Goal: Task Accomplishment & Management: Complete application form

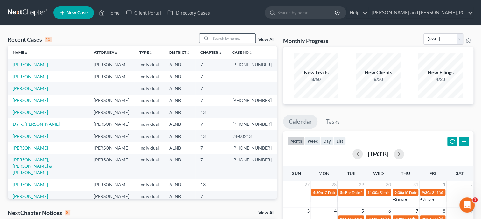
click at [223, 39] on input "search" at bounding box center [233, 38] width 45 height 9
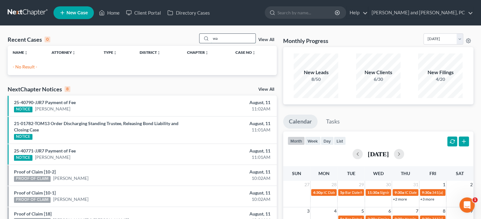
type input "w"
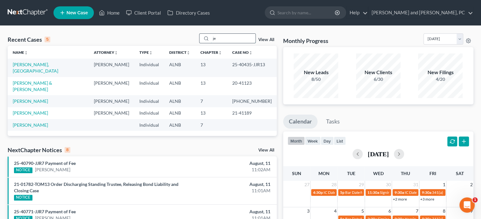
type input "j"
click at [118, 12] on link "Home" at bounding box center [109, 12] width 27 height 11
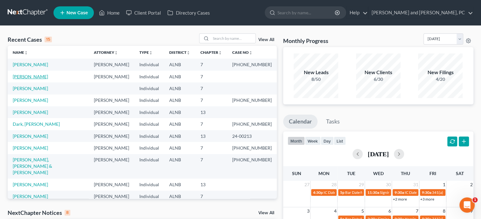
click at [28, 78] on link "[PERSON_NAME]" at bounding box center [30, 76] width 35 height 5
select select "10"
select select "0"
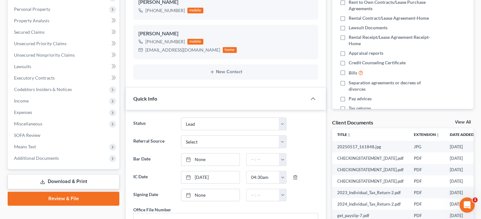
scroll to position [131, 0]
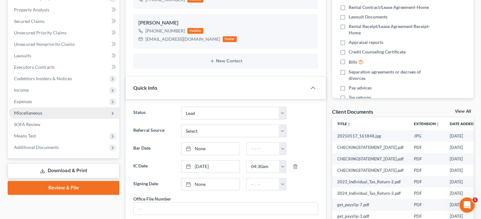
click at [27, 113] on span "Miscellaneous" at bounding box center [28, 112] width 28 height 5
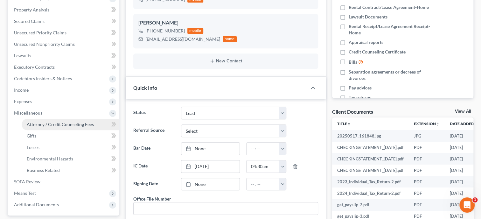
click at [30, 122] on span "Attorney / Credit Counseling Fees" at bounding box center [60, 124] width 67 height 5
select select "0"
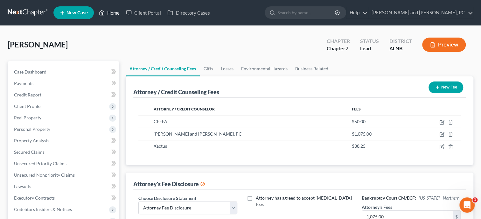
click at [113, 15] on link "Home" at bounding box center [109, 12] width 27 height 11
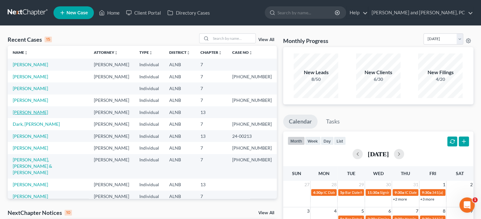
click at [29, 112] on link "[PERSON_NAME]" at bounding box center [30, 112] width 35 height 5
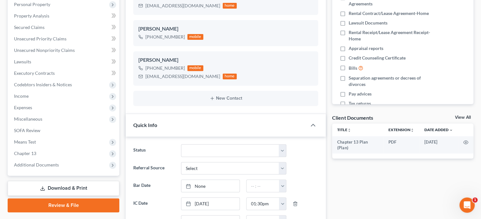
scroll to position [131, 0]
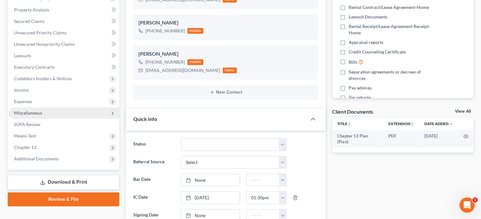
click at [29, 116] on span "Miscellaneous" at bounding box center [64, 112] width 110 height 11
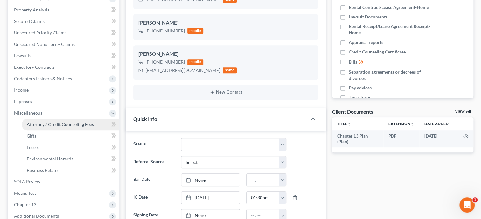
click at [31, 122] on span "Attorney / Credit Counseling Fees" at bounding box center [60, 124] width 67 height 5
select select "0"
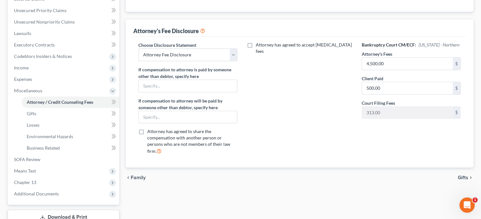
scroll to position [164, 0]
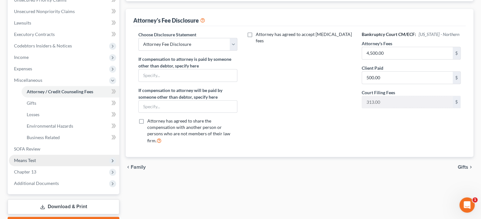
click at [36, 156] on span "Means Test" at bounding box center [64, 160] width 110 height 11
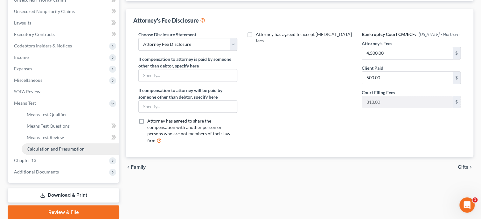
click at [37, 150] on span "Calculation and Presumption" at bounding box center [56, 148] width 58 height 5
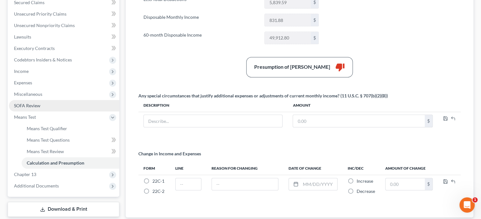
scroll to position [191, 0]
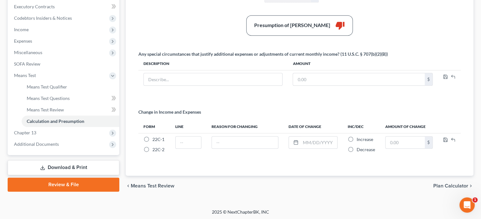
click at [69, 166] on link "Download & Print" at bounding box center [64, 167] width 112 height 15
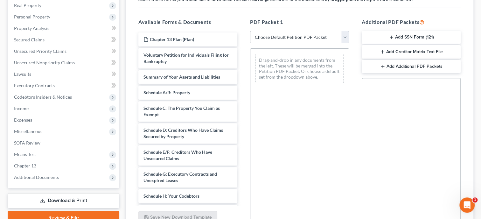
scroll to position [42, 0]
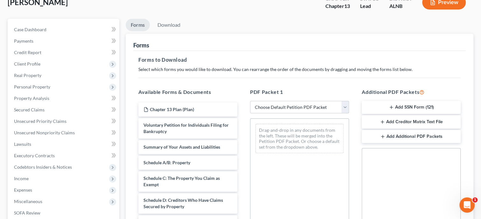
select select "0"
click option "Complete Bankruptcy Petition (all forms and schedules)" at bounding box center [0, 0] width 0 height 0
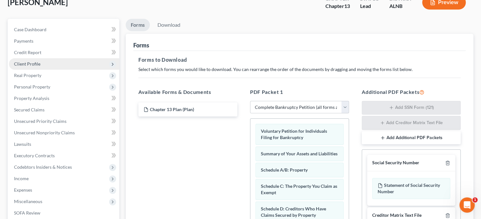
click at [32, 62] on span "Client Profile" at bounding box center [27, 63] width 26 height 5
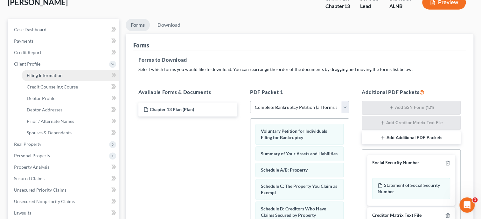
click at [33, 73] on span "Filing Information" at bounding box center [45, 75] width 36 height 5
select select "1"
select select "0"
select select "3"
select select "1"
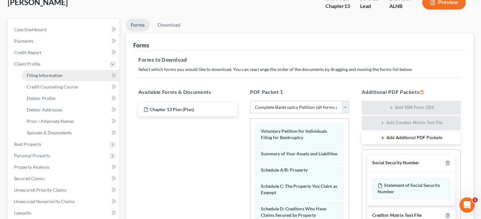
select select "0"
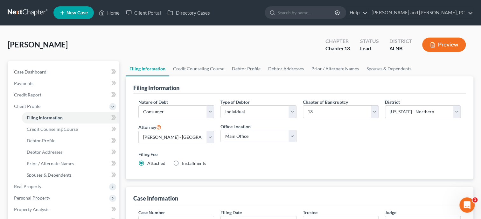
click at [182, 161] on label "Installments Installments" at bounding box center [194, 163] width 24 height 6
click at [185, 161] on input "Installments Installments" at bounding box center [187, 162] width 4 height 4
radio input "true"
radio input "false"
type input "0.00"
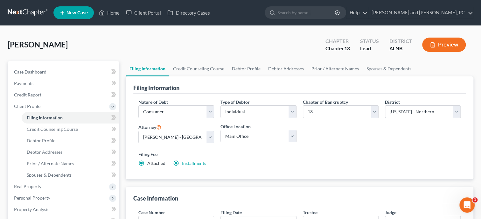
radio input "true"
type input "0.00"
type input "[DATE]"
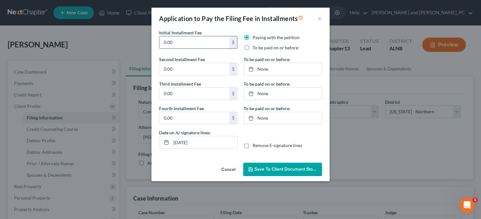
click at [186, 43] on input "0.00" at bounding box center [194, 42] width 70 height 12
drag, startPoint x: 186, startPoint y: 43, endPoint x: 164, endPoint y: 46, distance: 22.4
click at [164, 46] on input "0.00" at bounding box center [194, 42] width 70 height 12
type input "78.25"
click at [164, 68] on input "0.00" at bounding box center [194, 69] width 70 height 12
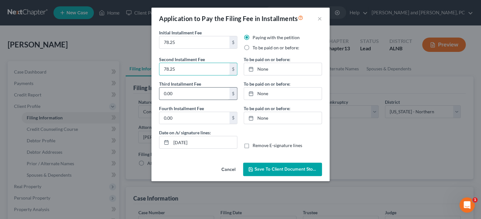
type input "78.25"
click at [162, 93] on input "0.00" at bounding box center [194, 94] width 70 height 12
type input "78.25"
click at [162, 117] on input "0.00" at bounding box center [194, 118] width 70 height 12
type input "78.25"
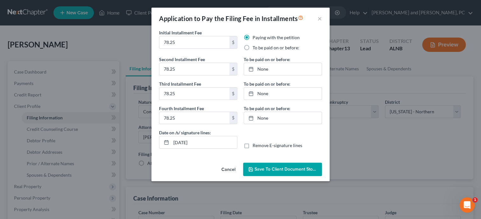
click at [253, 49] on label "To be paid on or before:" at bounding box center [276, 48] width 47 height 6
click at [255, 49] on input "To be paid on or before:" at bounding box center [257, 47] width 4 height 4
radio input "true"
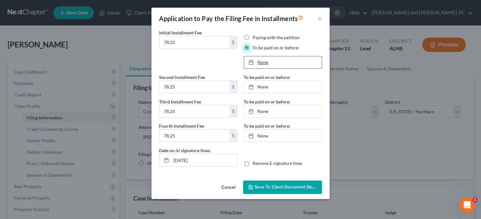
click at [255, 64] on div at bounding box center [253, 62] width 9 height 5
type input "[DATE]"
click at [274, 89] on link "None" at bounding box center [283, 87] width 78 height 12
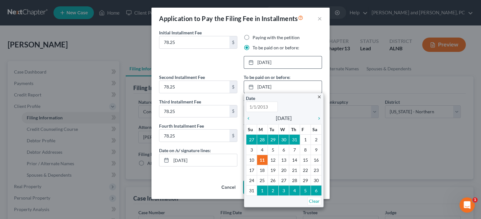
type input "[DATE]"
click at [318, 119] on icon "chevron_right" at bounding box center [318, 118] width 8 height 5
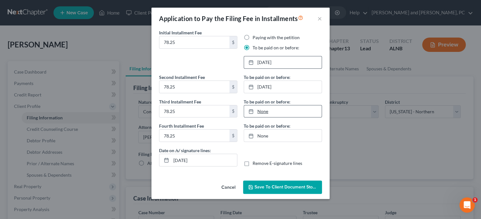
click at [267, 111] on link "None" at bounding box center [283, 111] width 78 height 12
type input "[DATE]"
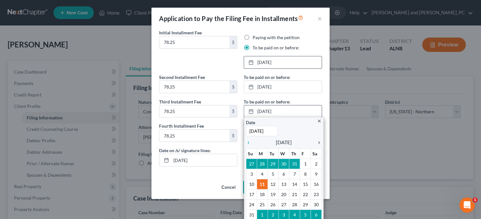
click at [320, 141] on icon "chevron_right" at bounding box center [318, 142] width 8 height 5
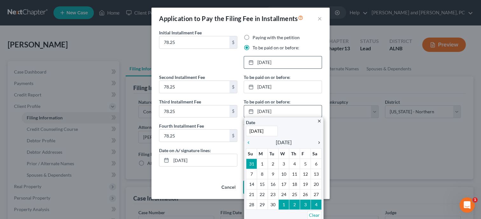
click at [320, 141] on icon "chevron_right" at bounding box center [318, 142] width 8 height 5
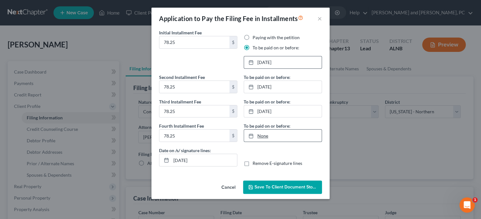
click at [258, 134] on link "None" at bounding box center [283, 136] width 78 height 12
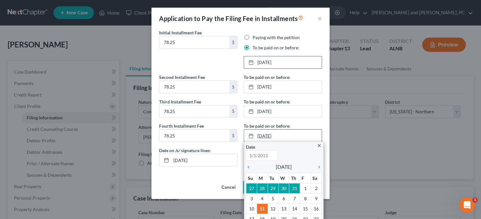
type input "[DATE]"
click at [318, 166] on icon "chevron_right" at bounding box center [318, 167] width 8 height 5
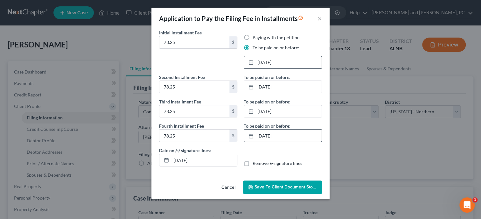
click at [281, 189] on span "Save to Client Document Storage" at bounding box center [288, 186] width 67 height 5
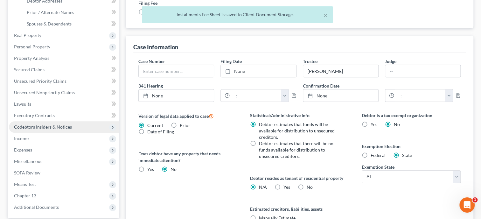
scroll to position [164, 0]
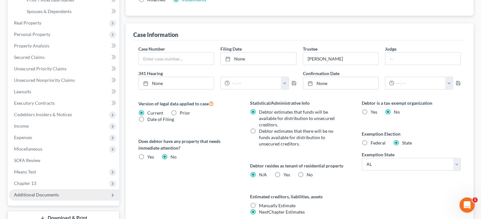
click at [61, 193] on span "Additional Documents" at bounding box center [64, 194] width 110 height 11
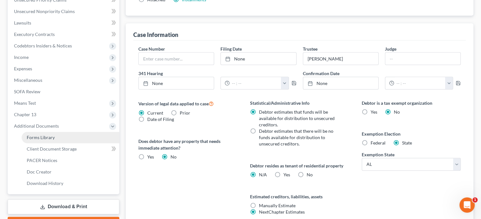
click at [69, 136] on link "Forms Library" at bounding box center [71, 137] width 98 height 11
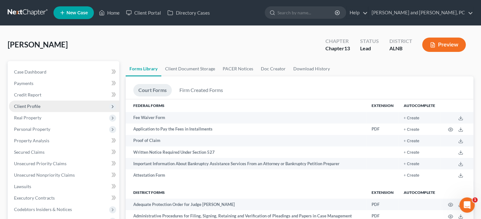
click at [24, 109] on span "Client Profile" at bounding box center [64, 106] width 110 height 11
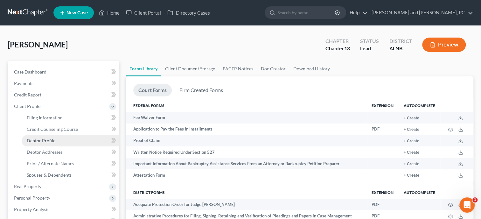
click at [38, 141] on span "Debtor Profile" at bounding box center [41, 140] width 29 height 5
select select "0"
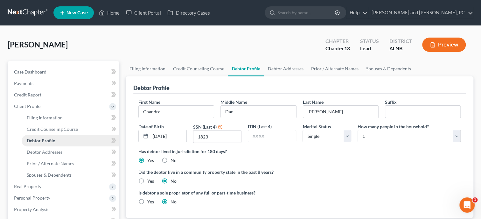
radio input "true"
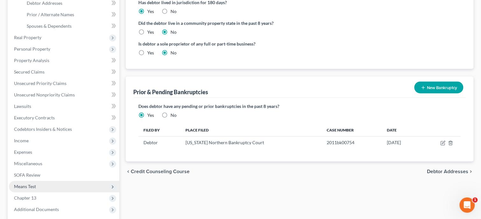
scroll to position [196, 0]
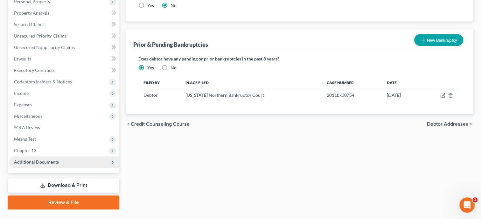
click at [38, 160] on span "Additional Documents" at bounding box center [36, 161] width 45 height 5
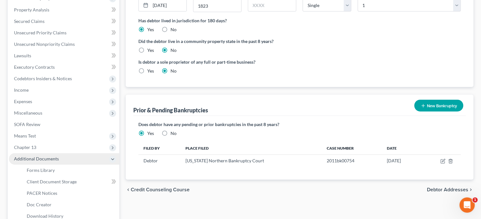
scroll to position [128, 0]
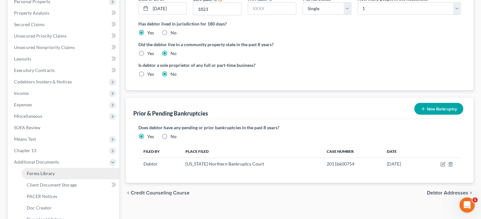
click at [38, 174] on span "Forms Library" at bounding box center [41, 173] width 28 height 5
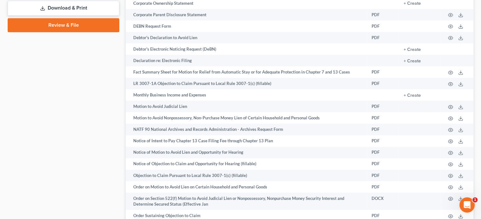
scroll to position [393, 0]
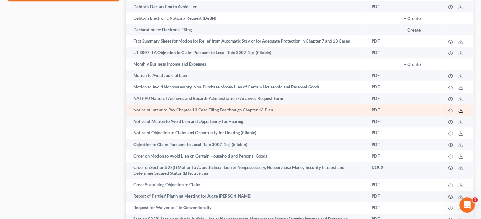
click at [461, 113] on icon at bounding box center [460, 110] width 5 height 5
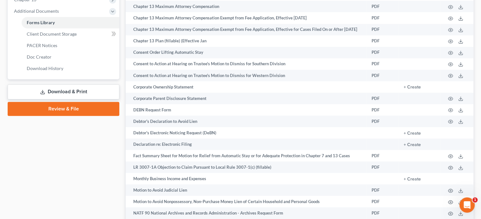
scroll to position [229, 0]
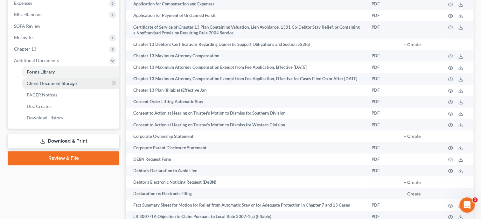
click at [53, 86] on link "Client Document Storage" at bounding box center [71, 83] width 98 height 11
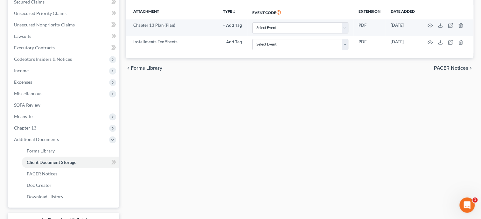
scroll to position [101, 0]
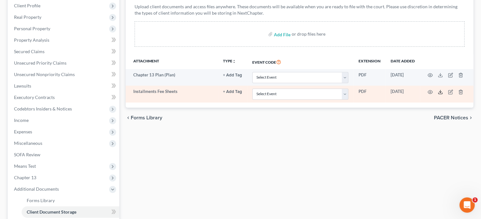
click at [439, 91] on icon at bounding box center [440, 91] width 5 height 5
click at [462, 90] on icon "button" at bounding box center [460, 92] width 3 height 4
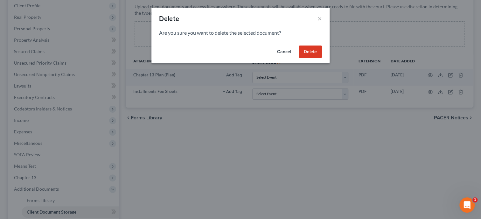
click at [312, 54] on button "Delete" at bounding box center [310, 52] width 23 height 13
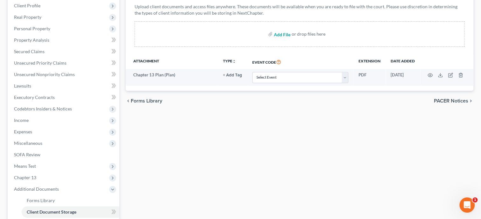
click at [276, 35] on input "file" at bounding box center [281, 33] width 15 height 11
type input "C:\fakepath\App to Pay FF in Installments.pdf"
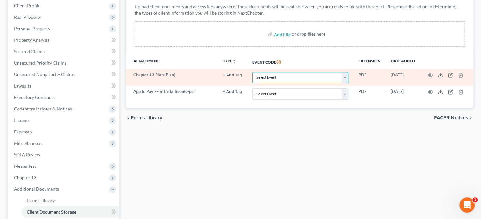
select select "10"
click option "Chapter 13 Plan" at bounding box center [0, 0] width 0 height 0
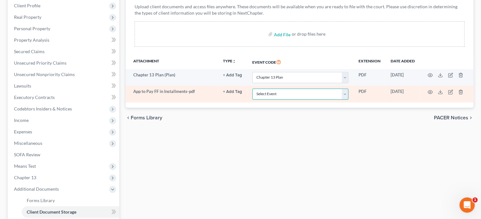
select select "23"
click option "Pay Filing Fee in Installments" at bounding box center [0, 0] width 0 height 0
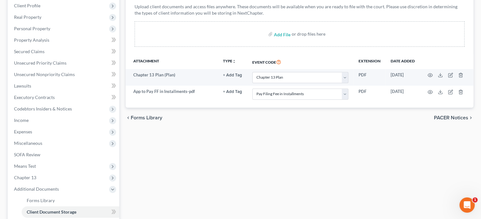
click at [274, 131] on div "Forms Library Client Document Storage PACER Notices Doc Creator Download Histor…" at bounding box center [300, 127] width 354 height 333
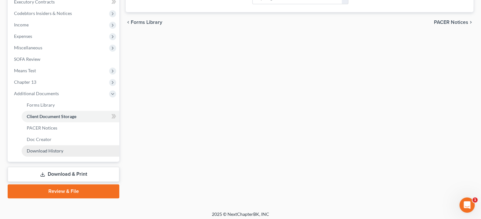
scroll to position [199, 0]
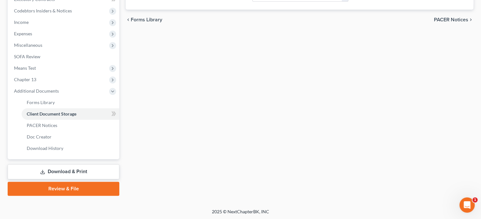
click at [47, 169] on link "Download & Print" at bounding box center [64, 171] width 112 height 15
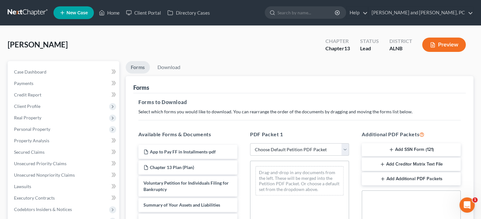
click at [250, 143] on select "Choose Default Petition PDF Packet Complete Bankruptcy Petition (all forms and …" at bounding box center [299, 149] width 99 height 13
select select "0"
click option "Complete Bankruptcy Petition (all forms and schedules)" at bounding box center [0, 0] width 0 height 0
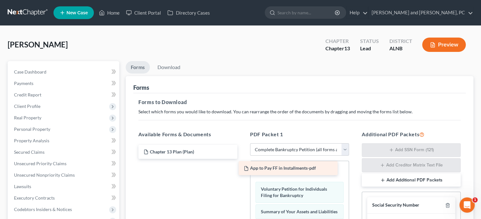
drag, startPoint x: 196, startPoint y: 153, endPoint x: 300, endPoint y: 174, distance: 106.0
click at [243, 159] on div "App to Pay FF in Installments-pdf App to Pay FF in Installments-pdf Chapter 13 …" at bounding box center [187, 152] width 109 height 14
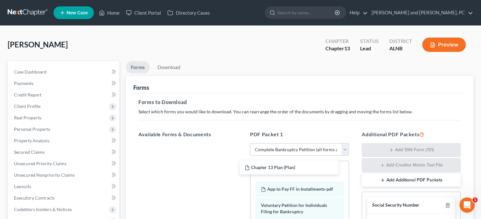
drag, startPoint x: 202, startPoint y: 152, endPoint x: 361, endPoint y: 140, distance: 159.6
click at [243, 143] on div "Chapter 13 Plan (Plan) Chapter 13 Plan (Plan)" at bounding box center [187, 143] width 109 height 0
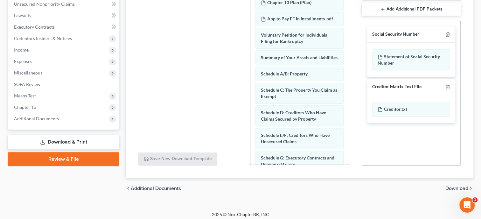
scroll to position [174, 0]
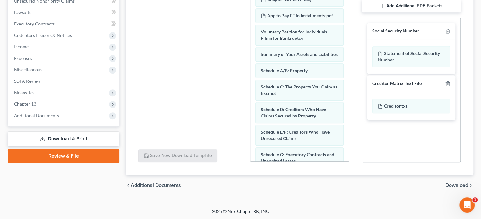
click at [451, 183] on span "Download" at bounding box center [457, 185] width 23 height 5
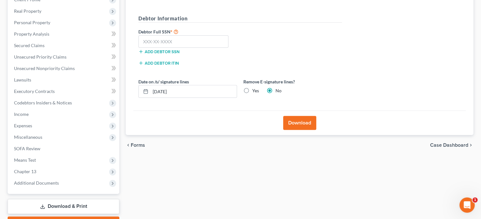
scroll to position [76, 0]
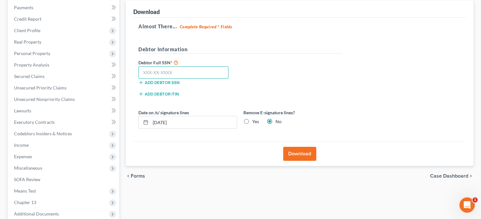
click at [206, 72] on input "text" at bounding box center [183, 72] width 90 height 13
type input "424-04-1823"
click at [296, 155] on button "Download" at bounding box center [299, 154] width 33 height 14
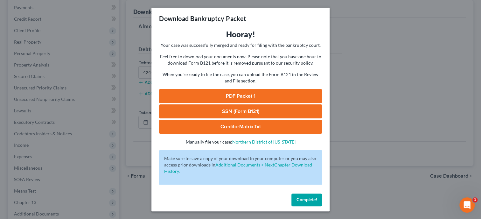
click at [170, 110] on link "SSN (Form B121)" at bounding box center [240, 111] width 163 height 14
click at [248, 91] on link "PDF Packet 1" at bounding box center [240, 96] width 163 height 14
click at [303, 199] on span "Complete!" at bounding box center [307, 199] width 20 height 5
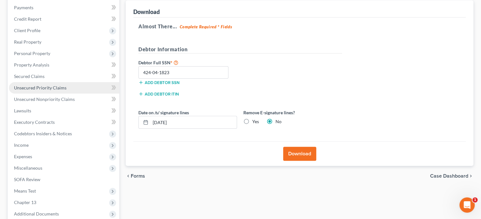
scroll to position [0, 0]
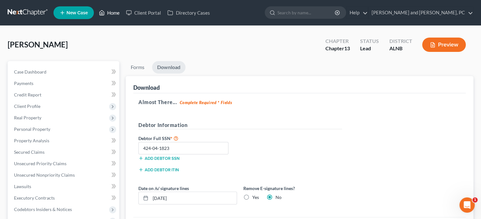
click at [111, 14] on link "Home" at bounding box center [109, 12] width 27 height 11
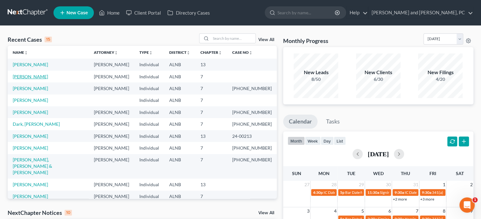
click at [42, 77] on link "[PERSON_NAME]" at bounding box center [30, 76] width 35 height 5
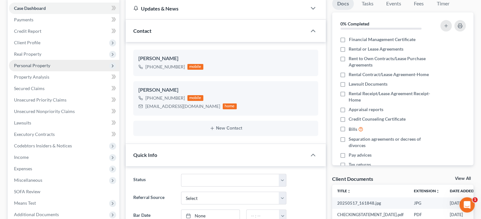
scroll to position [65, 0]
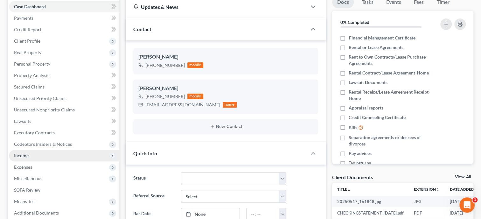
click at [37, 155] on span "Income" at bounding box center [64, 155] width 110 height 11
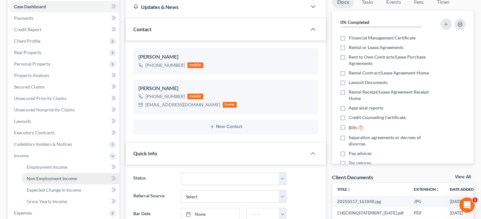
click at [46, 178] on span "Non Employment Income" at bounding box center [52, 178] width 50 height 5
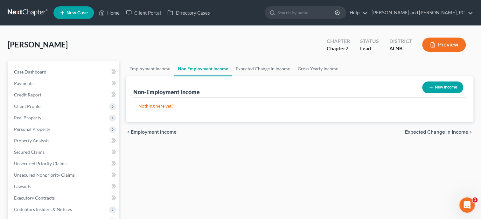
click at [437, 87] on button "New Income" at bounding box center [442, 87] width 41 height 12
select select "0"
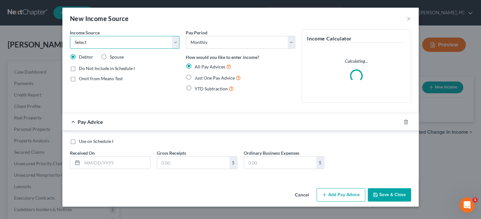
click at [70, 36] on select "Select Unemployment Disability (from employer) Pension Retirement Social Securi…" at bounding box center [125, 42] width 110 height 13
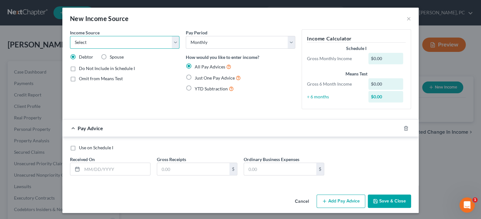
select select "4"
click option "Social Security / Social Security Disability" at bounding box center [0, 0] width 0 height 0
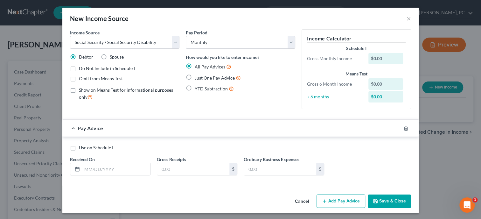
click at [110, 57] on label "Spouse" at bounding box center [117, 57] width 14 height 6
click at [112, 57] on input "Spouse" at bounding box center [114, 56] width 4 height 4
radio input "true"
click at [79, 91] on label "Show on Means Test for informational purposes only" at bounding box center [129, 94] width 101 height 14
click at [81, 91] on input "Show on Means Test for informational purposes only" at bounding box center [83, 89] width 4 height 4
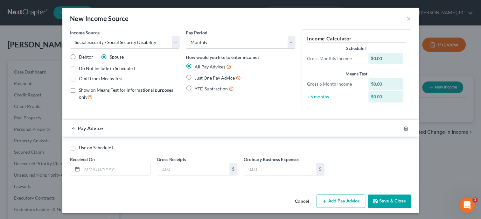
checkbox input "true"
click at [223, 77] on span "Just One Pay Advice" at bounding box center [215, 77] width 40 height 5
click at [202, 77] on input "Just One Pay Advice" at bounding box center [199, 76] width 4 height 4
radio input "true"
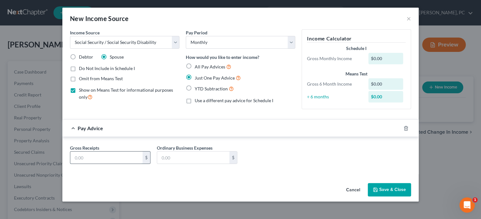
click at [120, 161] on input "text" at bounding box center [106, 158] width 72 height 12
type input "1,134.00"
click at [386, 187] on button "Save & Close" at bounding box center [389, 189] width 43 height 13
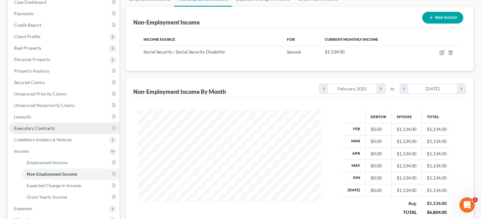
scroll to position [98, 0]
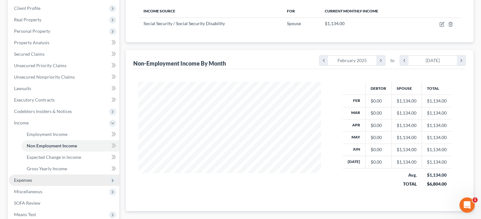
click at [45, 183] on span "Expenses" at bounding box center [64, 179] width 110 height 11
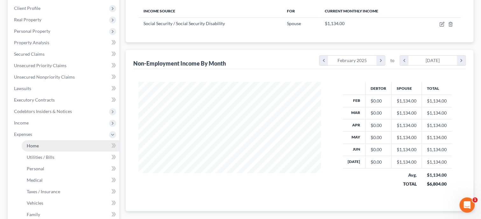
click at [49, 150] on link "Home" at bounding box center [71, 145] width 98 height 11
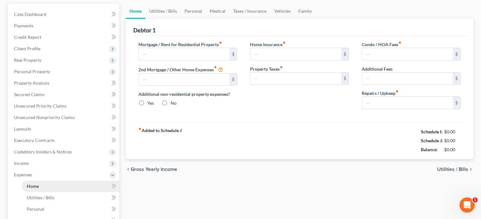
type input "941.00"
type input "0.00"
radio input "true"
type input "0.00"
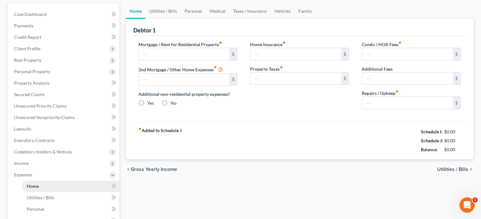
type input "0.00"
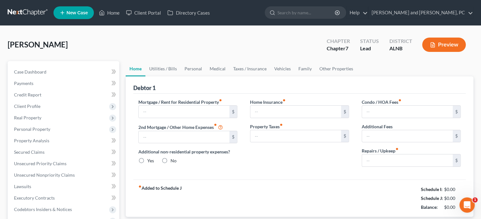
type input "941.00"
type input "0.00"
radio input "true"
type input "0.00"
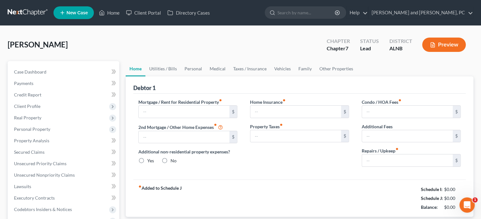
type input "0.00"
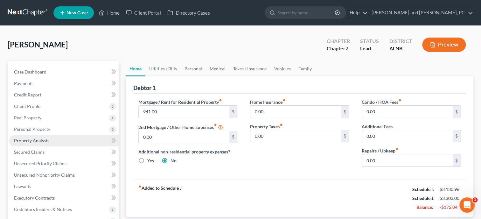
scroll to position [65, 0]
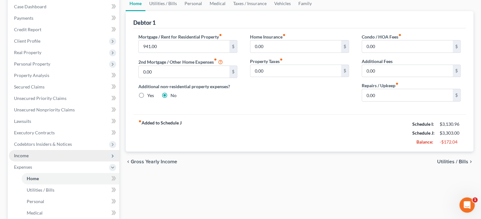
click at [28, 156] on span "Income" at bounding box center [21, 155] width 15 height 5
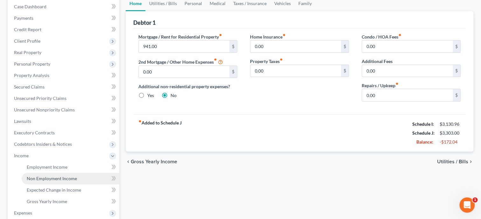
click at [46, 175] on link "Non Employment Income" at bounding box center [71, 178] width 98 height 11
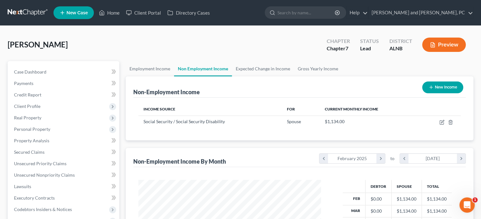
scroll to position [113, 195]
click at [154, 71] on link "Employment Income" at bounding box center [150, 68] width 48 height 15
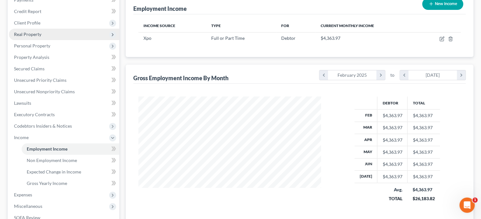
scroll to position [131, 0]
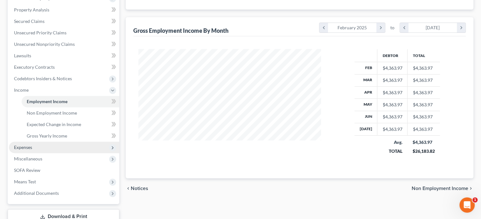
click at [81, 144] on span "Expenses" at bounding box center [64, 147] width 110 height 11
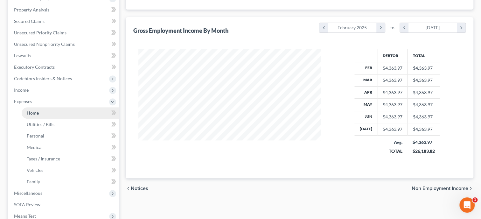
click at [71, 112] on link "Home" at bounding box center [71, 112] width 98 height 11
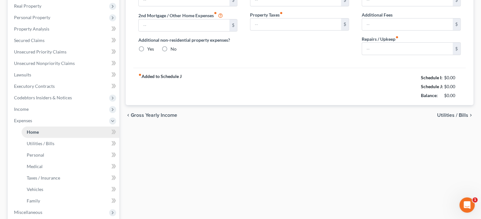
type input "941.00"
type input "0.00"
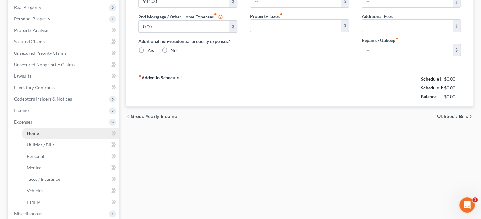
radio input "true"
type input "0.00"
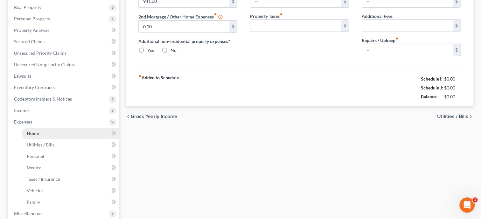
type input "0.00"
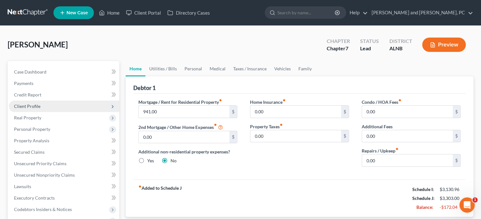
click at [44, 107] on span "Client Profile" at bounding box center [64, 106] width 110 height 11
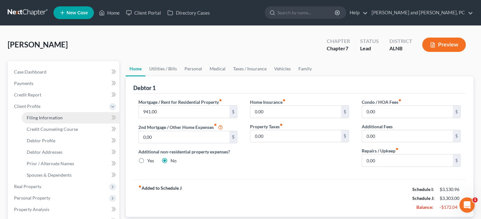
click at [47, 118] on span "Filing Information" at bounding box center [45, 117] width 36 height 5
select select "1"
select select "0"
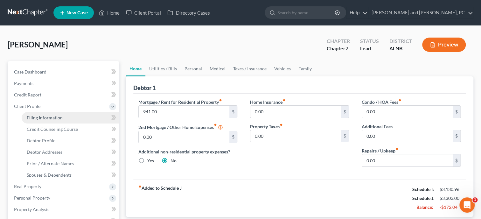
select select "0"
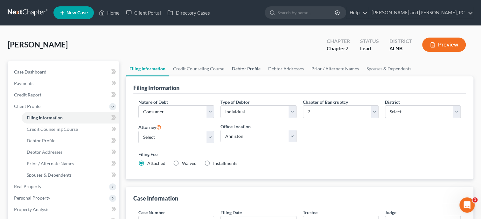
click at [257, 67] on link "Debtor Profile" at bounding box center [246, 68] width 36 height 15
select select "0"
select select "1"
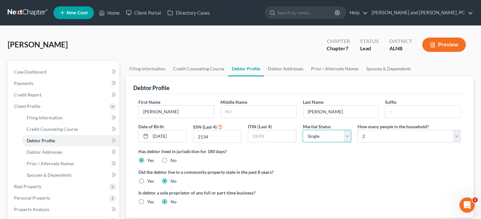
select select "1"
click option "Married" at bounding box center [0, 0] width 0 height 0
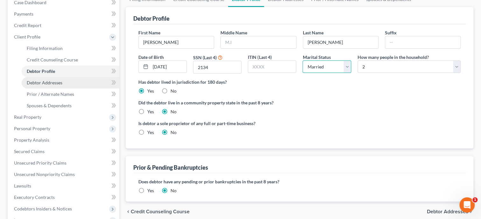
scroll to position [131, 0]
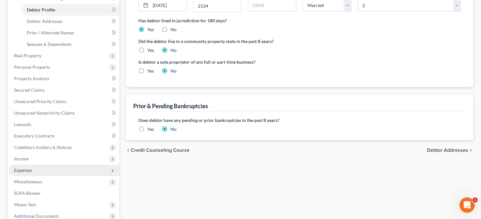
click at [55, 168] on span "Expenses" at bounding box center [64, 170] width 110 height 11
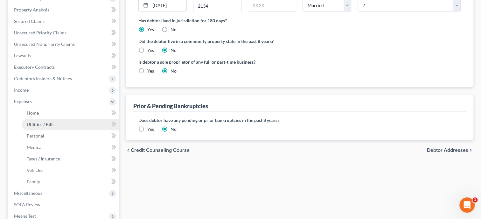
click at [53, 122] on span "Utilities / Bills" at bounding box center [41, 124] width 28 height 5
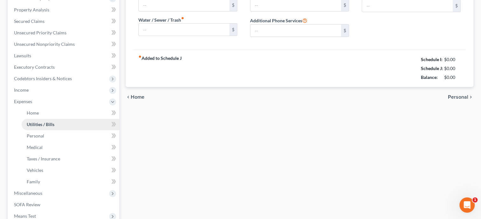
type input "0.00"
type input "75.00"
type input "60.00"
type input "0.00"
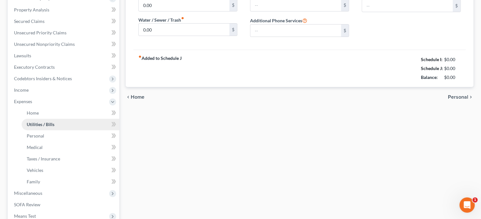
type input "20.00"
type input "Housekeeping Supplies"
type input "0.00"
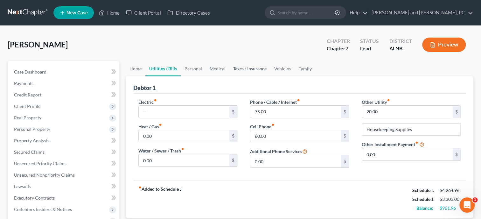
click at [252, 68] on link "Taxes / Insurance" at bounding box center [250, 68] width 41 height 15
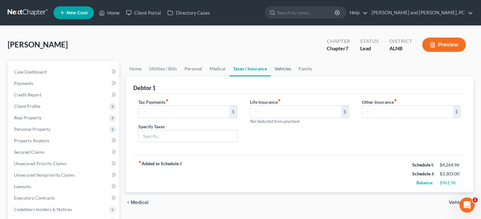
click at [280, 68] on link "Vehicles" at bounding box center [283, 68] width 24 height 15
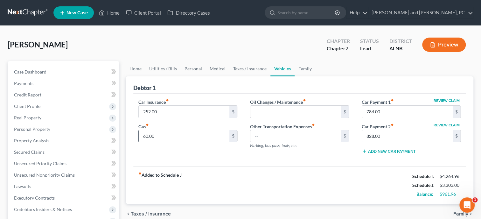
click at [206, 137] on input "60.00" at bounding box center [184, 136] width 91 height 12
type input "3"
type input "500.00"
click at [219, 166] on div "fiber_manual_record Added to Schedule J Schedule I: $4,264.96 Schedule J: $3,74…" at bounding box center [299, 184] width 333 height 37
click at [201, 67] on link "Personal" at bounding box center [193, 68] width 25 height 15
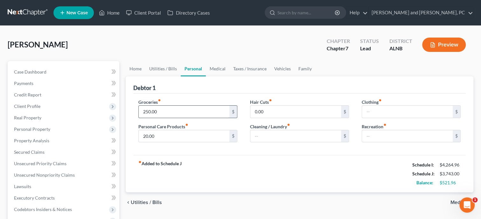
click at [182, 109] on input "250.00" at bounding box center [184, 112] width 91 height 12
type input "8"
type input "6"
type input "700.00"
click at [200, 149] on div "Groceries fiber_manual_record 700.00 $ Personal Care Products fiber_manual_reco…" at bounding box center [299, 125] width 333 height 62
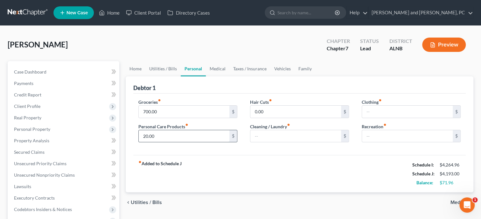
click at [162, 137] on input "20.00" at bounding box center [184, 136] width 91 height 12
type input "40.00"
click at [364, 112] on input "text" at bounding box center [407, 112] width 91 height 12
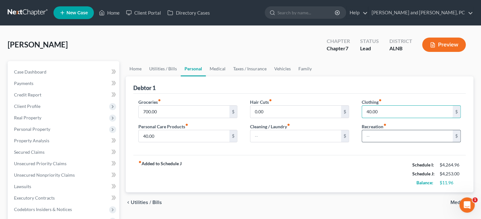
type input "40.00"
click at [374, 131] on input "text" at bounding box center [407, 136] width 91 height 12
type input "10"
click at [352, 162] on div "fiber_manual_record Added to Schedule J Schedule I: $4,264.96 Schedule J: $4,26…" at bounding box center [299, 173] width 333 height 37
click at [223, 72] on link "Medical" at bounding box center [218, 68] width 24 height 15
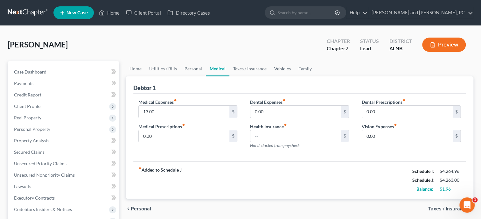
click at [283, 71] on link "Vehicles" at bounding box center [283, 68] width 24 height 15
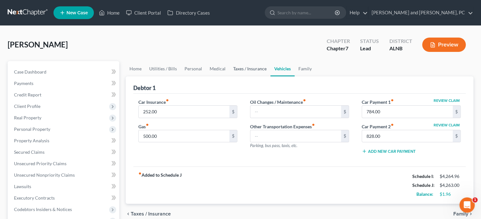
click at [238, 71] on link "Taxes / Insurance" at bounding box center [250, 68] width 41 height 15
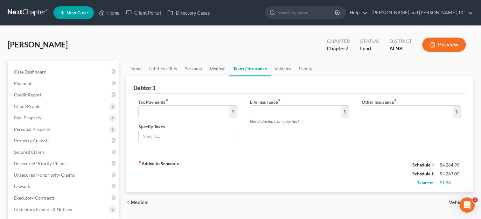
click at [219, 70] on link "Medical" at bounding box center [218, 68] width 24 height 15
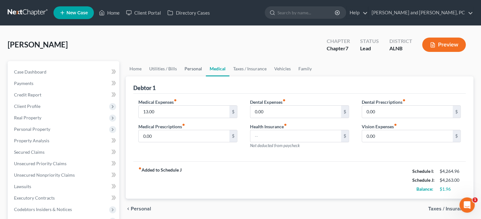
click at [184, 70] on link "Personal" at bounding box center [193, 68] width 25 height 15
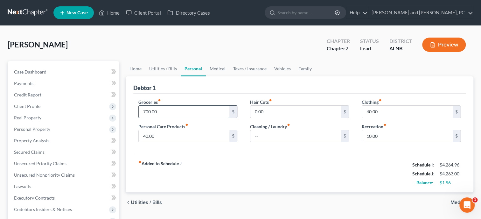
click at [182, 110] on input "700.00" at bounding box center [184, 112] width 91 height 12
type input "500.00"
click at [187, 138] on input "40.00" at bounding box center [184, 136] width 91 height 12
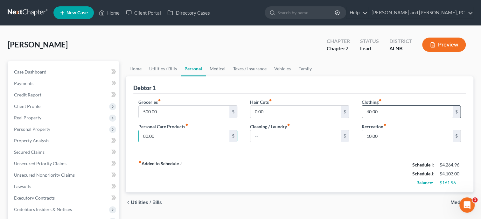
type input "80.00"
click at [382, 111] on input "40.00" at bounding box center [407, 112] width 91 height 12
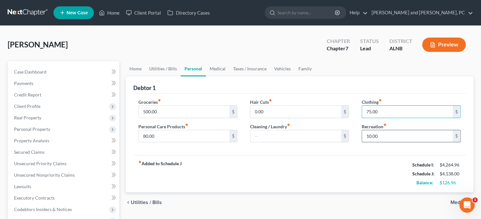
type input "75.00"
click at [384, 136] on input "10.00" at bounding box center [407, 136] width 91 height 12
type input "50.00"
click at [169, 71] on link "Utilities / Bills" at bounding box center [162, 68] width 35 height 15
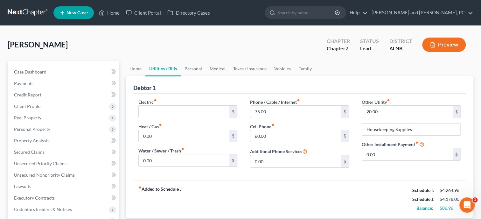
click at [169, 98] on div "Electric fiber_manual_record $ Heat / Gas fiber_manual_record 0.00 $ Water / Se…" at bounding box center [299, 137] width 333 height 87
click at [171, 108] on input "text" at bounding box center [184, 112] width 91 height 12
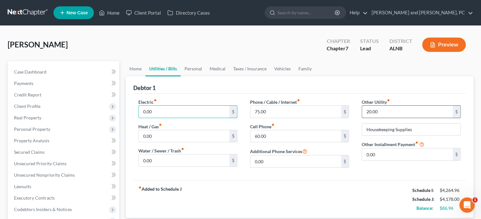
type input "0.00"
click at [381, 113] on input "20.00" at bounding box center [407, 112] width 91 height 12
type input "50.00"
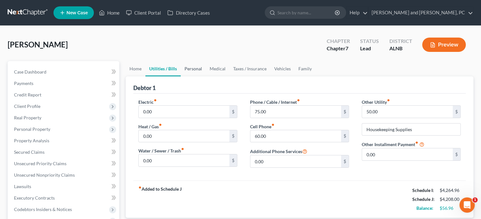
click at [189, 71] on link "Personal" at bounding box center [193, 68] width 25 height 15
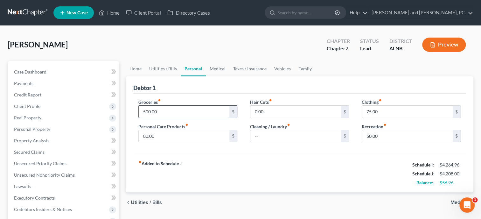
click at [184, 111] on input "500.00" at bounding box center [184, 112] width 91 height 12
type input "550.00"
click at [308, 164] on div "fiber_manual_record Added to Schedule J Schedule I: $4,264.96 Schedule J: $4,25…" at bounding box center [299, 173] width 333 height 37
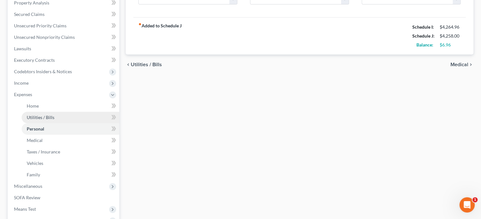
scroll to position [196, 0]
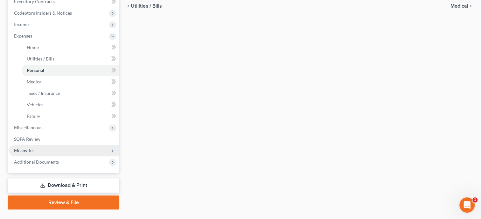
click at [40, 147] on span "Means Test" at bounding box center [64, 150] width 110 height 11
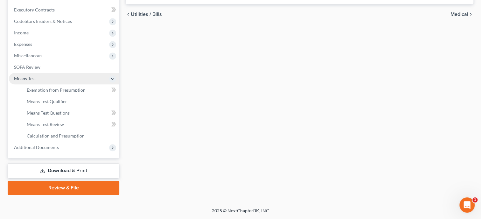
scroll to position [187, 0]
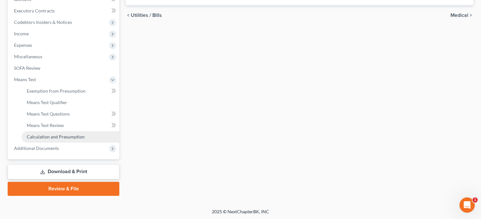
click at [43, 137] on span "Calculation and Presumption" at bounding box center [56, 136] width 58 height 5
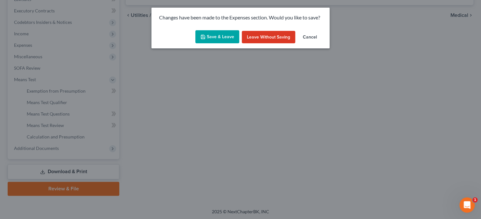
click at [222, 37] on button "Save & Leave" at bounding box center [217, 36] width 44 height 13
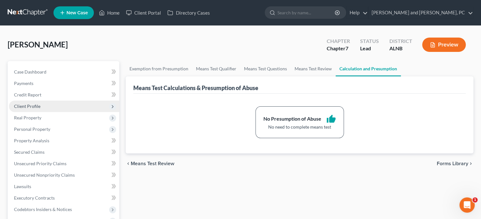
click at [39, 104] on span "Client Profile" at bounding box center [27, 105] width 26 height 5
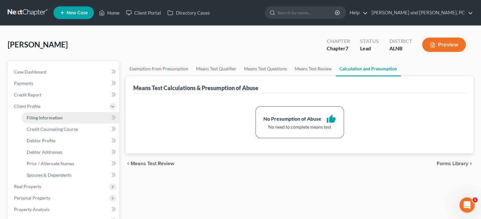
click at [40, 118] on span "Filing Information" at bounding box center [45, 117] width 36 height 5
select select "1"
select select "0"
select select "1"
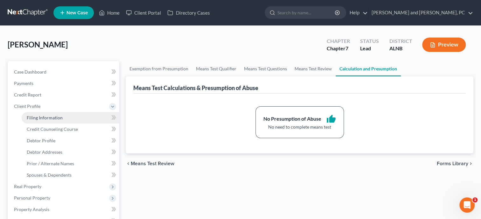
select select "0"
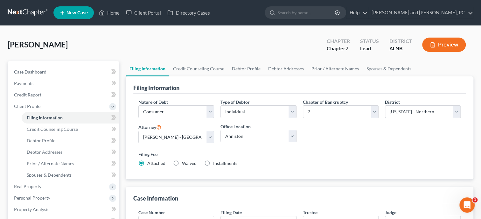
click at [213, 164] on label "Installments Installments" at bounding box center [225, 163] width 24 height 6
click at [216, 164] on input "Installments Installments" at bounding box center [218, 162] width 4 height 4
radio input "true"
radio input "false"
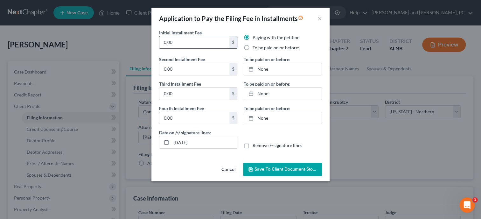
click at [185, 44] on input "0.00" at bounding box center [194, 42] width 70 height 12
drag, startPoint x: 185, startPoint y: 44, endPoint x: 158, endPoint y: 44, distance: 27.1
click at [159, 44] on input "0.00" at bounding box center [194, 42] width 70 height 12
type input "84.50"
click at [165, 69] on input "0.00" at bounding box center [194, 69] width 70 height 12
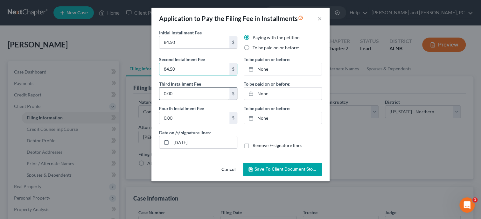
type input "84.50"
click at [166, 93] on input "0.00" at bounding box center [194, 94] width 70 height 12
type input "5"
type input "84.50"
click at [174, 114] on input "0.00" at bounding box center [194, 118] width 70 height 12
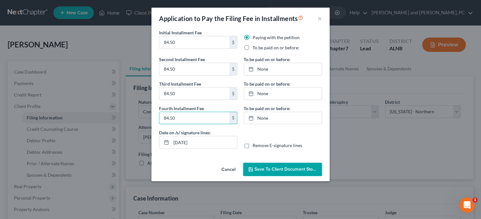
type input "84.50"
click at [253, 47] on label "To be paid on or before:" at bounding box center [276, 48] width 47 height 6
click at [255, 47] on input "To be paid on or before:" at bounding box center [257, 47] width 4 height 4
radio input "true"
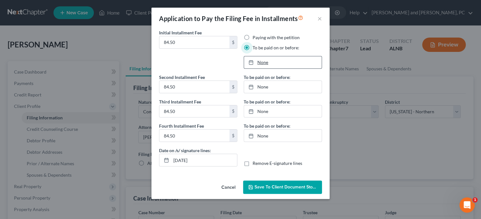
click at [262, 60] on link "None" at bounding box center [283, 62] width 78 height 12
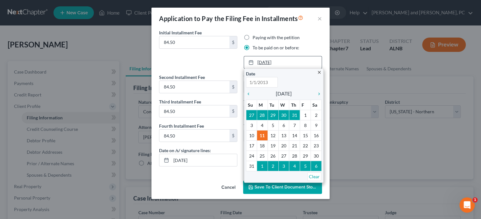
type input "[DATE]"
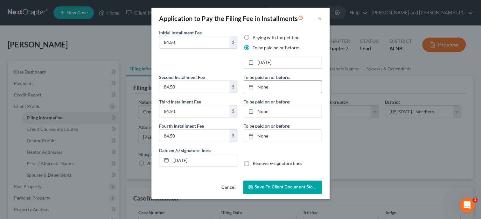
click at [262, 87] on link "None" at bounding box center [283, 87] width 78 height 12
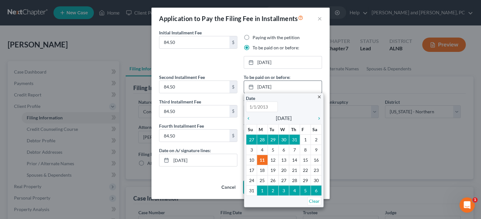
type input "[DATE]"
click at [319, 118] on icon "chevron_right" at bounding box center [318, 118] width 8 height 5
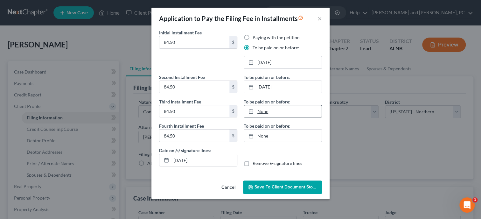
click at [307, 110] on link "None" at bounding box center [283, 111] width 78 height 12
type input "[DATE]"
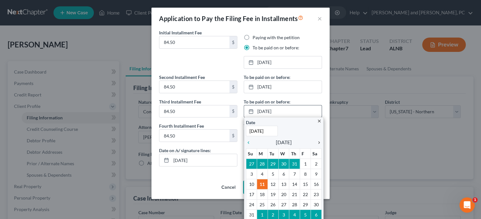
click at [320, 140] on icon "chevron_right" at bounding box center [318, 142] width 8 height 5
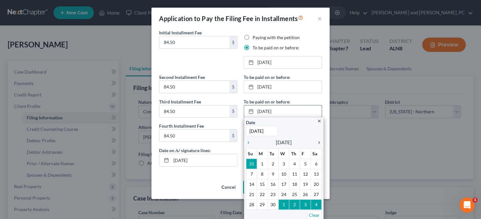
click at [320, 140] on icon "chevron_right" at bounding box center [318, 142] width 8 height 5
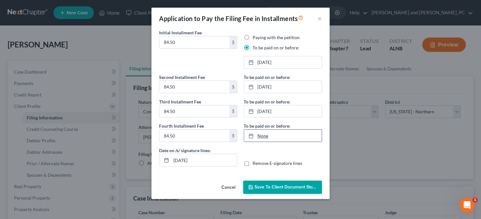
click at [273, 134] on link "None" at bounding box center [283, 136] width 78 height 12
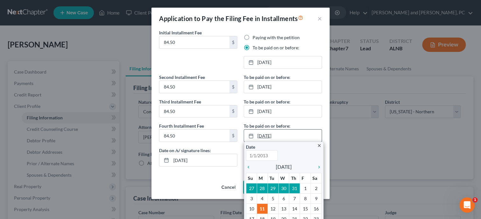
type input "[DATE]"
click at [319, 166] on icon "chevron_right" at bounding box center [318, 167] width 8 height 5
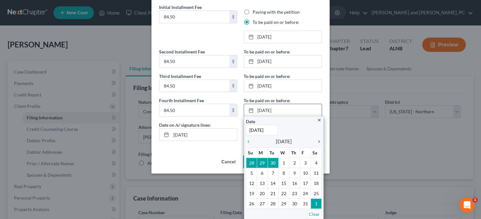
click at [320, 142] on icon "chevron_right" at bounding box center [318, 141] width 8 height 5
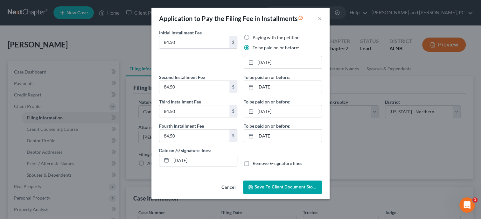
scroll to position [0, 0]
click at [297, 187] on span "Save to Client Document Storage" at bounding box center [288, 186] width 67 height 5
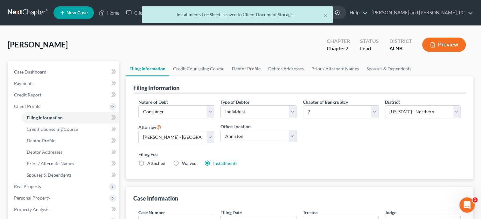
click at [296, 173] on div "Nature of Debt Select Business Consumer Other Nature of Business Select Clearin…" at bounding box center [299, 137] width 333 height 86
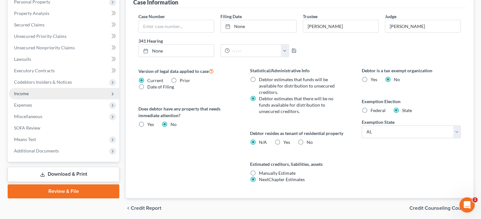
scroll to position [196, 0]
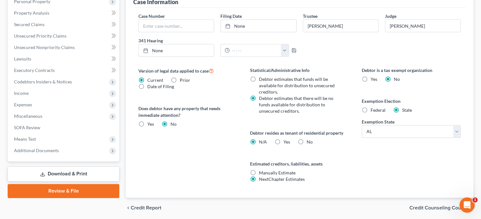
click at [49, 171] on link "Download & Print" at bounding box center [64, 173] width 112 height 15
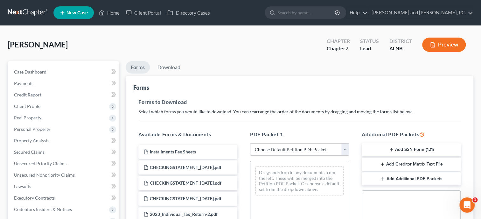
click at [250, 143] on select "Choose Default Petition PDF Packet Complete Bankruptcy Petition (all forms and …" at bounding box center [299, 149] width 99 height 13
select select "0"
click option "Complete Bankruptcy Petition (all forms and schedules)" at bounding box center [0, 0] width 0 height 0
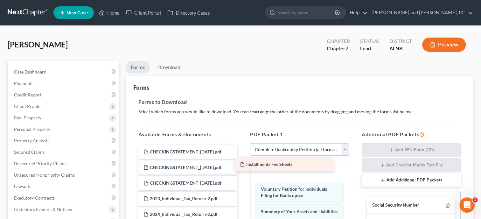
drag, startPoint x: 213, startPoint y: 151, endPoint x: 315, endPoint y: 164, distance: 102.7
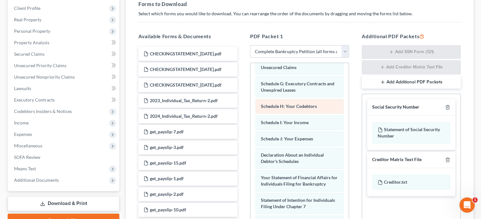
scroll to position [164, 0]
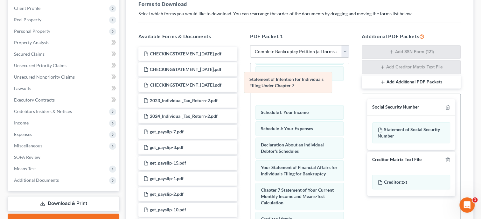
drag, startPoint x: 305, startPoint y: 171, endPoint x: 294, endPoint y: 84, distance: 87.3
click at [294, 84] on div "Statement of Intention for Individuals Filing Under Chapter 7 Installments Fee …" at bounding box center [300, 108] width 98 height 418
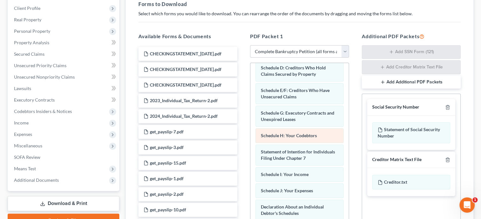
scroll to position [98, 0]
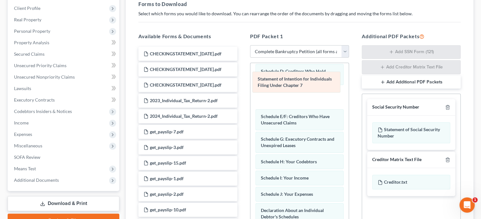
drag, startPoint x: 302, startPoint y: 160, endPoint x: 299, endPoint y: 84, distance: 76.2
click at [299, 84] on div "Statement of Intention for Individuals Filing Under Chapter 7 Installments Fee …" at bounding box center [300, 174] width 98 height 418
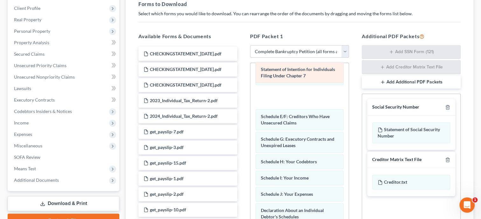
drag, startPoint x: 298, startPoint y: 96, endPoint x: 298, endPoint y: 73, distance: 23.2
click at [298, 73] on div "Statement of Intention for Individuals Filing Under Chapter 7 Installments Fee …" at bounding box center [300, 174] width 98 height 418
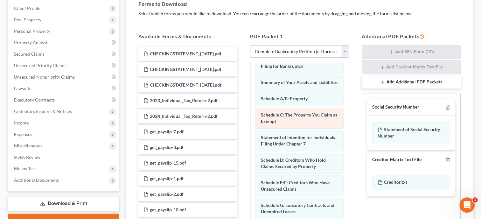
scroll to position [22, 0]
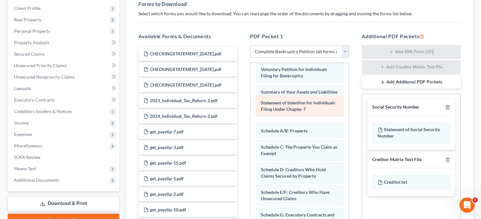
drag, startPoint x: 304, startPoint y: 149, endPoint x: 303, endPoint y: 95, distance: 53.8
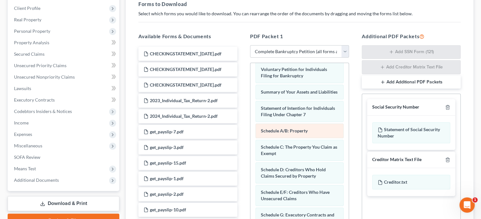
scroll to position [0, 0]
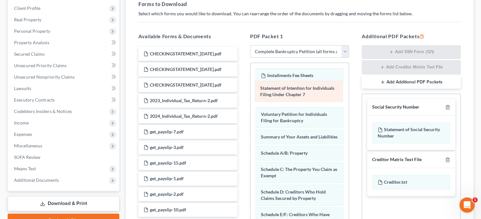
drag, startPoint x: 303, startPoint y: 137, endPoint x: 302, endPoint y: 96, distance: 41.1
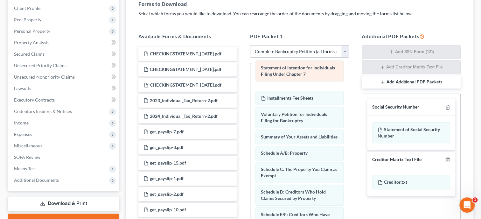
drag, startPoint x: 302, startPoint y: 96, endPoint x: 302, endPoint y: 73, distance: 22.9
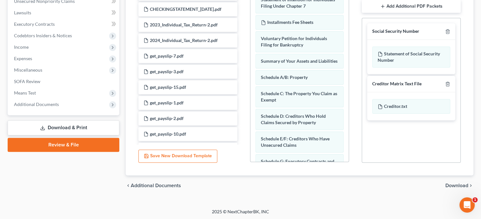
scroll to position [174, 0]
click at [455, 186] on span "Download" at bounding box center [457, 185] width 23 height 5
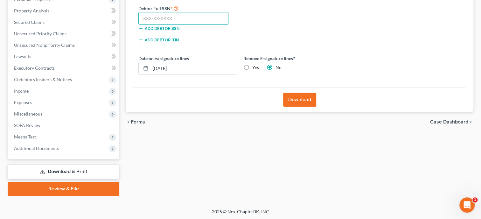
click at [194, 17] on input "text" at bounding box center [183, 18] width 90 height 13
type input "005-62-2134"
click at [296, 98] on button "Download" at bounding box center [299, 100] width 33 height 14
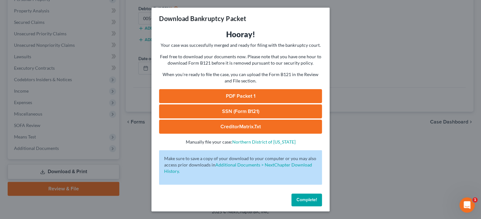
click at [235, 111] on link "SSN (Form B121)" at bounding box center [240, 111] width 163 height 14
click at [229, 96] on link "PDF Packet 1" at bounding box center [240, 96] width 163 height 14
click at [299, 199] on span "Complete!" at bounding box center [307, 199] width 20 height 5
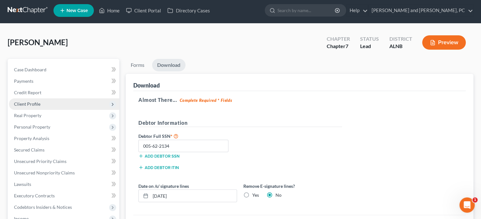
scroll to position [0, 0]
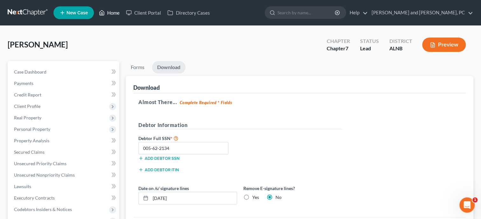
click at [117, 11] on link "Home" at bounding box center [109, 12] width 27 height 11
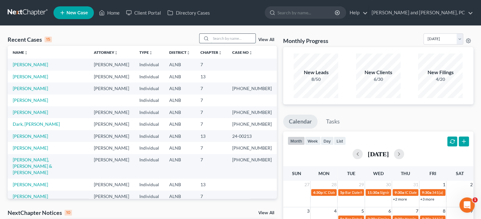
click at [224, 39] on input "search" at bounding box center [233, 38] width 45 height 9
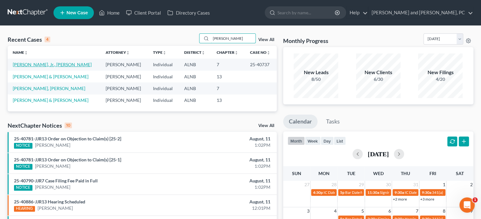
type input "[PERSON_NAME]"
click at [39, 65] on link "[PERSON_NAME], Jr., [PERSON_NAME]" at bounding box center [52, 64] width 79 height 5
select select "4"
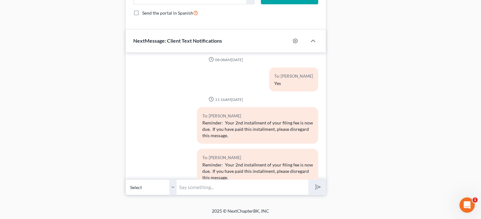
scroll to position [611, 0]
click at [203, 189] on input "text" at bounding box center [243, 187] width 132 height 16
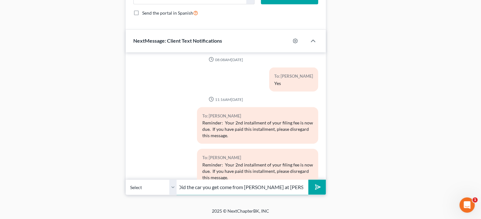
scroll to position [0, 42]
type input "Quick questions. Did the car you get come from [PERSON_NAME] at [PERSON_NAME] H…"
click at [308, 180] on button "submit" at bounding box center [317, 187] width 18 height 15
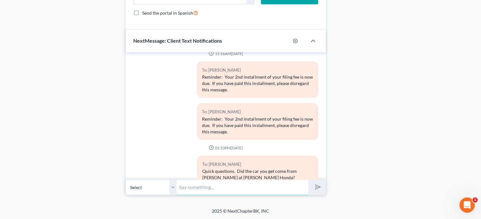
scroll to position [2158, 0]
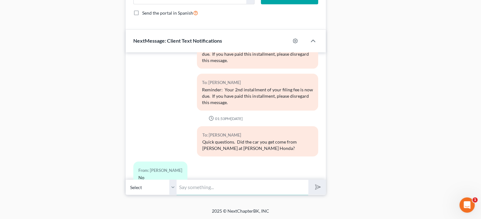
click at [212, 183] on input "text" at bounding box center [243, 187] width 132 height 16
type input "Ok. I was just checking."
click at [308, 180] on button "submit" at bounding box center [317, 187] width 18 height 15
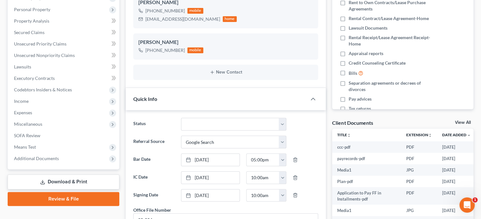
scroll to position [0, 0]
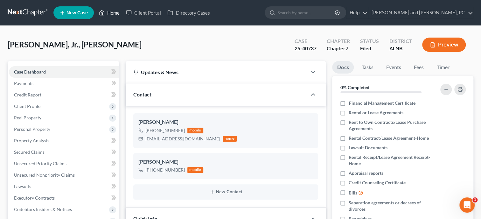
click at [112, 11] on link "Home" at bounding box center [109, 12] width 27 height 11
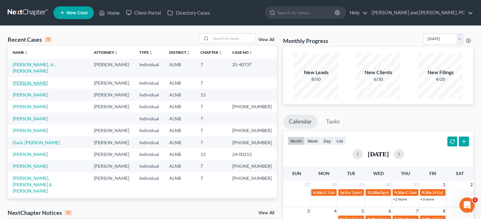
click at [37, 80] on link "[PERSON_NAME]" at bounding box center [30, 82] width 35 height 5
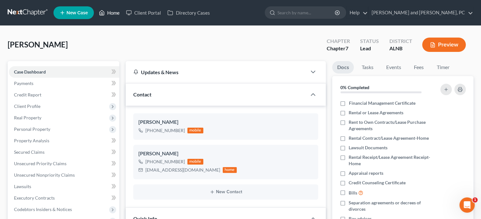
click at [114, 12] on link "Home" at bounding box center [109, 12] width 27 height 11
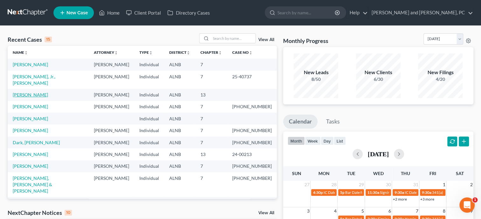
click at [39, 92] on link "[PERSON_NAME]" at bounding box center [30, 94] width 35 height 5
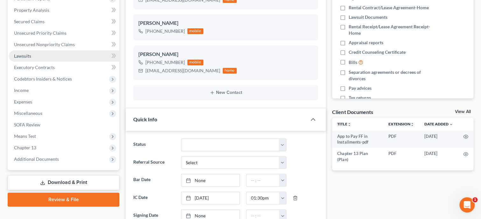
scroll to position [131, 0]
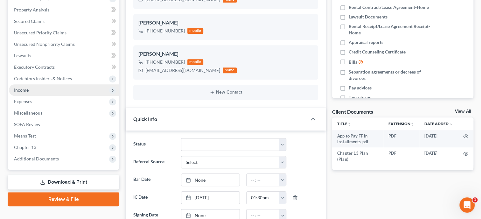
click at [20, 89] on span "Income" at bounding box center [21, 89] width 15 height 5
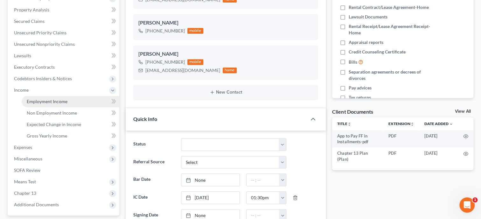
click at [33, 102] on span "Employment Income" at bounding box center [47, 101] width 41 height 5
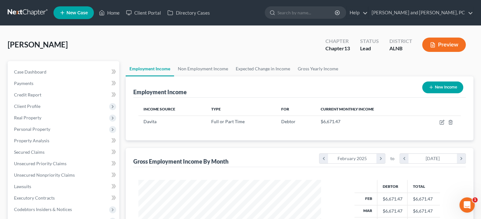
scroll to position [113, 195]
click at [440, 124] on icon "button" at bounding box center [442, 122] width 5 height 5
select select "0"
select select "5"
select select "2"
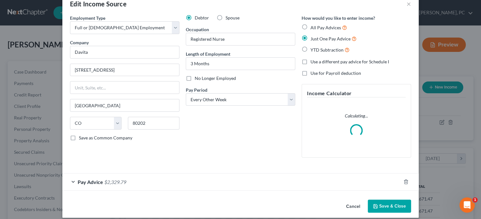
scroll to position [21, 0]
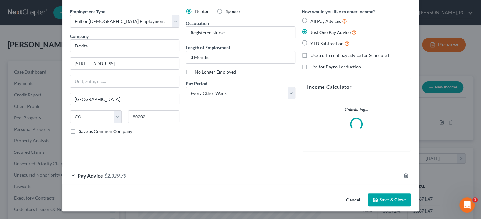
click at [149, 174] on div "Pay Advice $2,329.79" at bounding box center [231, 175] width 339 height 17
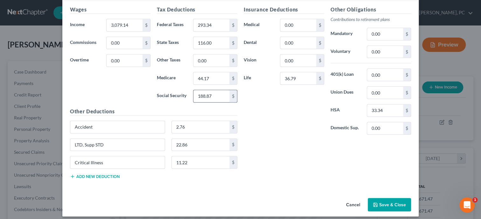
scroll to position [229, 0]
drag, startPoint x: 349, startPoint y: 202, endPoint x: 219, endPoint y: 200, distance: 129.6
click at [349, 202] on button "Cancel" at bounding box center [353, 204] width 24 height 13
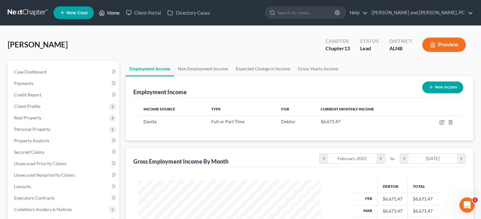
click at [109, 16] on link "Home" at bounding box center [109, 12] width 27 height 11
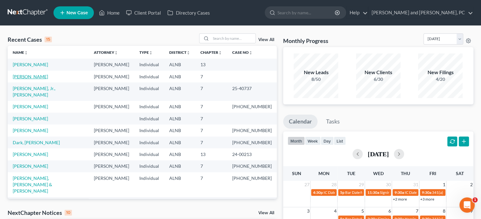
click at [42, 77] on link "[PERSON_NAME]" at bounding box center [30, 76] width 35 height 5
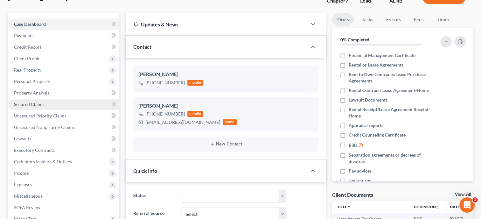
scroll to position [65, 0]
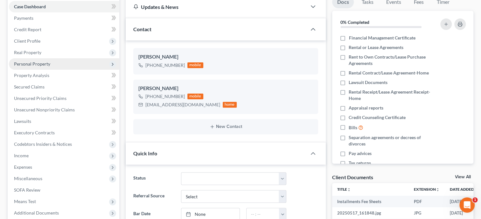
click at [33, 64] on span "Personal Property" at bounding box center [32, 63] width 36 height 5
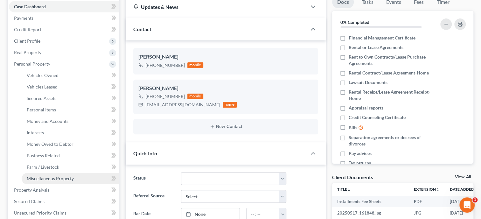
click at [39, 178] on span "Miscellaneous Property" at bounding box center [50, 178] width 47 height 5
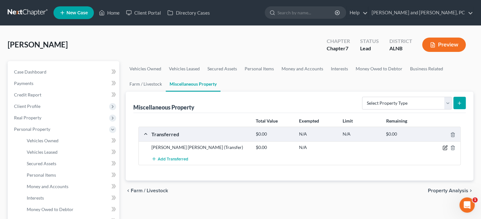
click at [446, 149] on icon "button" at bounding box center [445, 147] width 5 height 5
select select "Ordinary ([DATE])"
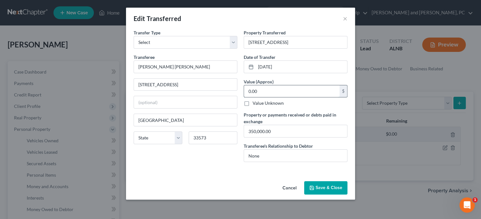
click at [292, 91] on input "0.00" at bounding box center [292, 91] width 96 height 12
type input "350,000.00"
click at [234, 152] on div "Transfer Type * Select Ordinary ([DATE]) [DATE] Transferee * [PERSON_NAME] [PER…" at bounding box center [186, 98] width 110 height 138
click at [326, 188] on button "Save & Close" at bounding box center [325, 187] width 43 height 13
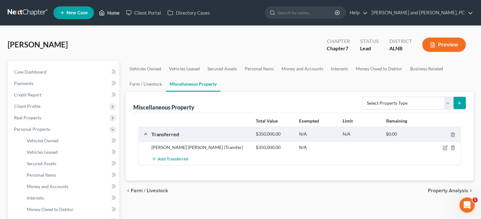
click at [115, 14] on link "Home" at bounding box center [109, 12] width 27 height 11
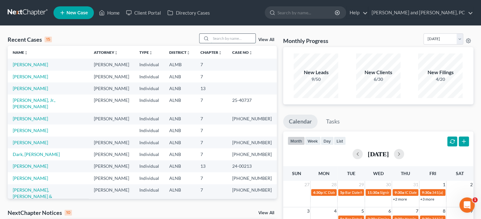
click at [229, 38] on input "search" at bounding box center [233, 38] width 45 height 9
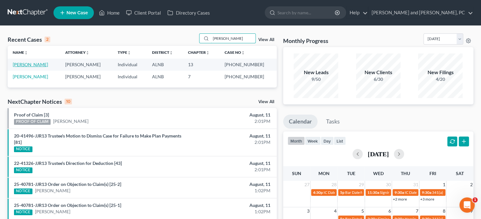
type input "[PERSON_NAME]"
click at [28, 65] on link "[PERSON_NAME]" at bounding box center [30, 64] width 35 height 5
select select "1"
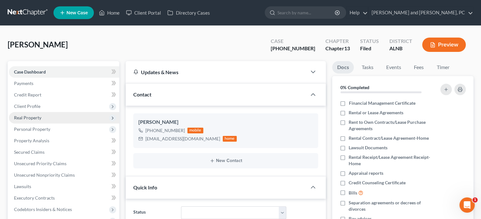
scroll to position [1037, 0]
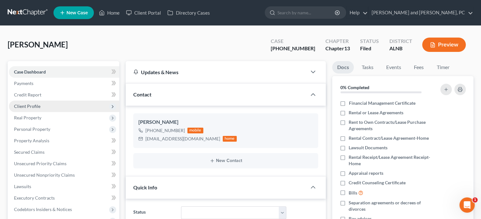
click at [28, 106] on span "Client Profile" at bounding box center [27, 105] width 26 height 5
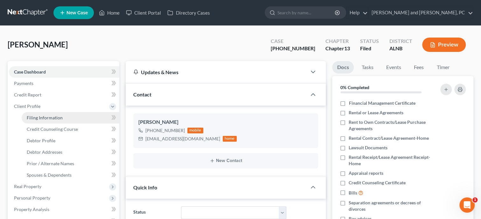
click at [36, 118] on span "Filing Information" at bounding box center [45, 117] width 36 height 5
select select "1"
select select "0"
select select "3"
select select "1"
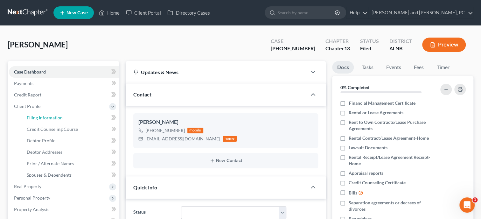
select select "0"
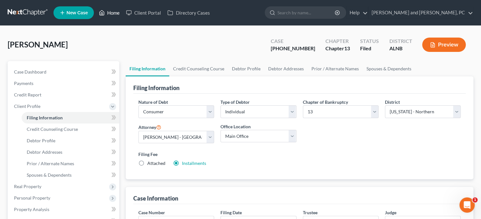
click at [118, 15] on link "Home" at bounding box center [109, 12] width 27 height 11
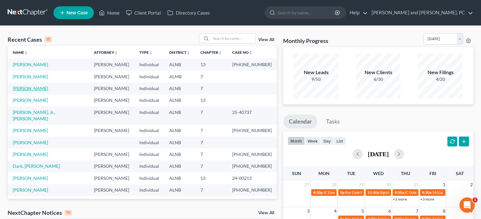
click at [42, 89] on link "[PERSON_NAME]" at bounding box center [30, 88] width 35 height 5
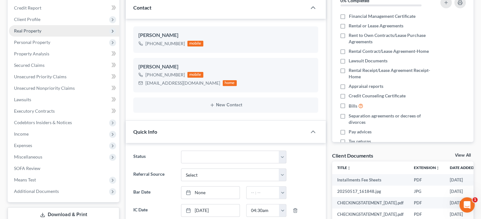
scroll to position [131, 0]
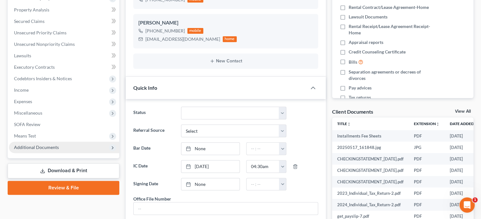
click at [60, 144] on span "Additional Documents" at bounding box center [64, 147] width 110 height 11
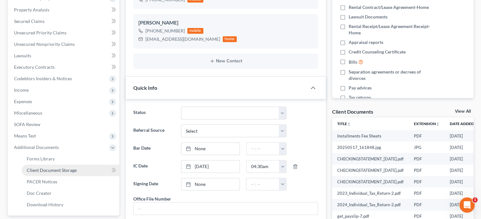
click at [60, 169] on span "Client Document Storage" at bounding box center [52, 169] width 50 height 5
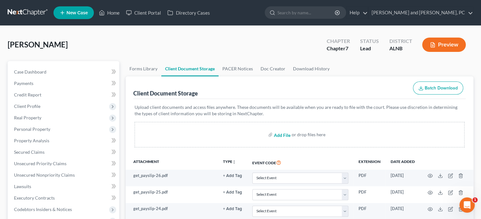
click at [282, 136] on input "file" at bounding box center [281, 134] width 15 height 11
type input "C:\fakepath\2023_Redacted.pdf"
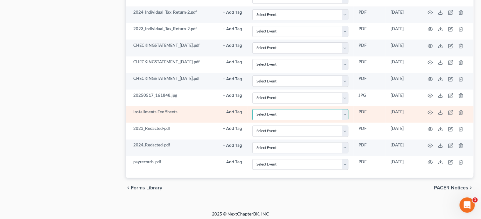
select select "23"
click option "Pay Filing Fee in Installments" at bounding box center [0, 0] width 0 height 0
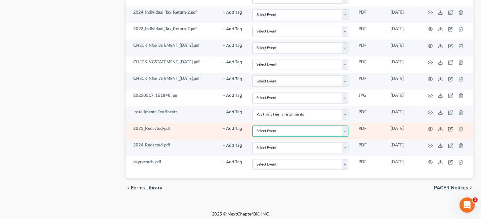
click at [252, 125] on select "Select Event 20 Largest Unsecured Creditors Amended Schedules (Fee) Attachment …" at bounding box center [300, 130] width 96 height 11
select select "40"
click option "Tax Documents" at bounding box center [0, 0] width 0 height 0
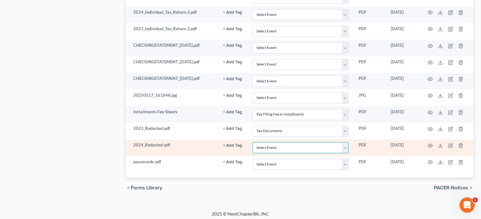
click at [252, 142] on select "Select Event 20 Largest Unsecured Creditors Amended Schedules (Fee) Attachment …" at bounding box center [300, 147] width 96 height 11
select select "40"
click option "Tax Documents" at bounding box center [0, 0] width 0 height 0
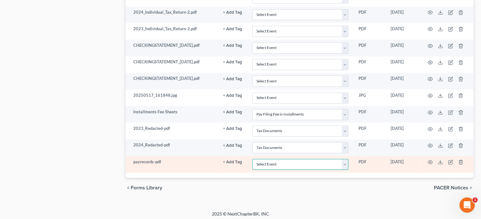
click at [252, 159] on select "Select Event 20 Largest Unsecured Creditors Amended Schedules (Fee) Attachment …" at bounding box center [300, 164] width 96 height 11
select select "19"
click option "Employee Income Records" at bounding box center [0, 0] width 0 height 0
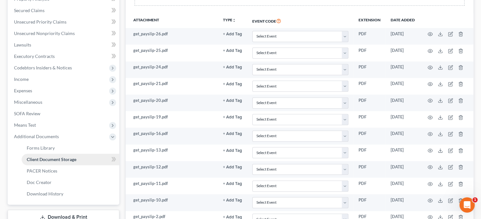
scroll to position [69, 0]
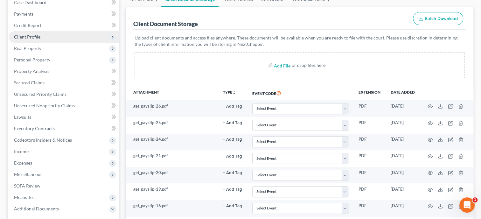
click at [36, 35] on span "Client Profile" at bounding box center [27, 36] width 26 height 5
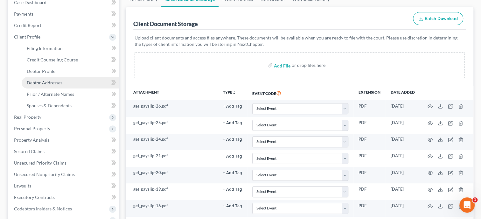
click at [43, 83] on span "Debtor Addresses" at bounding box center [45, 82] width 36 height 5
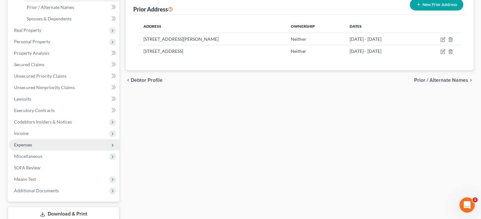
scroll to position [196, 0]
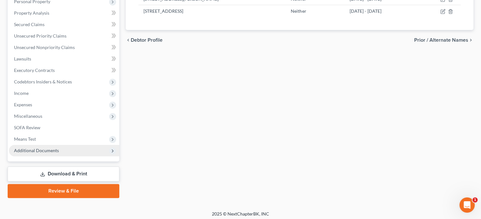
click at [31, 152] on span "Additional Documents" at bounding box center [36, 150] width 45 height 5
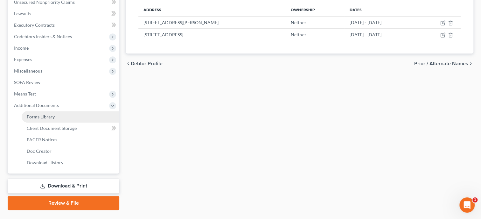
scroll to position [187, 0]
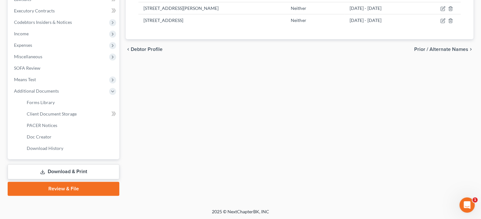
click at [52, 166] on link "Download & Print" at bounding box center [64, 171] width 112 height 15
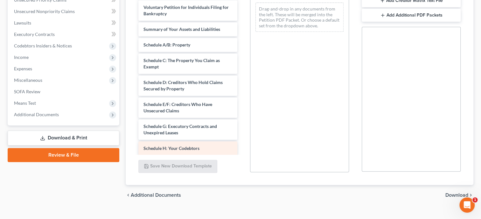
scroll to position [360, 0]
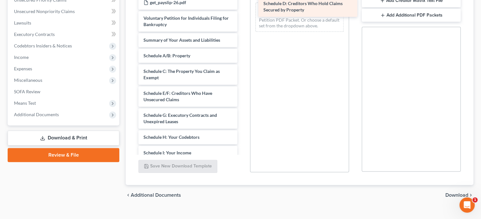
drag, startPoint x: 166, startPoint y: 98, endPoint x: 287, endPoint y: 9, distance: 149.3
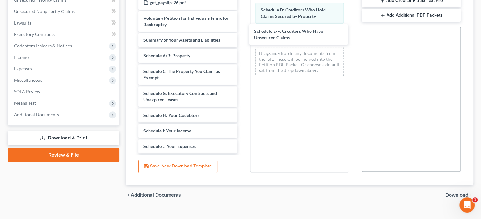
drag, startPoint x: 168, startPoint y: 93, endPoint x: 260, endPoint y: 52, distance: 101.0
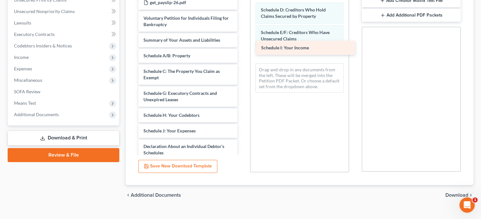
drag, startPoint x: 183, startPoint y: 132, endPoint x: 301, endPoint y: 50, distance: 143.6
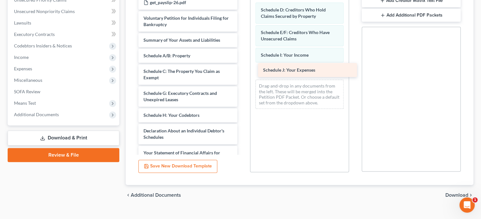
drag, startPoint x: 172, startPoint y: 129, endPoint x: 290, endPoint y: 68, distance: 133.0
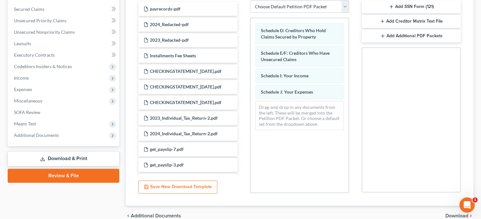
scroll to position [0, 0]
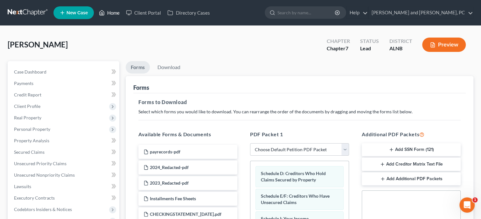
click at [119, 16] on link "Home" at bounding box center [109, 12] width 27 height 11
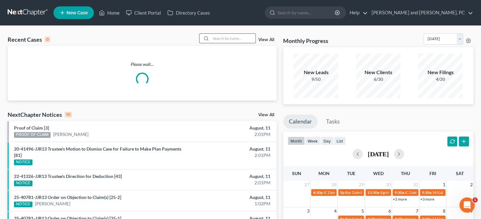
click at [222, 36] on input "search" at bounding box center [233, 38] width 45 height 9
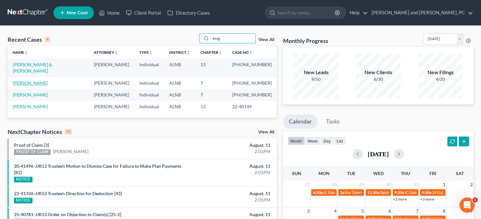
type input "knig"
click at [24, 80] on link "[PERSON_NAME]" at bounding box center [30, 82] width 35 height 5
select select "6"
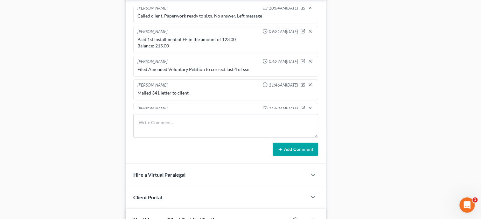
scroll to position [30, 0]
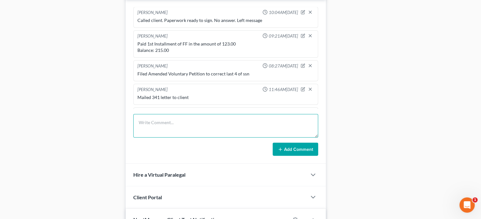
click at [230, 123] on textarea at bounding box center [225, 126] width 185 height 24
type textarea "Paid 2nd Installment of FF in the amount of 100.00 Balance: 115.00"
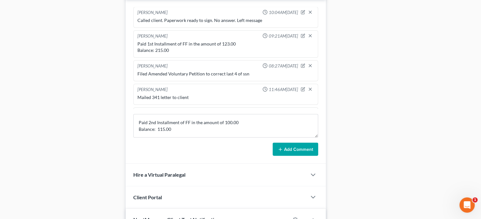
click at [287, 156] on button "Add Comment" at bounding box center [296, 149] width 46 height 13
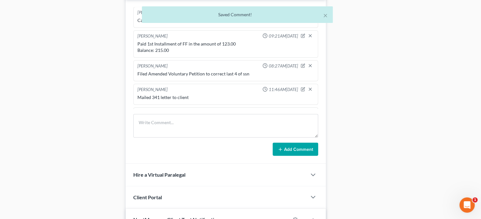
scroll to position [126, 0]
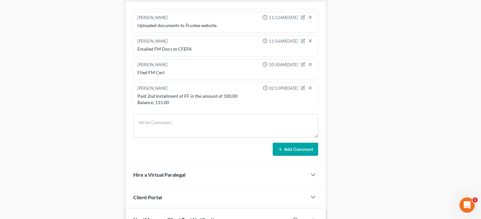
click at [225, 102] on div "Paid 2nd Installment of FF in the amount of 100.00 Balance: 115.00" at bounding box center [226, 99] width 177 height 13
click at [223, 101] on div "Paid 2nd Installment of FF in the amount of 100.00 Balance: 115.00" at bounding box center [226, 99] width 177 height 13
click at [303, 89] on icon "button" at bounding box center [303, 87] width 3 height 3
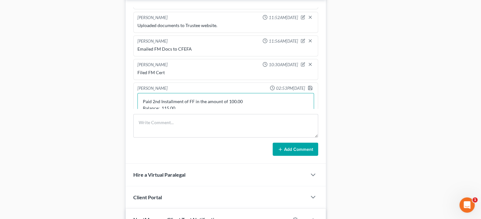
click at [229, 105] on textarea "Paid 2nd Installment of FF in the amount of 100.00 Balance: 115.00" at bounding box center [226, 105] width 177 height 24
click at [162, 111] on textarea "Paid 2nd Installment of FF in the amount of 125.00 Balance: 115.00" at bounding box center [226, 105] width 177 height 24
type textarea "Paid 2nd Installment of FF in the amount of 125.00 Balance: 90.00"
click at [310, 89] on icon "button" at bounding box center [310, 86] width 5 height 5
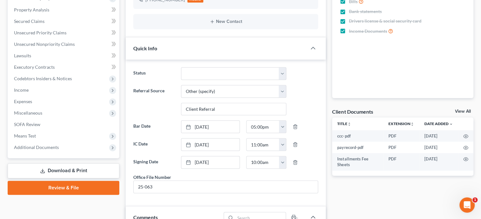
scroll to position [0, 0]
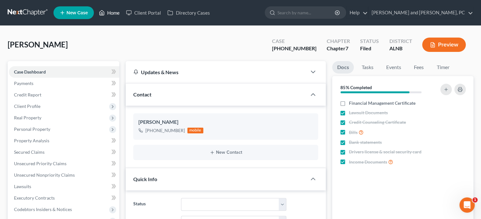
click at [113, 11] on link "Home" at bounding box center [109, 12] width 27 height 11
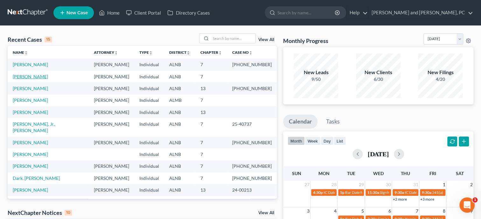
click at [40, 77] on link "[PERSON_NAME]" at bounding box center [30, 76] width 35 height 5
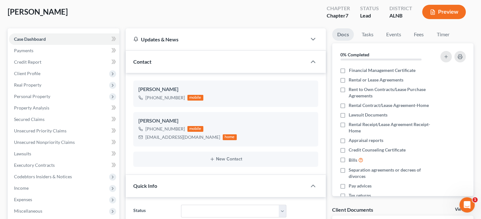
scroll to position [131, 0]
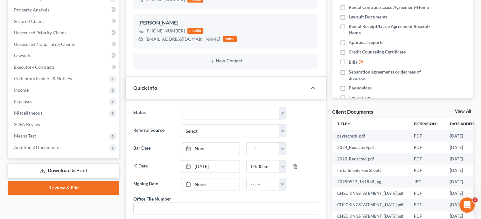
click at [73, 173] on link "Download & Print" at bounding box center [64, 170] width 112 height 15
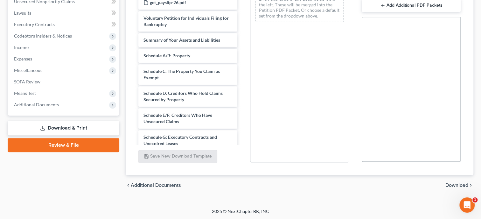
scroll to position [360, 0]
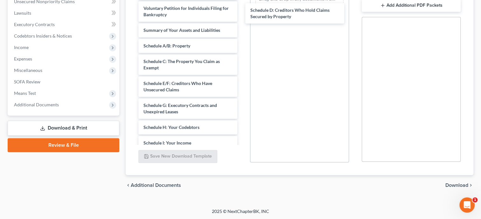
drag, startPoint x: 172, startPoint y: 82, endPoint x: 244, endPoint y: 46, distance: 80.9
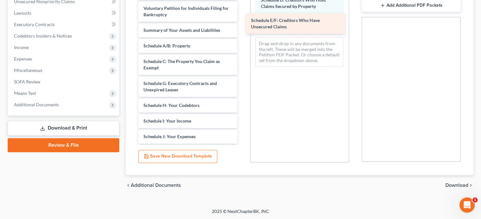
drag, startPoint x: 194, startPoint y: 84, endPoint x: 301, endPoint y: 22, distance: 124.4
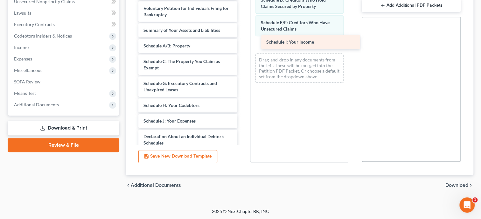
drag, startPoint x: 201, startPoint y: 120, endPoint x: 322, endPoint y: 42, distance: 143.2
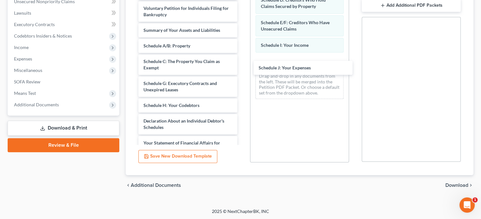
drag, startPoint x: 203, startPoint y: 117, endPoint x: 329, endPoint y: 84, distance: 129.3
click at [452, 186] on span "Download" at bounding box center [457, 185] width 23 height 5
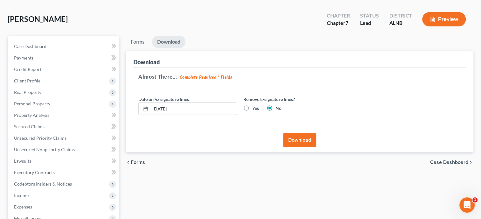
scroll to position [0, 0]
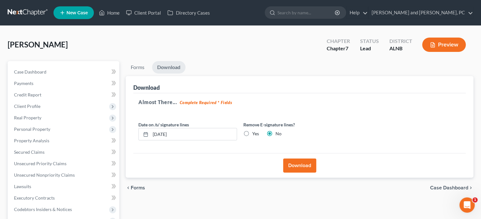
click at [306, 167] on button "Download" at bounding box center [299, 166] width 33 height 14
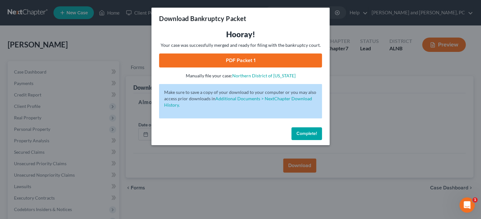
click at [263, 67] on link "PDF Packet 1" at bounding box center [240, 60] width 163 height 14
click at [314, 133] on span "Complete!" at bounding box center [307, 133] width 20 height 5
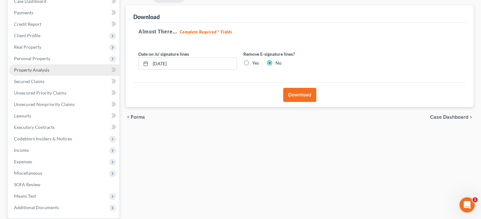
scroll to position [130, 0]
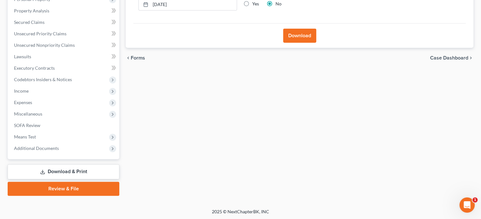
click at [61, 168] on link "Download & Print" at bounding box center [64, 171] width 112 height 15
click at [44, 140] on span "Means Test" at bounding box center [64, 136] width 110 height 11
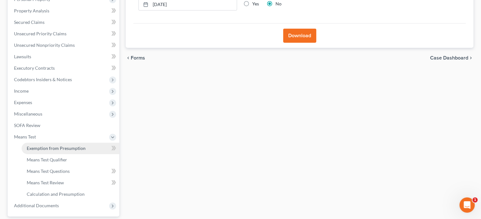
click at [44, 145] on span "Exemption from Presumption" at bounding box center [56, 147] width 59 height 5
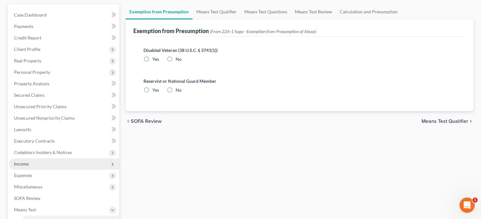
radio input "true"
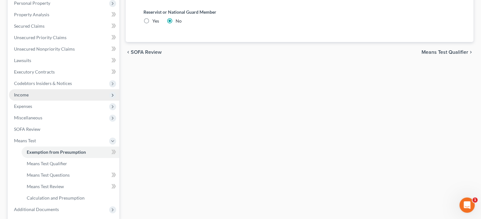
scroll to position [167, 0]
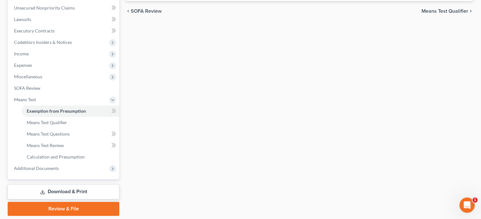
click at [56, 194] on link "Download & Print" at bounding box center [64, 191] width 112 height 15
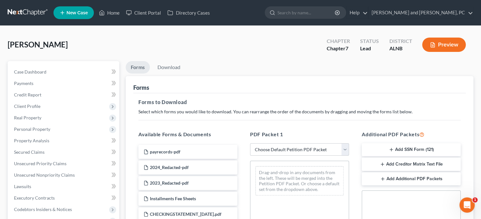
select select "0"
click option "Complete Bankruptcy Petition (all forms and schedules)" at bounding box center [0, 0] width 0 height 0
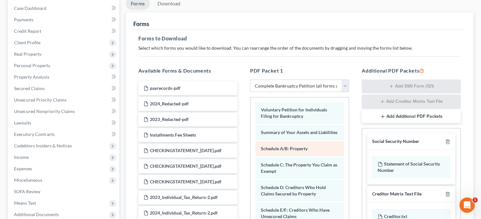
scroll to position [98, 0]
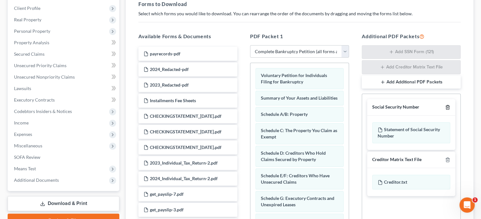
click at [447, 108] on icon "button" at bounding box center [447, 107] width 5 height 5
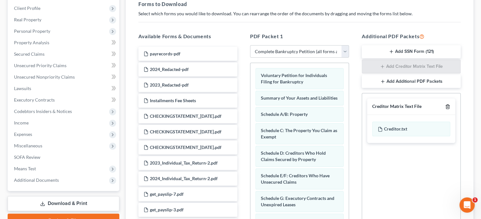
click at [447, 108] on icon "button" at bounding box center [447, 106] width 5 height 5
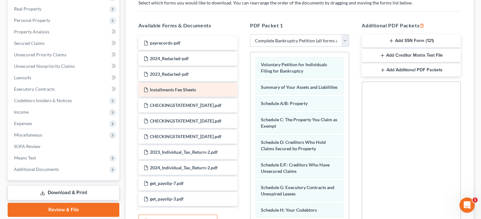
scroll to position [108, 0]
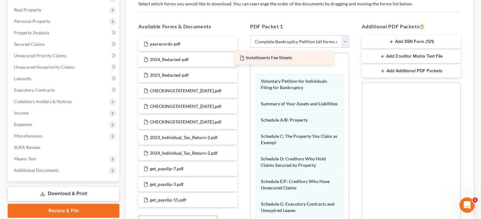
drag, startPoint x: 186, startPoint y: 90, endPoint x: 282, endPoint y: 58, distance: 101.4
click at [243, 58] on div "Installments Fee Sheets payrecords-pdf 2024_Redacted-pdf 2023_Redacted-pdf Inst…" at bounding box center [187, 223] width 109 height 373
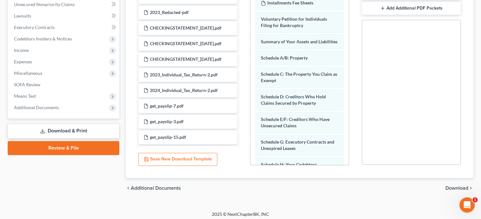
scroll to position [173, 0]
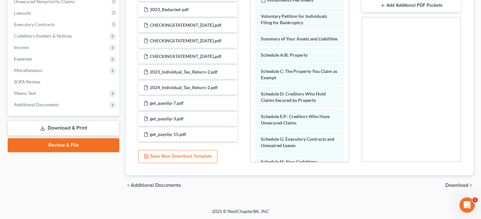
click at [452, 185] on span "Download" at bounding box center [457, 185] width 23 height 5
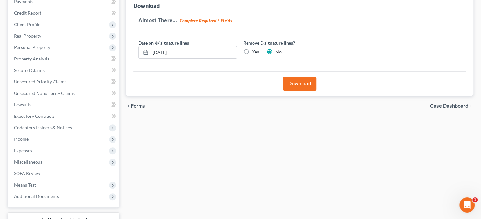
scroll to position [32, 0]
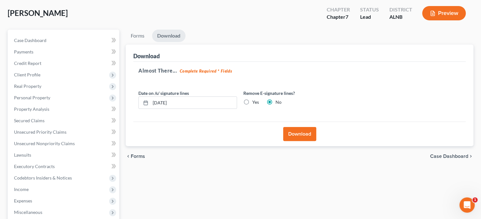
click at [304, 134] on button "Download" at bounding box center [299, 134] width 33 height 14
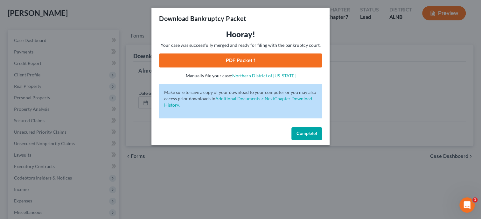
click at [290, 63] on link "PDF Packet 1" at bounding box center [240, 60] width 163 height 14
click at [298, 138] on button "Complete!" at bounding box center [307, 133] width 31 height 13
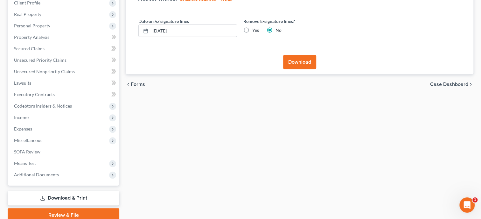
scroll to position [130, 0]
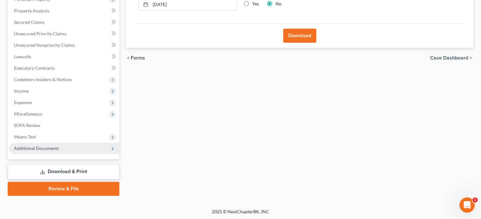
click at [33, 148] on span "Additional Documents" at bounding box center [36, 147] width 45 height 5
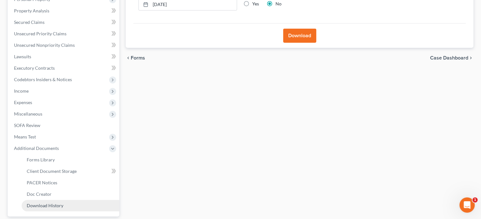
click at [38, 203] on span "Download History" at bounding box center [45, 205] width 37 height 5
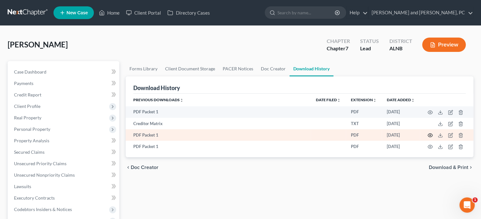
click at [432, 137] on icon "button" at bounding box center [430, 135] width 5 height 5
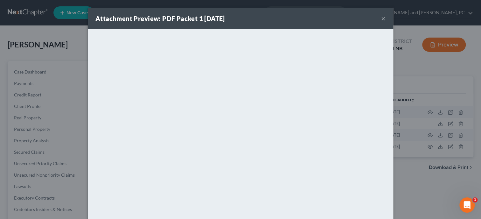
click at [379, 18] on div "Attachment Preview: PDF Packet 1 [DATE] ×" at bounding box center [241, 19] width 306 height 22
click at [385, 19] on button "×" at bounding box center [383, 19] width 4 height 8
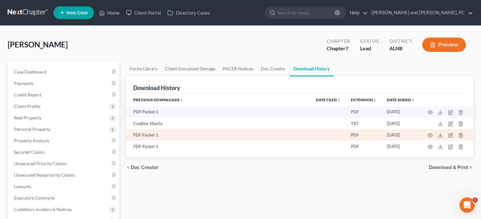
click at [454, 135] on td at bounding box center [446, 134] width 53 height 11
click at [447, 135] on td at bounding box center [446, 134] width 53 height 11
click at [449, 135] on icon "button" at bounding box center [451, 136] width 4 height 4
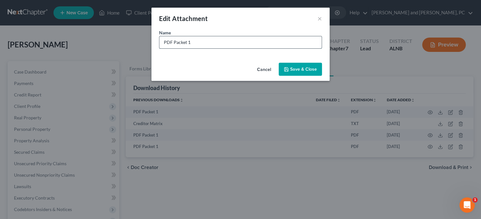
drag, startPoint x: 205, startPoint y: 43, endPoint x: 156, endPoint y: 43, distance: 49.0
click at [159, 43] on input "PDF Packet 1" at bounding box center [240, 42] width 162 height 12
type input "CC Schedules"
click at [287, 70] on icon "button" at bounding box center [286, 69] width 5 height 5
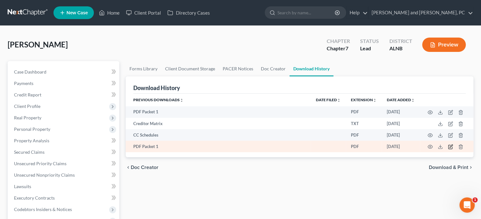
click at [449, 147] on icon "button" at bounding box center [451, 147] width 4 height 4
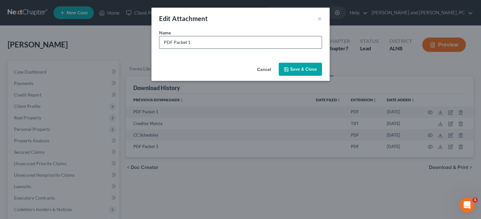
drag, startPoint x: 217, startPoint y: 43, endPoint x: 155, endPoint y: 43, distance: 61.4
click at [159, 43] on input "PDF Packet 1" at bounding box center [240, 42] width 162 height 12
type input "Petition"
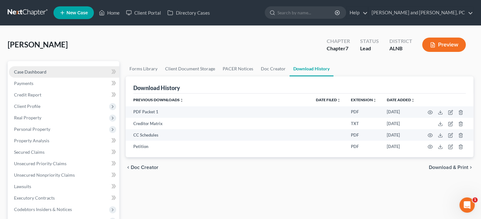
click at [43, 74] on span "Case Dashboard" at bounding box center [30, 71] width 32 height 5
select select "10"
select select "0"
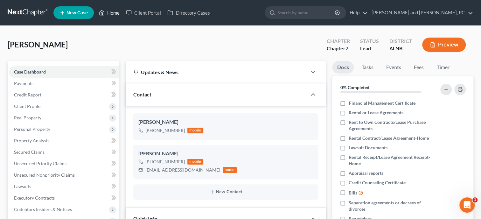
click at [111, 13] on link "Home" at bounding box center [109, 12] width 27 height 11
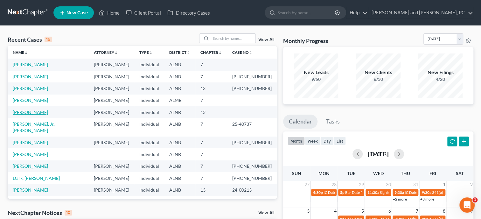
click at [36, 113] on link "[PERSON_NAME]" at bounding box center [30, 112] width 35 height 5
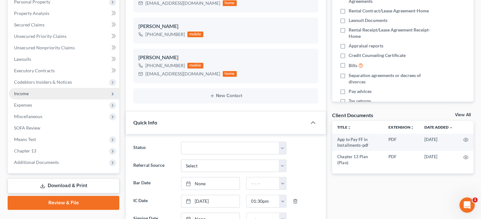
scroll to position [131, 0]
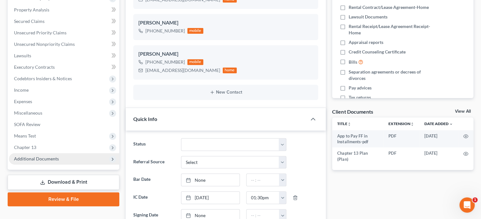
click at [55, 157] on span "Additional Documents" at bounding box center [36, 158] width 45 height 5
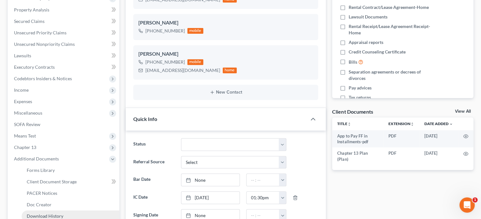
click at [54, 215] on span "Download History" at bounding box center [45, 215] width 37 height 5
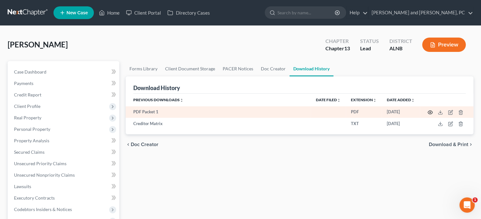
click at [430, 112] on icon "button" at bounding box center [430, 112] width 5 height 5
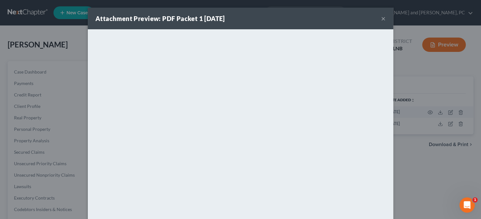
click at [386, 18] on div "Attachment Preview: PDF Packet 1 [DATE] ×" at bounding box center [241, 19] width 306 height 22
click at [383, 19] on button "×" at bounding box center [383, 19] width 4 height 8
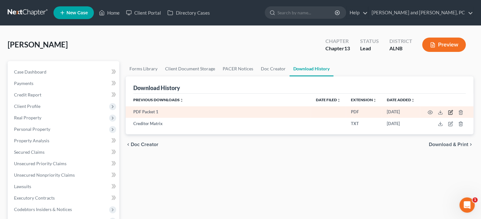
click at [452, 114] on icon "button" at bounding box center [450, 112] width 5 height 5
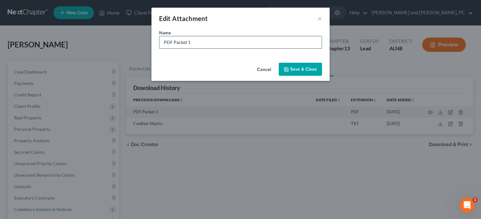
drag, startPoint x: 224, startPoint y: 46, endPoint x: 159, endPoint y: 46, distance: 65.3
click at [159, 46] on input "PDF Packet 1" at bounding box center [240, 42] width 162 height 12
type input "Petition"
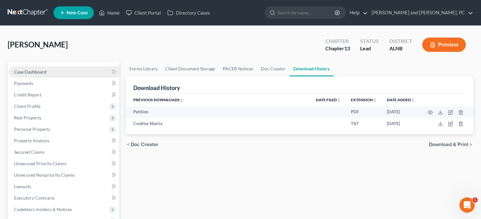
click at [55, 74] on link "Case Dashboard" at bounding box center [64, 71] width 110 height 11
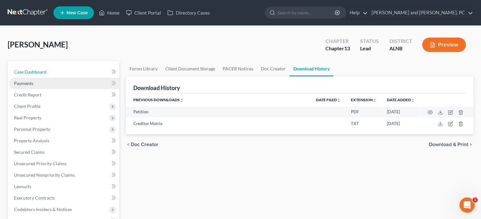
select select "10"
select select "0"
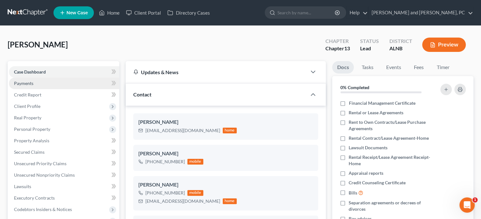
scroll to position [32, 0]
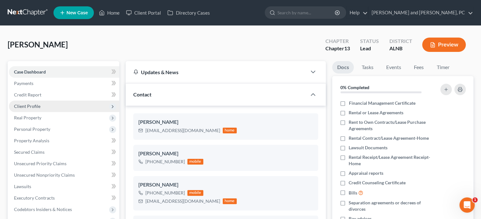
click at [20, 106] on span "Client Profile" at bounding box center [27, 105] width 26 height 5
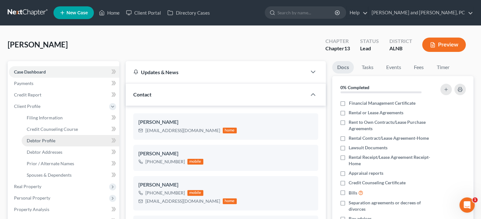
click at [36, 137] on link "Debtor Profile" at bounding box center [71, 140] width 98 height 11
select select "0"
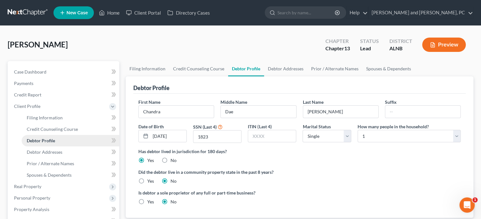
radio input "true"
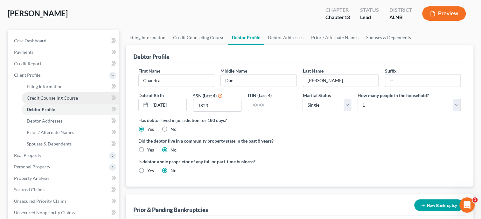
scroll to position [196, 0]
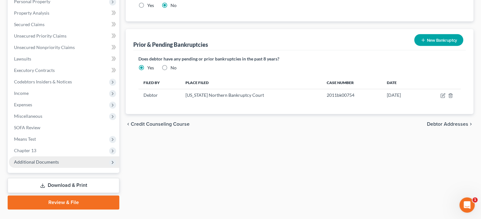
click at [40, 165] on span "Additional Documents" at bounding box center [64, 161] width 110 height 11
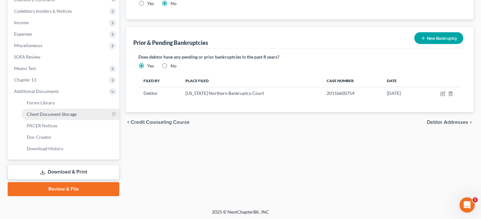
scroll to position [199, 0]
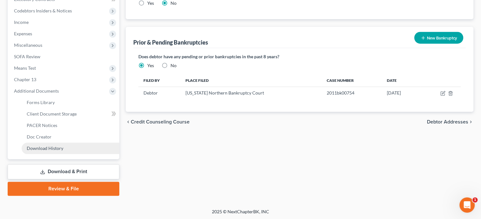
click at [44, 150] on span "Download History" at bounding box center [45, 147] width 37 height 5
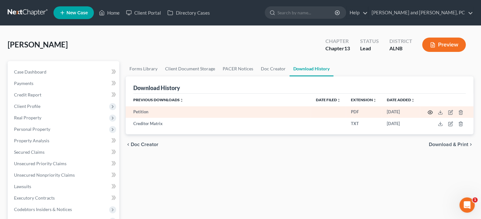
click at [430, 112] on circle "button" at bounding box center [430, 112] width 1 height 1
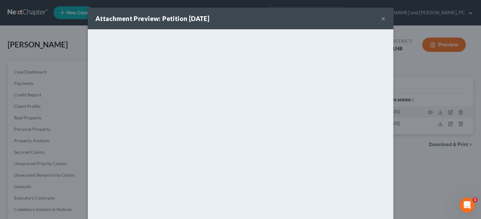
click at [384, 18] on button "×" at bounding box center [383, 19] width 4 height 8
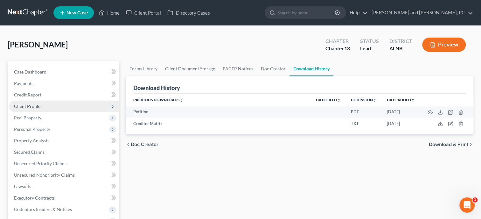
click at [15, 106] on span "Client Profile" at bounding box center [27, 105] width 26 height 5
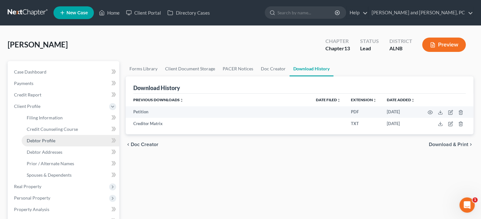
click at [33, 143] on link "Debtor Profile" at bounding box center [71, 140] width 98 height 11
select select "0"
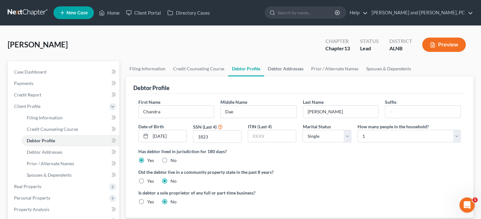
click at [295, 67] on link "Debtor Addresses" at bounding box center [285, 68] width 43 height 15
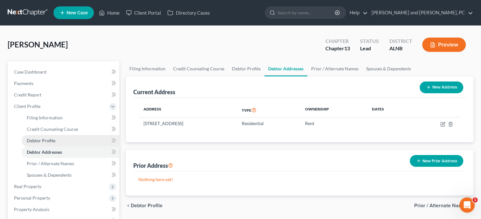
click at [35, 138] on span "Debtor Profile" at bounding box center [41, 140] width 29 height 5
select select "0"
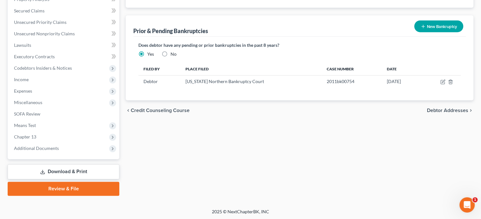
scroll to position [210, 0]
click at [40, 148] on span "Additional Documents" at bounding box center [36, 147] width 45 height 5
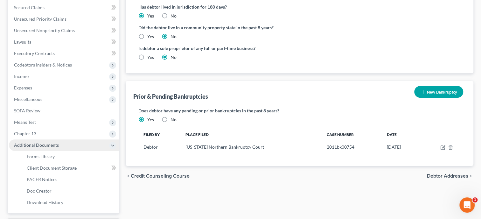
scroll to position [141, 0]
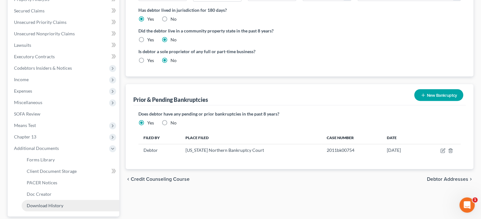
click at [42, 203] on span "Download History" at bounding box center [45, 205] width 37 height 5
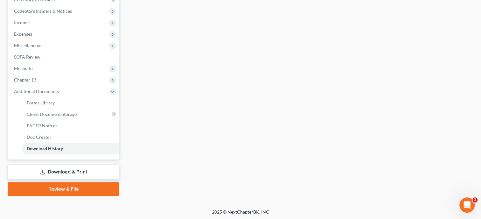
scroll to position [199, 0]
click at [44, 171] on icon at bounding box center [42, 171] width 5 height 5
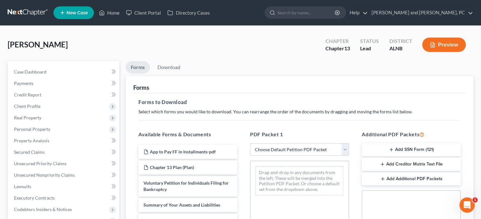
scroll to position [65, 0]
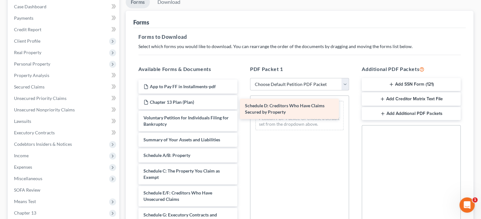
drag, startPoint x: 177, startPoint y: 190, endPoint x: 281, endPoint y: 99, distance: 138.2
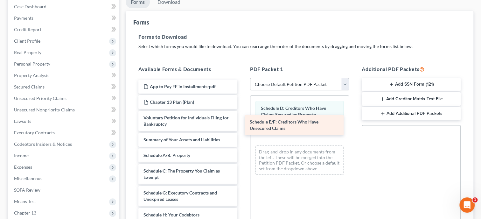
drag, startPoint x: 191, startPoint y: 197, endPoint x: 297, endPoint y: 127, distance: 127.3
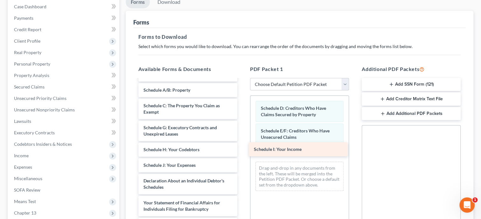
drag, startPoint x: 177, startPoint y: 166, endPoint x: 287, endPoint y: 151, distance: 111.4
click at [243, 151] on div "Schedule I: Your Income App to Pay FF in Installments-pdf Chapter 13 Plan (Plan…" at bounding box center [187, 171] width 109 height 315
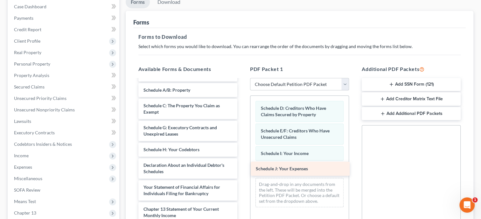
drag, startPoint x: 196, startPoint y: 167, endPoint x: 308, endPoint y: 173, distance: 112.2
click at [243, 173] on div "Schedule J: Your Expenses App to Pay FF in Installments-pdf Chapter 13 Plan (Pl…" at bounding box center [187, 163] width 109 height 299
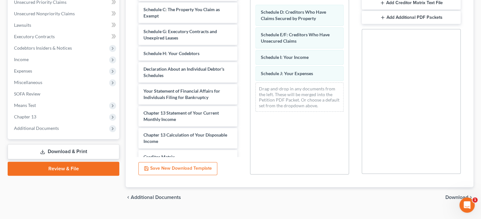
scroll to position [173, 0]
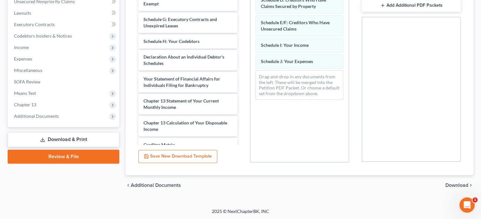
click at [448, 183] on span "Download" at bounding box center [457, 185] width 23 height 5
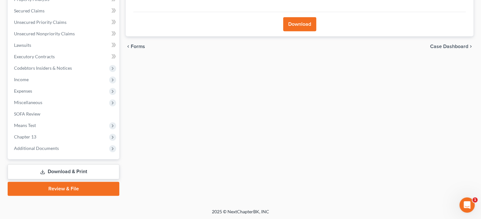
scroll to position [43, 0]
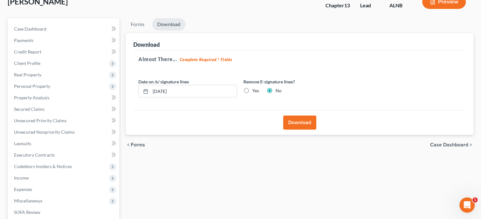
click at [303, 118] on button "Download" at bounding box center [299, 123] width 33 height 14
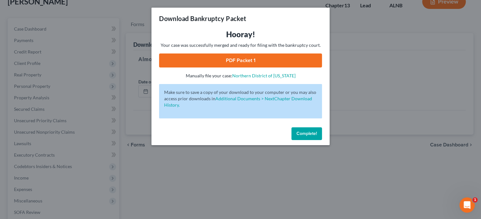
click at [237, 65] on link "PDF Packet 1" at bounding box center [240, 60] width 163 height 14
click at [313, 134] on span "Complete!" at bounding box center [307, 133] width 20 height 5
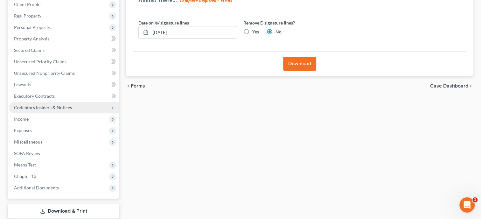
scroll to position [141, 0]
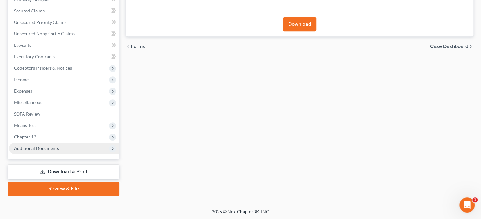
click at [54, 145] on span "Additional Documents" at bounding box center [36, 147] width 45 height 5
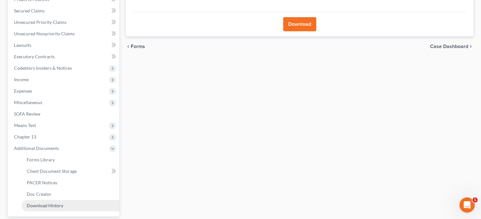
click at [50, 208] on span "Download History" at bounding box center [45, 205] width 37 height 5
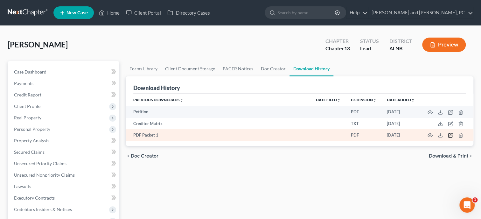
click at [449, 135] on icon "button" at bounding box center [450, 135] width 5 height 5
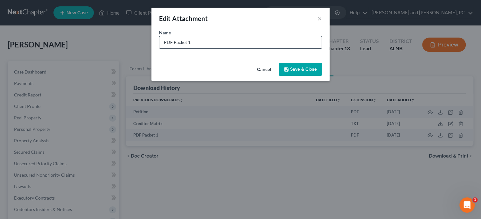
drag, startPoint x: 215, startPoint y: 41, endPoint x: 160, endPoint y: 44, distance: 54.2
click at [160, 44] on input "PDF Packet 1" at bounding box center [240, 42] width 162 height 12
type input "CC Schedules"
click at [304, 72] on span "Save & Close" at bounding box center [303, 69] width 27 height 5
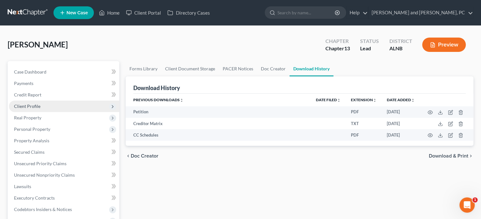
click at [32, 106] on span "Client Profile" at bounding box center [27, 105] width 26 height 5
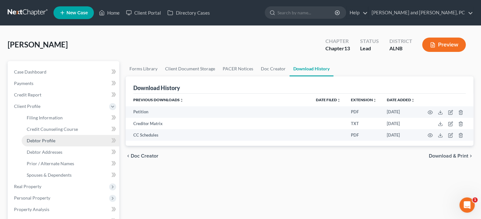
click at [40, 140] on span "Debtor Profile" at bounding box center [41, 140] width 29 height 5
select select "0"
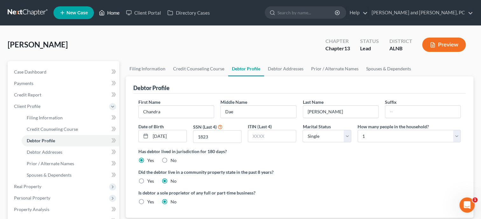
click at [116, 15] on link "Home" at bounding box center [109, 12] width 27 height 11
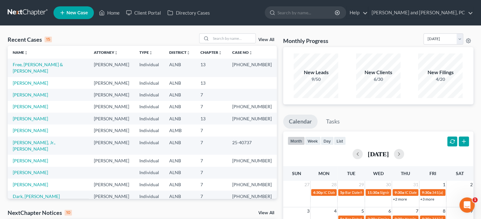
click at [70, 11] on span "New Case" at bounding box center [77, 13] width 21 height 5
select select "1"
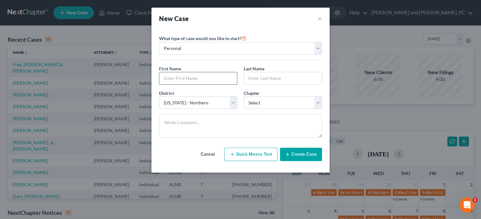
click at [167, 79] on input "text" at bounding box center [198, 78] width 78 height 12
type input "[PERSON_NAME]"
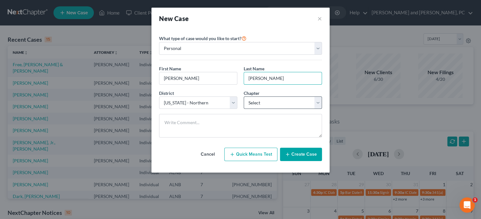
type input "[PERSON_NAME]"
select select "0"
click option "7" at bounding box center [0, 0] width 0 height 0
click at [293, 154] on button "Create Case" at bounding box center [301, 154] width 42 height 13
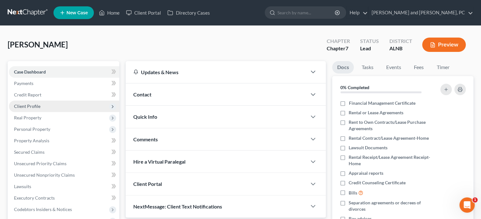
click at [36, 104] on span "Client Profile" at bounding box center [27, 105] width 26 height 5
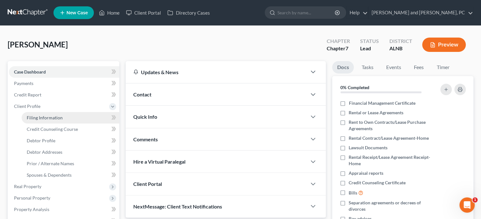
click at [80, 117] on link "Filing Information" at bounding box center [71, 117] width 98 height 11
select select "1"
select select "0"
select select "1"
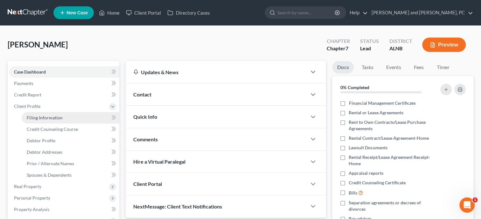
select select "0"
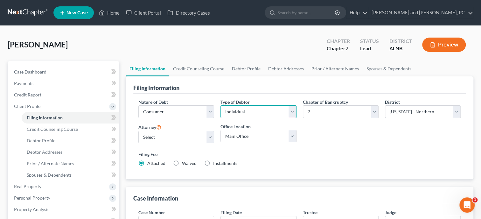
select select "1"
click option "Joint" at bounding box center [0, 0] width 0 height 0
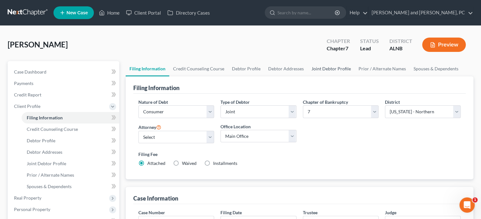
click at [329, 69] on link "Joint Debtor Profile" at bounding box center [331, 68] width 47 height 15
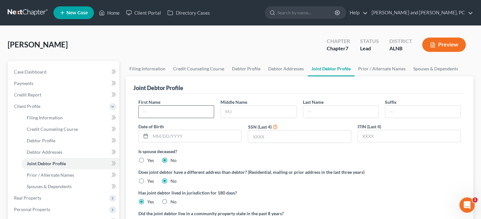
click at [202, 113] on input "text" at bounding box center [176, 112] width 75 height 12
type input "[PERSON_NAME]"
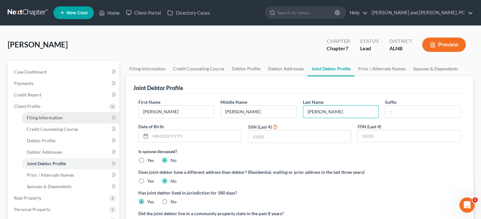
type input "[PERSON_NAME]"
click at [29, 116] on span "Filing Information" at bounding box center [45, 117] width 36 height 5
select select "1"
select select "0"
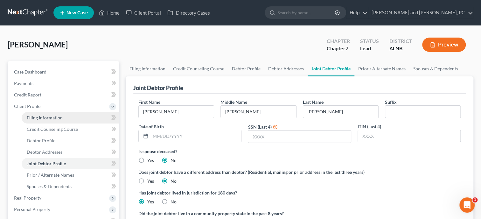
select select "1"
select select "0"
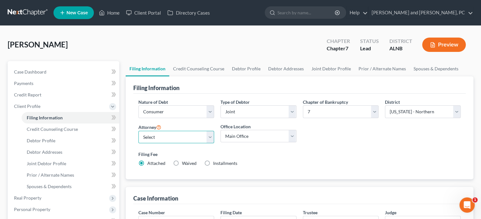
select select "0"
click option "[PERSON_NAME] - [GEOGRAPHIC_DATA]" at bounding box center [0, 0] width 0 height 0
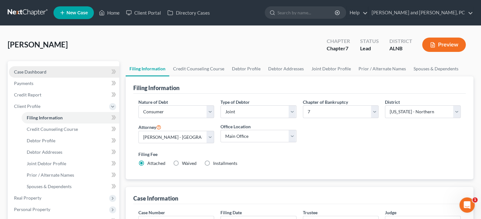
click at [31, 69] on span "Case Dashboard" at bounding box center [30, 71] width 32 height 5
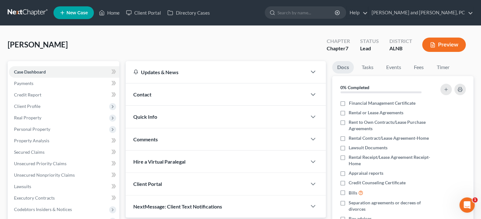
click at [151, 92] on span "Contact" at bounding box center [142, 94] width 18 height 6
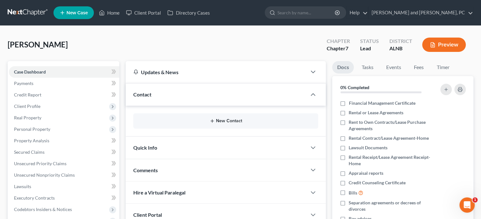
click at [222, 120] on button "New Contact" at bounding box center [225, 120] width 175 height 5
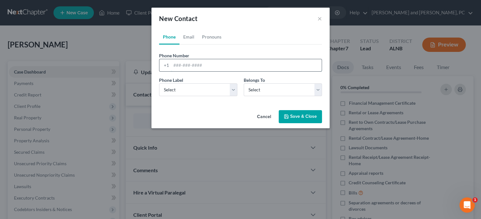
click at [206, 60] on input "tel" at bounding box center [246, 65] width 151 height 12
type input "2566304692"
select select "0"
click option "Mobile" at bounding box center [0, 0] width 0 height 0
select select "1"
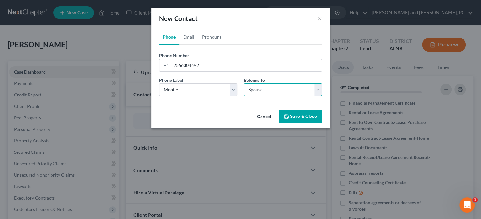
click option "Spouse" at bounding box center [0, 0] width 0 height 0
click at [186, 38] on link "Email" at bounding box center [189, 36] width 19 height 15
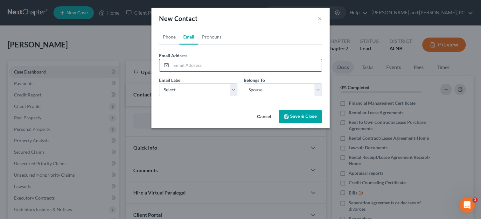
click at [194, 65] on input "email" at bounding box center [246, 65] width 151 height 12
type input "[EMAIL_ADDRESS][DOMAIN_NAME]"
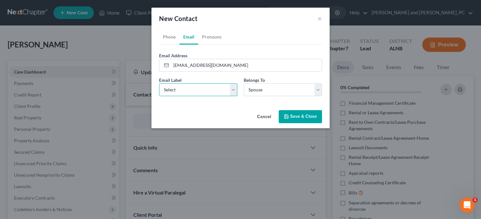
select select "0"
click option "Home" at bounding box center [0, 0] width 0 height 0
click at [301, 118] on button "Save & Close" at bounding box center [300, 116] width 43 height 13
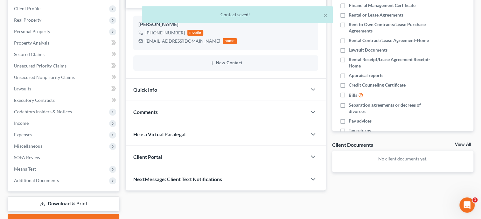
scroll to position [98, 0]
click at [182, 90] on div "Quick Info" at bounding box center [216, 89] width 181 height 22
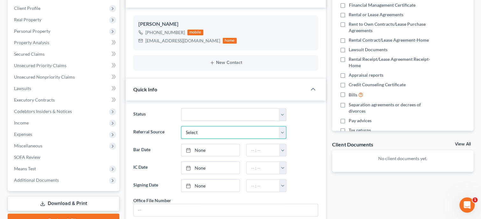
click at [181, 126] on select "Select Word Of Mouth Previous Clients Direct Mail Website Google Search Modern …" at bounding box center [233, 132] width 105 height 13
select select "4"
click option "Google Search" at bounding box center [0, 0] width 0 height 0
click at [207, 167] on link "None" at bounding box center [210, 168] width 58 height 12
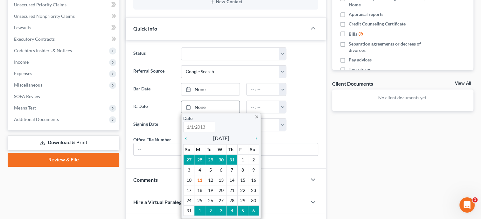
scroll to position [164, 0]
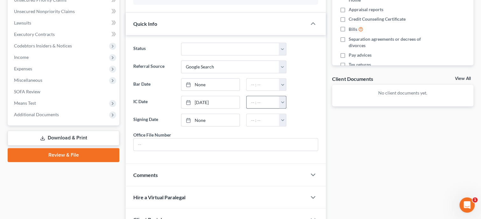
click at [284, 104] on button "button" at bounding box center [282, 102] width 7 height 12
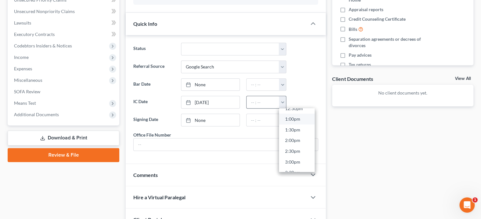
scroll to position [287, 0]
click at [293, 148] on link "3:00pm" at bounding box center [297, 150] width 36 height 11
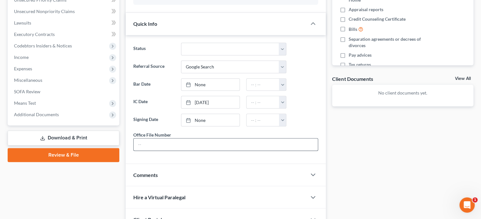
type input "3:00pm"
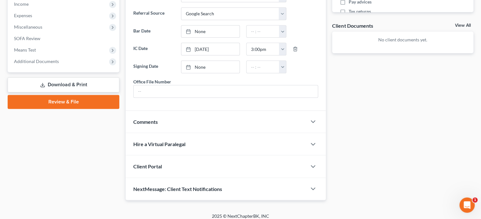
scroll to position [227, 0]
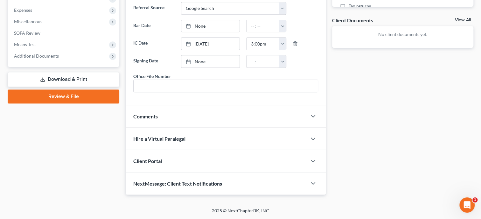
click at [233, 164] on div "Client Portal" at bounding box center [216, 161] width 181 height 22
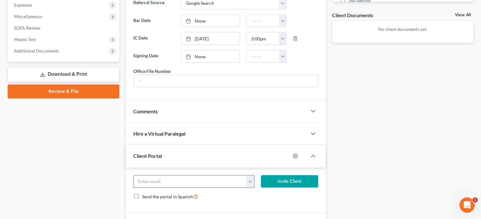
click at [220, 185] on input "email" at bounding box center [190, 181] width 113 height 12
type input "[EMAIL_ADDRESS][DOMAIN_NAME]"
click at [300, 185] on button "Invite Client" at bounding box center [289, 181] width 57 height 13
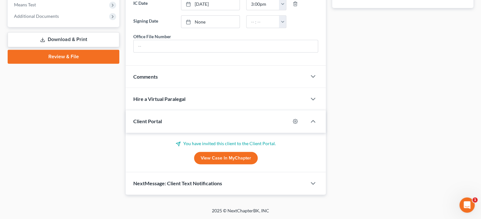
scroll to position [267, 0]
click at [211, 181] on span "NextMessage: Client Text Notifications" at bounding box center [177, 183] width 89 height 6
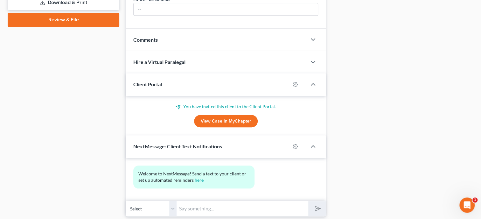
scroll to position [325, 0]
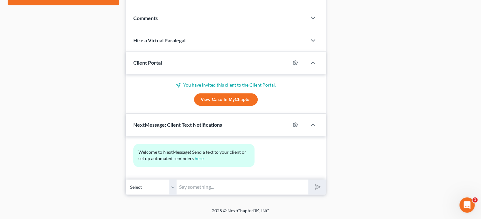
click at [211, 181] on input "text" at bounding box center [243, 187] width 132 height 16
type input "Thank you for choosing [PERSON_NAME] and [PERSON_NAME], P.C. If you have any qu…"
click at [318, 186] on polygon "submit" at bounding box center [317, 187] width 8 height 8
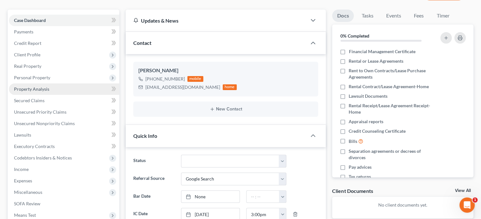
scroll to position [0, 0]
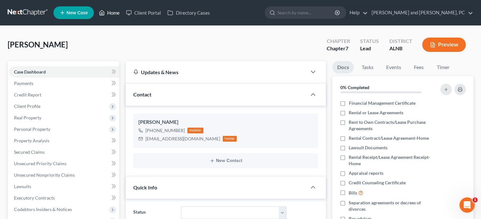
click at [116, 15] on link "Home" at bounding box center [109, 12] width 27 height 11
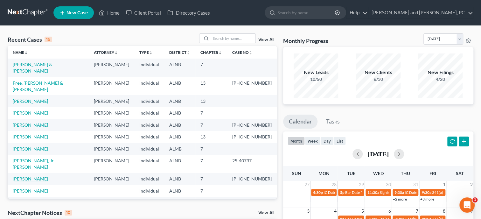
click at [35, 176] on link "[PERSON_NAME]" at bounding box center [30, 178] width 35 height 5
select select "6"
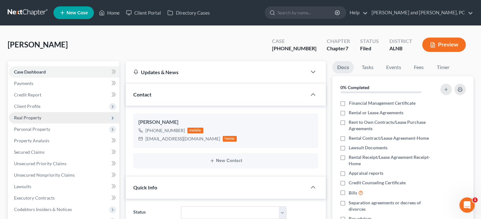
scroll to position [2093, 0]
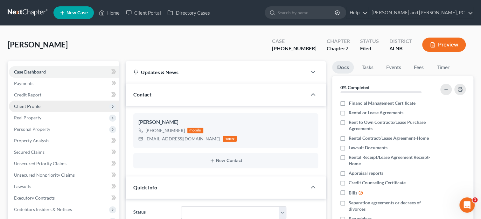
click at [39, 110] on span "Client Profile" at bounding box center [64, 106] width 110 height 11
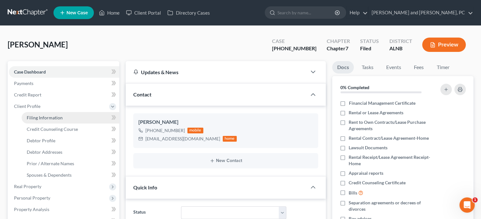
click at [40, 117] on span "Filing Information" at bounding box center [45, 117] width 36 height 5
select select "1"
select select "0"
select select "1"
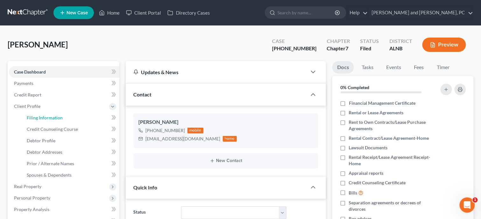
select select "0"
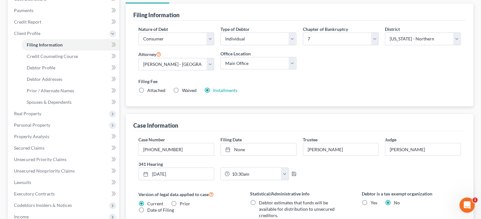
scroll to position [65, 0]
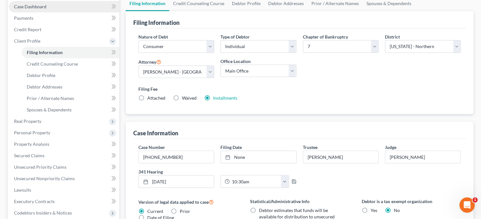
click at [40, 5] on span "Case Dashboard" at bounding box center [30, 6] width 32 height 5
select select "6"
select select "0"
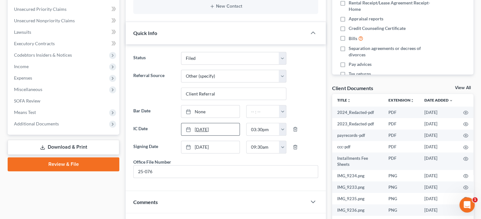
scroll to position [196, 0]
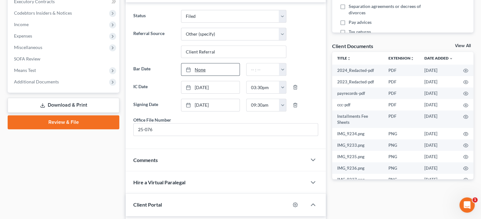
click at [198, 68] on link "None" at bounding box center [210, 69] width 58 height 12
type input "[DATE]"
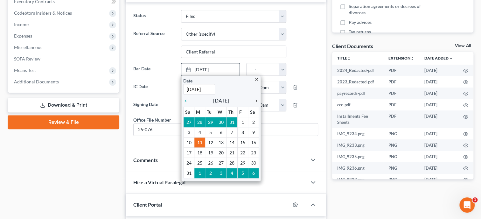
click at [258, 99] on icon "chevron_right" at bounding box center [255, 100] width 8 height 5
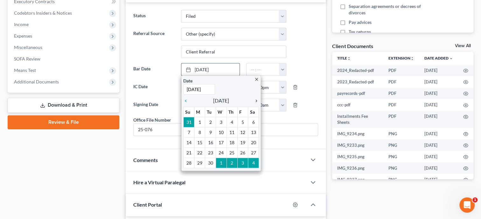
click at [258, 99] on icon "chevron_right" at bounding box center [255, 100] width 8 height 5
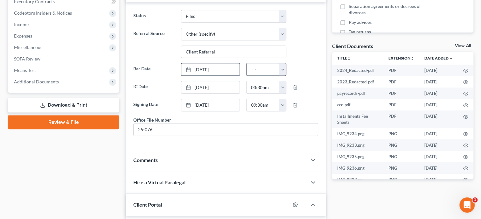
click at [281, 68] on button "button" at bounding box center [282, 69] width 7 height 12
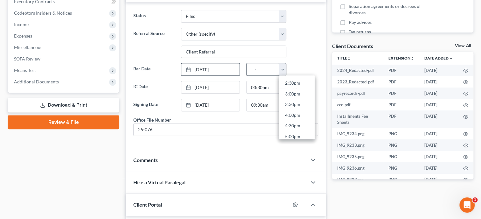
scroll to position [323, 0]
click at [295, 119] on link "5:00pm" at bounding box center [297, 124] width 36 height 11
type input "5:00pm"
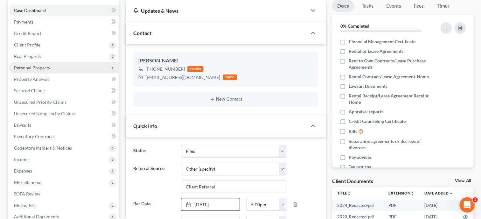
scroll to position [0, 0]
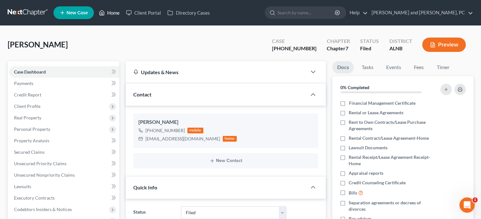
click at [111, 13] on link "Home" at bounding box center [109, 12] width 27 height 11
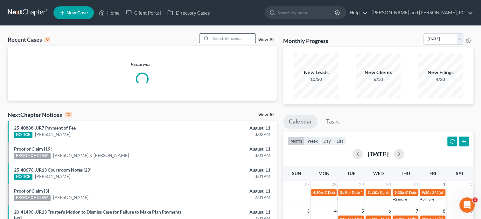
click at [214, 37] on input "search" at bounding box center [233, 38] width 45 height 9
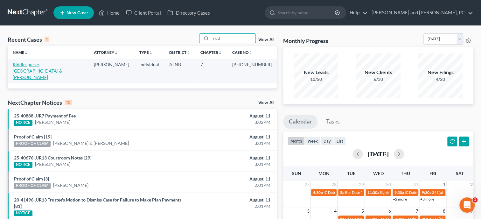
type input "ridd"
click at [45, 65] on link "Riddlespurge, [GEOGRAPHIC_DATA] & [PERSON_NAME]" at bounding box center [38, 71] width 50 height 18
select select "6"
select select "1"
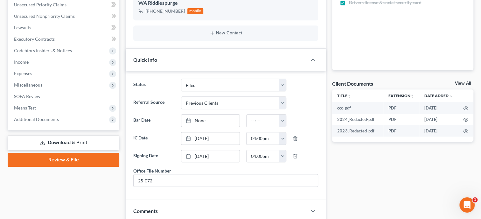
scroll to position [164, 0]
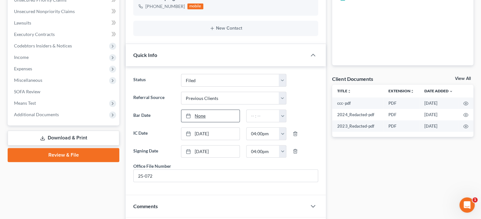
click at [192, 116] on div at bounding box center [190, 115] width 9 height 5
type input "[DATE]"
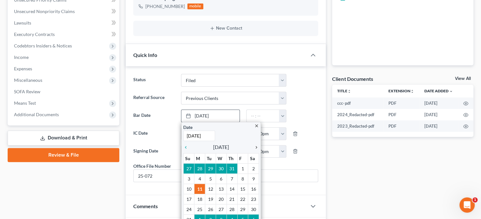
click at [255, 146] on icon "chevron_right" at bounding box center [255, 147] width 8 height 5
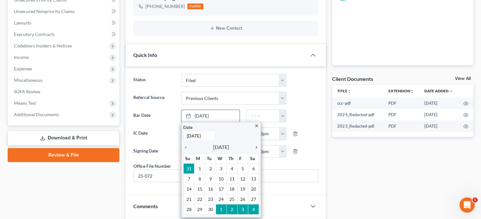
click at [255, 146] on icon "chevron_right" at bounding box center [255, 147] width 8 height 5
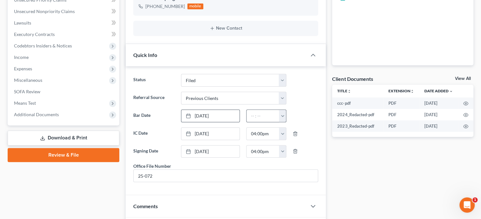
click at [284, 113] on button "button" at bounding box center [282, 116] width 7 height 12
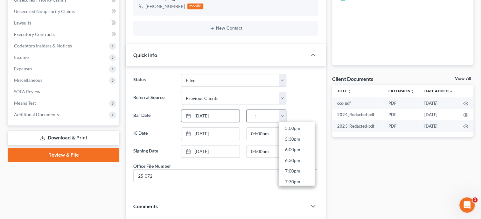
scroll to position [359, 0]
click at [294, 135] on link "5:00pm" at bounding box center [297, 134] width 36 height 11
type input "5:00pm"
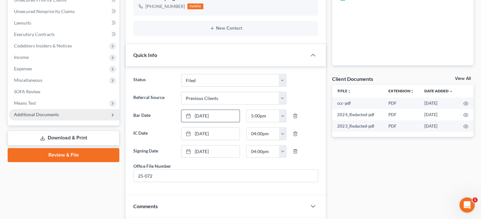
scroll to position [65, 0]
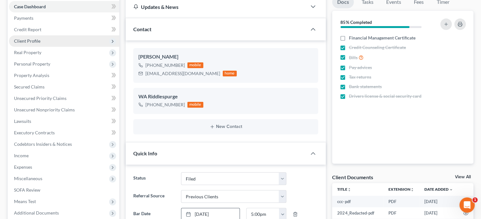
click at [25, 41] on span "Client Profile" at bounding box center [27, 40] width 26 height 5
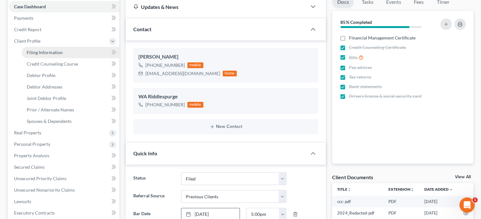
click at [30, 53] on span "Filing Information" at bounding box center [45, 52] width 36 height 5
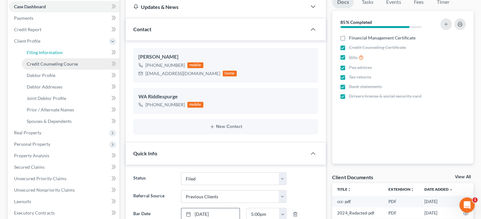
select select "1"
select select "0"
select select "1"
select select "0"
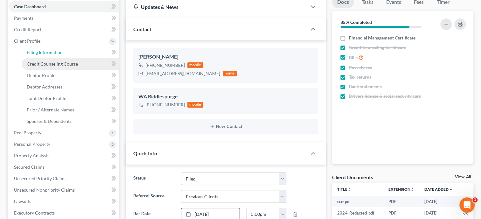
select select "0"
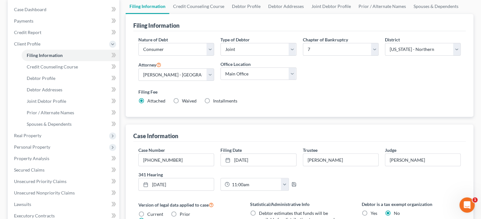
scroll to position [32, 0]
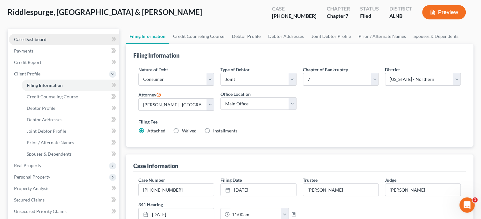
click at [53, 40] on link "Case Dashboard" at bounding box center [64, 39] width 110 height 11
select select "6"
select select "1"
select select "0"
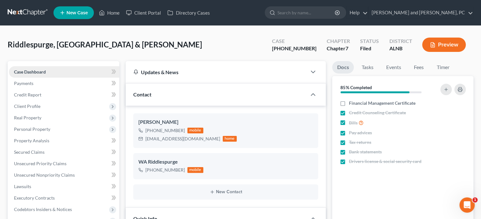
scroll to position [1073, 0]
click at [107, 13] on link "Home" at bounding box center [109, 12] width 27 height 11
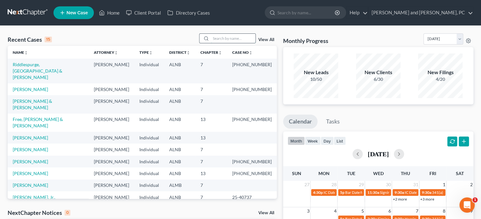
click at [220, 37] on input "search" at bounding box center [233, 38] width 45 height 9
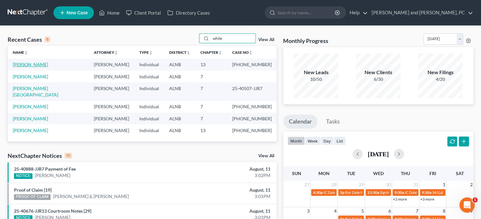
type input "white"
click at [23, 67] on link "[PERSON_NAME]" at bounding box center [30, 64] width 35 height 5
select select "6"
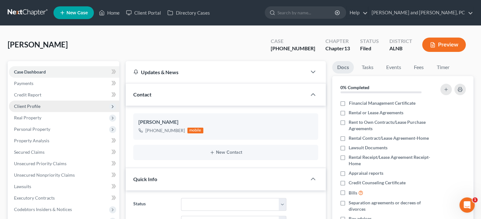
click at [25, 109] on span "Client Profile" at bounding box center [64, 106] width 110 height 11
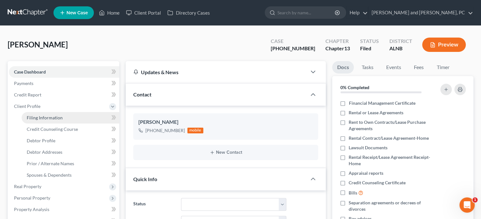
click at [29, 121] on link "Filing Information" at bounding box center [71, 117] width 98 height 11
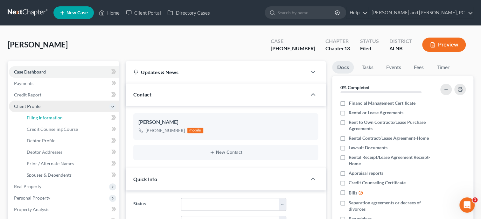
select select "1"
select select "0"
select select "3"
select select "1"
select select "0"
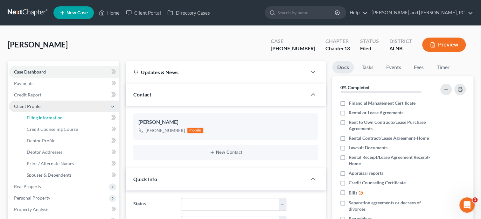
select select "0"
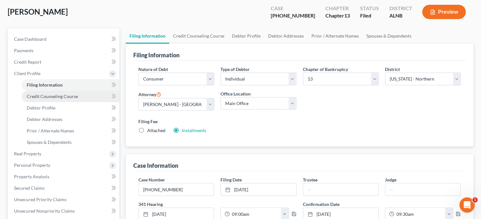
scroll to position [32, 0]
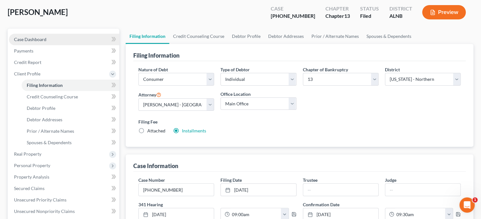
click at [31, 40] on span "Case Dashboard" at bounding box center [30, 39] width 32 height 5
select select "6"
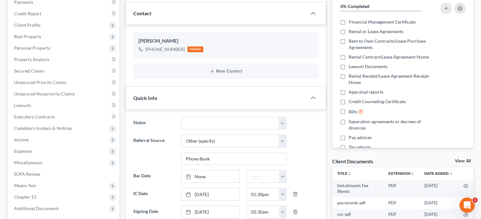
scroll to position [98, 0]
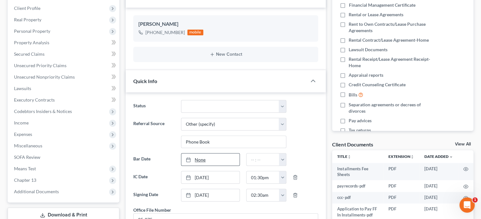
click at [194, 157] on div at bounding box center [190, 159] width 9 height 5
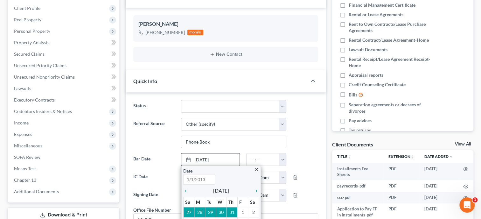
type input "[DATE]"
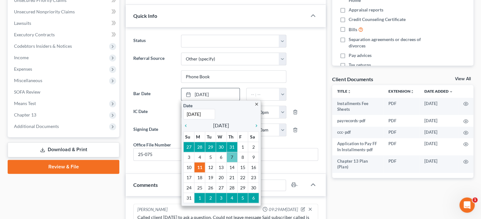
scroll to position [164, 0]
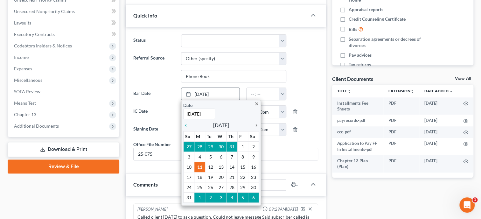
click at [256, 124] on icon "chevron_right" at bounding box center [255, 125] width 8 height 5
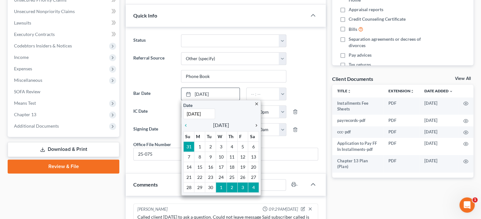
click at [256, 124] on icon "chevron_right" at bounding box center [255, 125] width 8 height 5
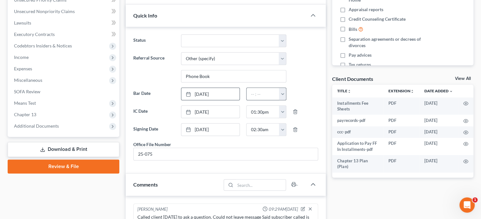
click at [283, 96] on button "button" at bounding box center [282, 94] width 7 height 12
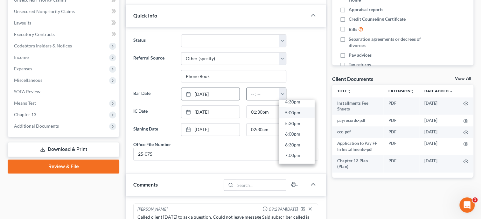
click at [289, 113] on link "5:00pm" at bounding box center [297, 113] width 36 height 11
type input "5:00pm"
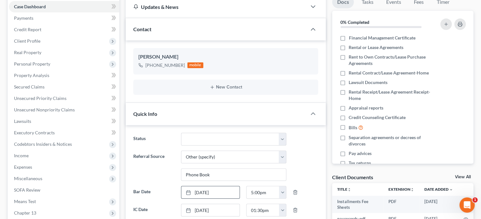
scroll to position [0, 0]
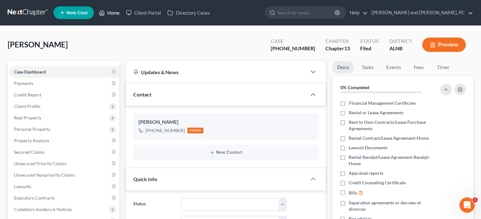
click at [112, 15] on link "Home" at bounding box center [109, 12] width 27 height 11
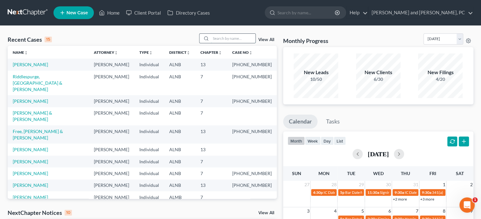
click at [218, 36] on input "search" at bounding box center [233, 38] width 45 height 9
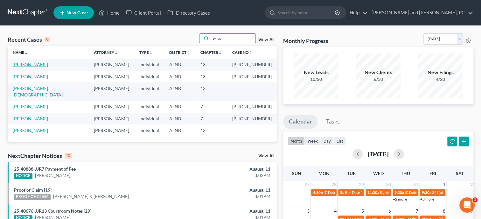
type input "wilso"
click at [29, 67] on link "[PERSON_NAME]" at bounding box center [30, 64] width 35 height 5
select select "6"
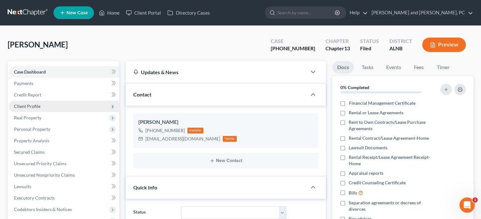
scroll to position [9, 0]
click at [33, 108] on span "Client Profile" at bounding box center [27, 105] width 26 height 5
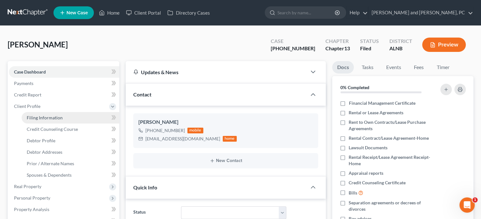
click at [36, 117] on span "Filing Information" at bounding box center [45, 117] width 36 height 5
select select "1"
select select "0"
select select "3"
select select "1"
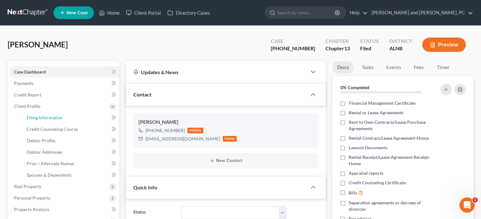
select select "0"
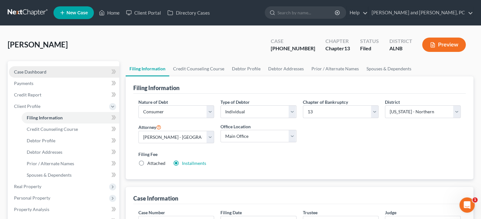
click at [35, 72] on span "Case Dashboard" at bounding box center [30, 71] width 32 height 5
select select "6"
select select "0"
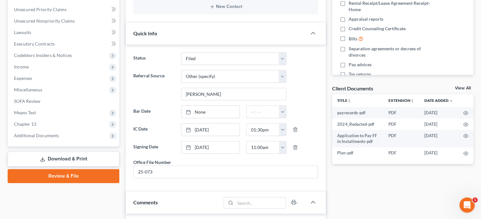
scroll to position [164, 0]
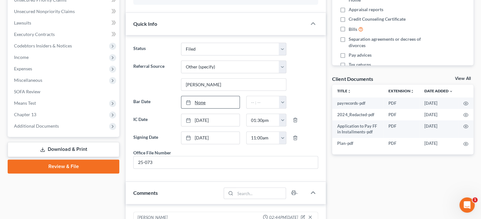
click at [199, 103] on link "None" at bounding box center [210, 102] width 58 height 12
type input "[DATE]"
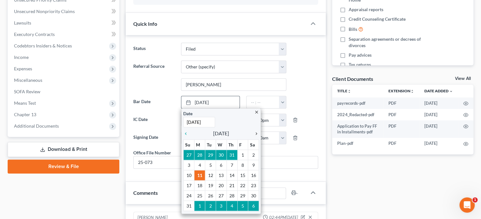
click at [258, 134] on icon "chevron_right" at bounding box center [255, 133] width 8 height 5
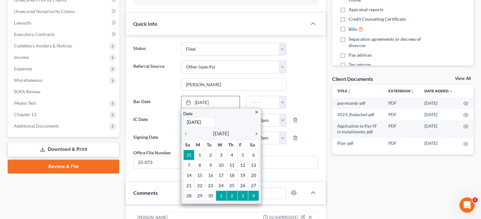
click at [258, 134] on icon "chevron_right" at bounding box center [255, 133] width 8 height 5
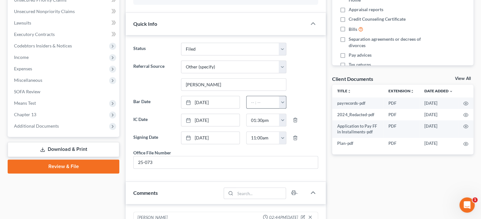
click at [281, 100] on button "button" at bounding box center [282, 102] width 7 height 12
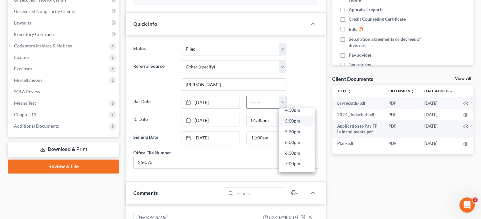
click at [294, 122] on link "5:00pm" at bounding box center [297, 121] width 36 height 11
type input "5:00pm"
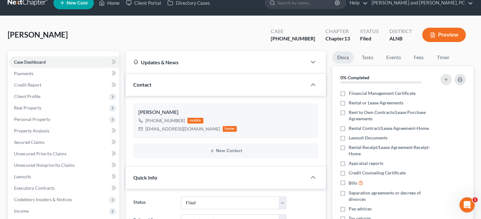
scroll to position [0, 0]
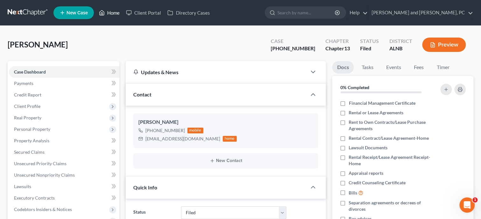
click at [114, 14] on link "Home" at bounding box center [109, 12] width 27 height 11
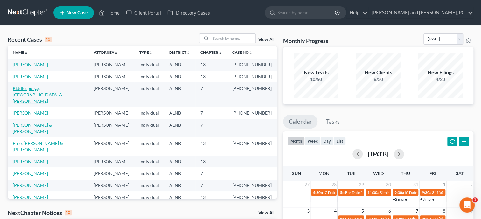
click at [30, 90] on link "Riddlespurge, [GEOGRAPHIC_DATA] & [PERSON_NAME]" at bounding box center [38, 95] width 50 height 18
select select "1"
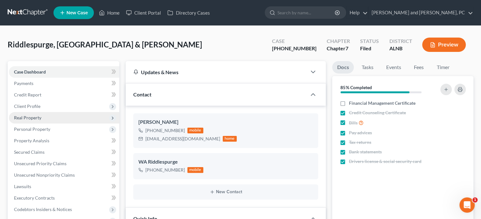
scroll to position [1073, 0]
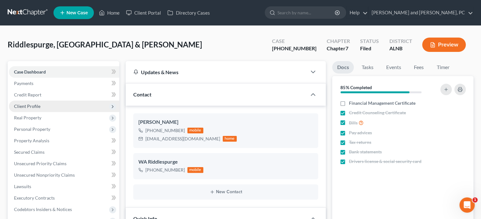
click at [31, 107] on span "Client Profile" at bounding box center [27, 105] width 26 height 5
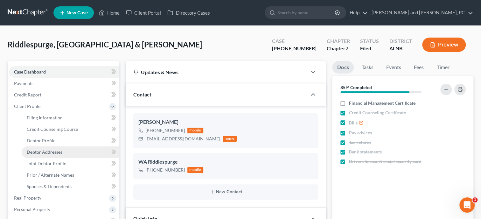
click at [44, 148] on link "Debtor Addresses" at bounding box center [71, 151] width 98 height 11
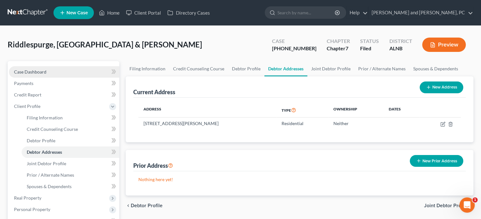
click at [32, 72] on span "Case Dashboard" at bounding box center [30, 71] width 32 height 5
select select "6"
select select "1"
select select "0"
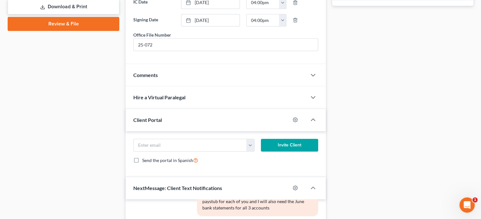
scroll to position [262, 0]
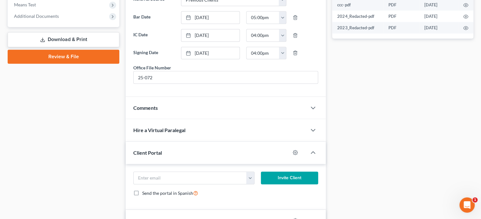
click at [182, 113] on div "Comments" at bounding box center [216, 108] width 181 height 22
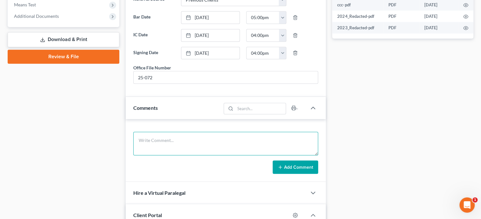
click at [188, 145] on textarea at bounding box center [225, 144] width 185 height 24
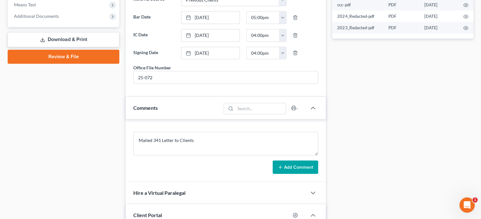
click at [287, 171] on button "Add Comment" at bounding box center [296, 166] width 46 height 13
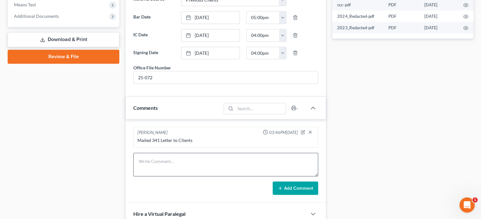
click at [218, 166] on textarea at bounding box center [225, 165] width 185 height 24
click at [282, 191] on icon at bounding box center [280, 188] width 5 height 5
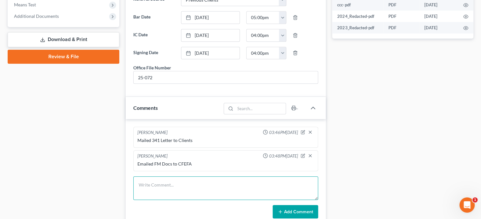
click at [161, 194] on textarea at bounding box center [225, 188] width 185 height 24
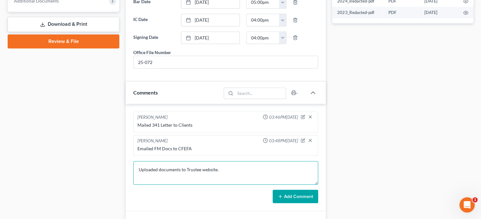
scroll to position [295, 0]
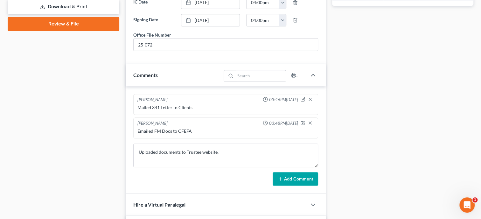
click at [284, 186] on button "Add Comment" at bounding box center [296, 178] width 46 height 13
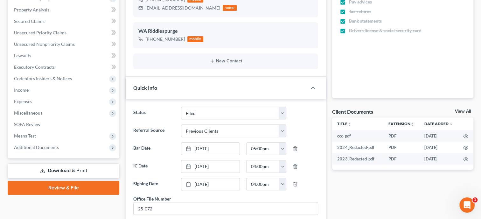
scroll to position [0, 0]
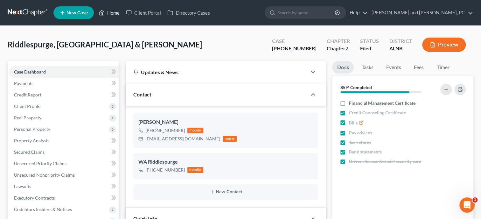
click at [112, 14] on link "Home" at bounding box center [109, 12] width 27 height 11
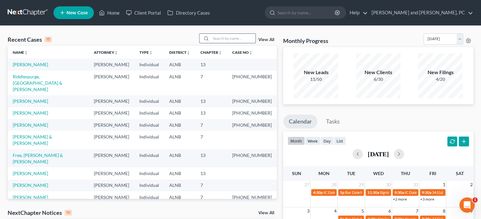
click at [231, 36] on input "search" at bounding box center [233, 38] width 45 height 9
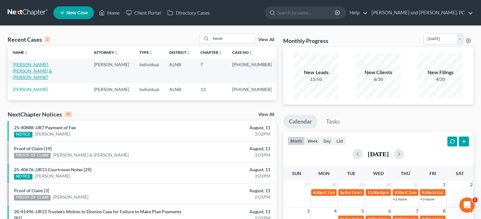
click at [52, 66] on link "[PERSON_NAME], [PERSON_NAME] & [PERSON_NAME]" at bounding box center [32, 71] width 39 height 18
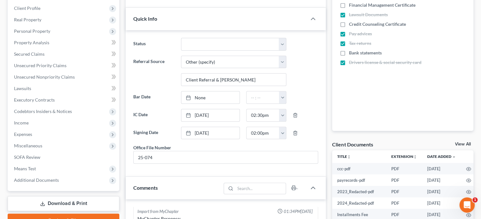
scroll to position [610, 0]
click at [212, 94] on link "None" at bounding box center [210, 97] width 58 height 12
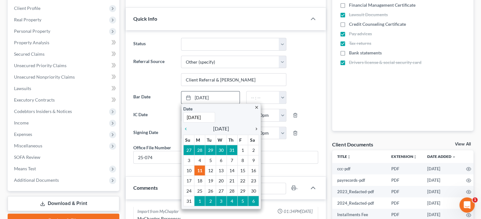
click at [256, 128] on icon "chevron_right" at bounding box center [255, 128] width 8 height 5
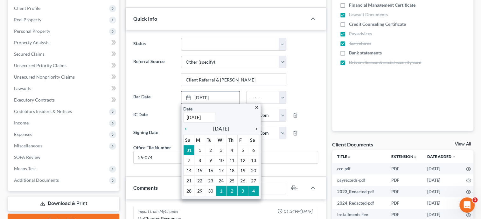
click at [256, 128] on icon "chevron_right" at bounding box center [255, 128] width 8 height 5
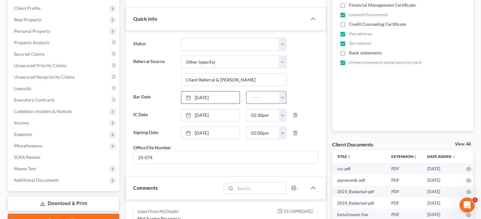
click at [283, 93] on button "button" at bounding box center [282, 97] width 7 height 12
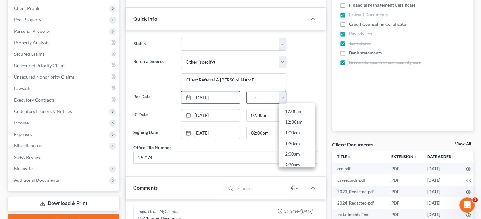
scroll to position [359, 0]
click at [290, 113] on link "5:00pm" at bounding box center [297, 116] width 36 height 11
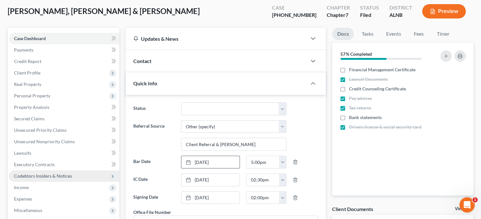
scroll to position [32, 0]
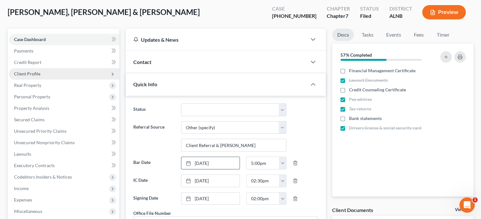
click at [40, 73] on span "Client Profile" at bounding box center [64, 73] width 110 height 11
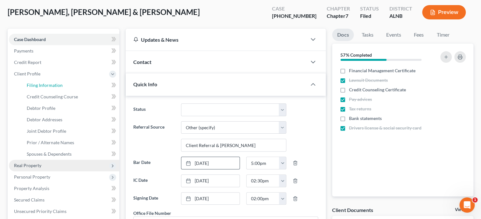
click at [41, 84] on span "Filing Information" at bounding box center [45, 84] width 36 height 5
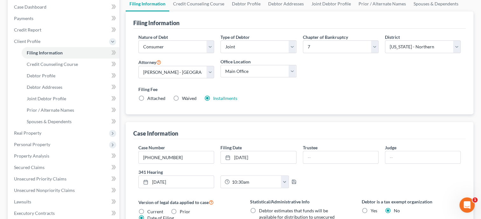
scroll to position [65, 0]
click at [47, 85] on span "Debtor Addresses" at bounding box center [45, 86] width 36 height 5
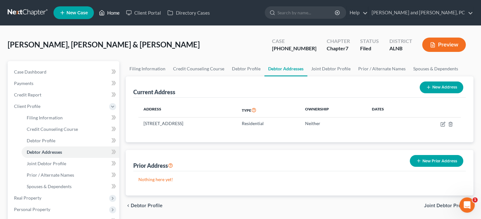
click at [116, 12] on link "Home" at bounding box center [109, 12] width 27 height 11
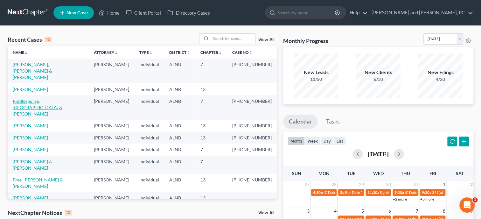
click at [29, 98] on link "Riddlespurge, [GEOGRAPHIC_DATA] & [PERSON_NAME]" at bounding box center [38, 107] width 50 height 18
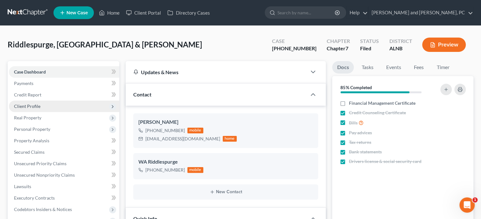
scroll to position [1073, 0]
click at [33, 107] on span "Client Profile" at bounding box center [27, 105] width 26 height 5
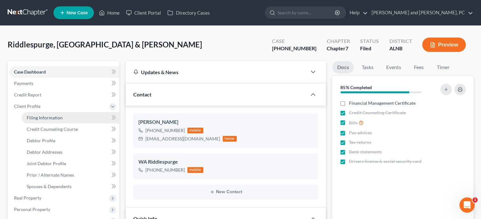
click at [33, 114] on link "Filing Information" at bounding box center [71, 117] width 98 height 11
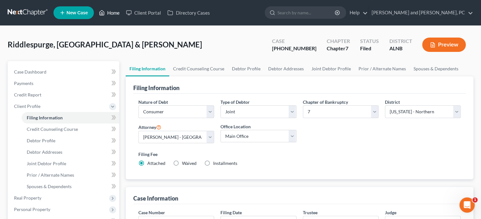
click at [121, 13] on link "Home" at bounding box center [109, 12] width 27 height 11
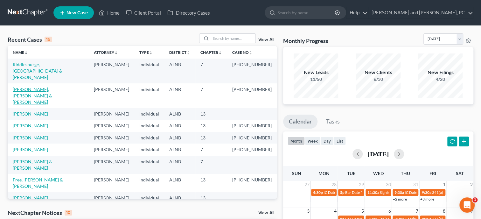
click at [50, 87] on link "[PERSON_NAME], [PERSON_NAME] & [PERSON_NAME]" at bounding box center [32, 96] width 39 height 18
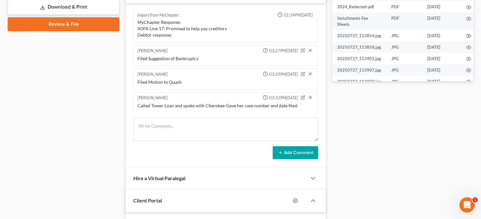
scroll to position [295, 0]
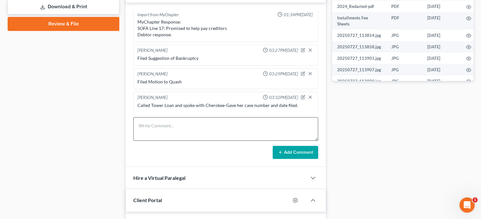
drag, startPoint x: 173, startPoint y: 140, endPoint x: 178, endPoint y: 137, distance: 5.7
click at [174, 139] on textarea at bounding box center [225, 129] width 185 height 24
click at [178, 134] on textarea at bounding box center [225, 129] width 185 height 24
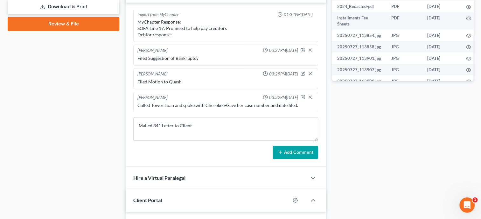
click at [284, 156] on button "Add Comment" at bounding box center [296, 152] width 46 height 13
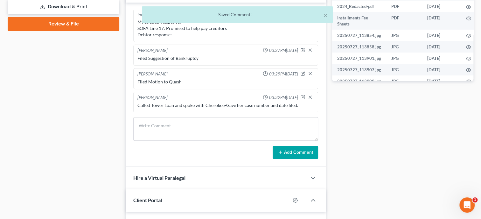
scroll to position [96, 0]
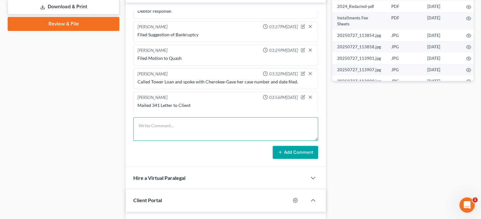
click at [221, 126] on textarea at bounding box center [225, 129] width 185 height 24
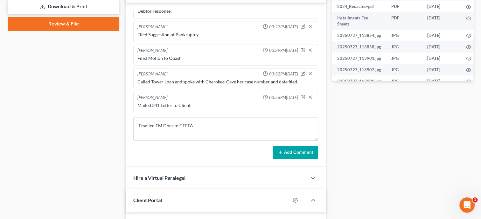
click at [297, 155] on button "Add Comment" at bounding box center [296, 152] width 46 height 13
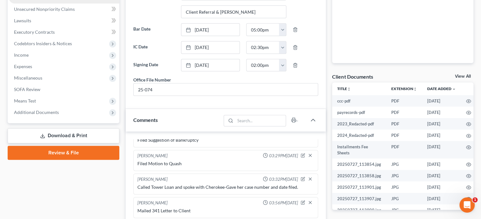
scroll to position [131, 0]
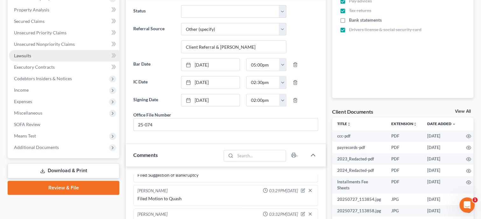
click at [37, 52] on link "Lawsuits" at bounding box center [64, 55] width 110 height 11
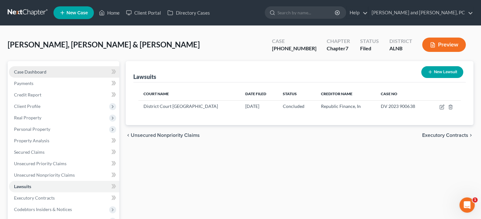
click at [27, 73] on span "Case Dashboard" at bounding box center [30, 71] width 32 height 5
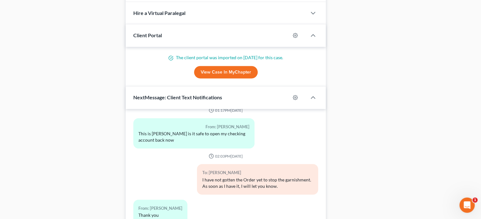
scroll to position [357, 0]
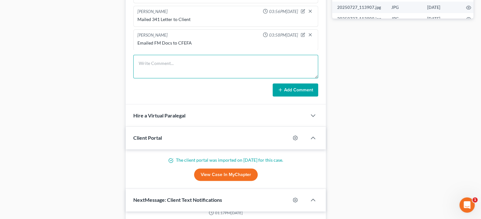
click at [173, 74] on textarea at bounding box center [225, 67] width 185 height 24
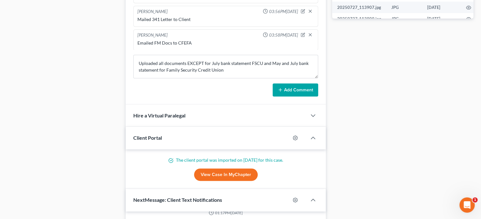
click at [295, 93] on button "Add Comment" at bounding box center [296, 89] width 46 height 13
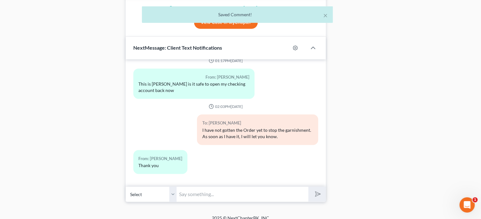
scroll to position [521, 0]
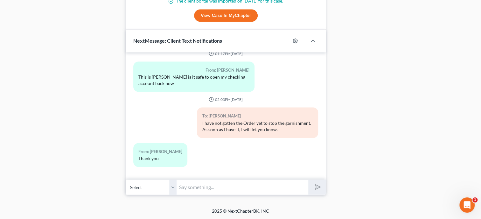
click at [217, 187] on input "text" at bounding box center [243, 187] width 132 height 16
click at [308, 180] on button "submit" at bounding box center [317, 187] width 18 height 15
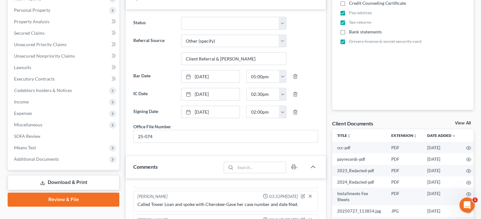
scroll to position [0, 0]
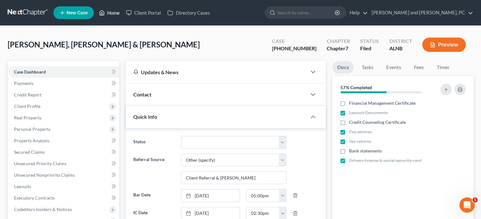
click at [114, 12] on link "Home" at bounding box center [109, 12] width 27 height 11
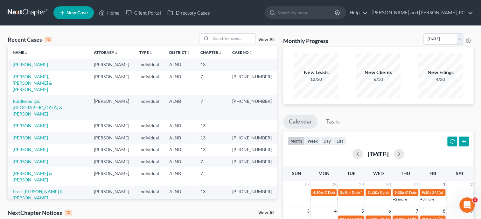
click at [60, 9] on icon at bounding box center [63, 13] width 6 height 8
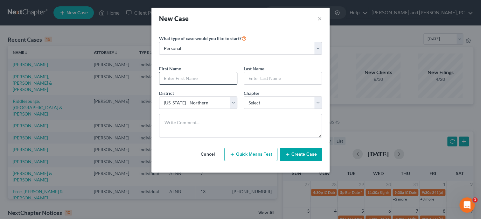
click at [168, 76] on input "text" at bounding box center [198, 78] width 78 height 12
click option "13" at bounding box center [0, 0] width 0 height 0
click at [307, 155] on button "Create Case" at bounding box center [301, 154] width 42 height 13
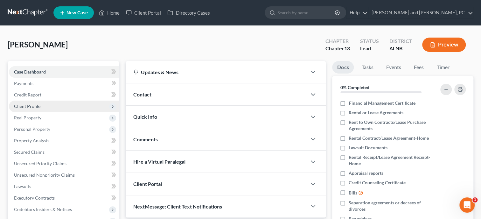
click at [36, 109] on span "Client Profile" at bounding box center [64, 106] width 110 height 11
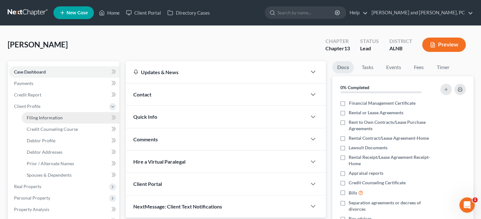
click at [46, 115] on span "Filing Information" at bounding box center [45, 117] width 36 height 5
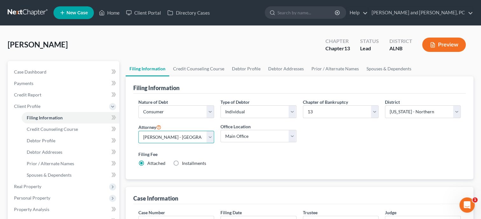
click option "[PERSON_NAME] - [GEOGRAPHIC_DATA]" at bounding box center [0, 0] width 0 height 0
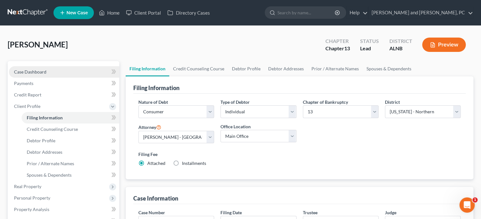
click at [37, 73] on span "Case Dashboard" at bounding box center [30, 71] width 32 height 5
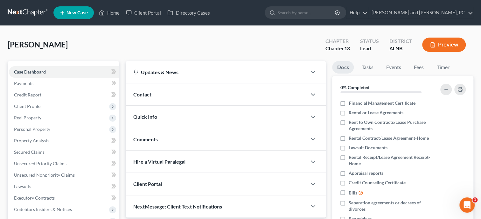
click at [157, 94] on div "Contact" at bounding box center [216, 94] width 181 height 22
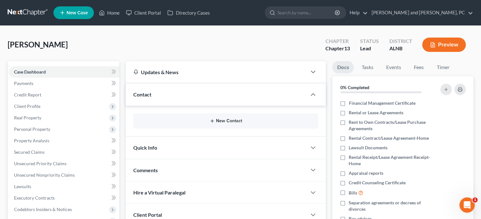
click at [217, 119] on button "New Contact" at bounding box center [225, 120] width 175 height 5
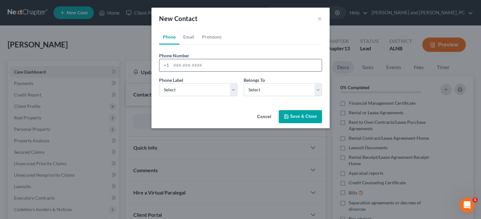
click at [179, 66] on input "tel" at bounding box center [246, 65] width 151 height 12
click option "Mobile" at bounding box center [0, 0] width 0 height 0
click at [244, 83] on select "Select Client Other" at bounding box center [283, 89] width 78 height 13
click option "Client" at bounding box center [0, 0] width 0 height 0
click at [195, 39] on link "Email" at bounding box center [189, 36] width 19 height 15
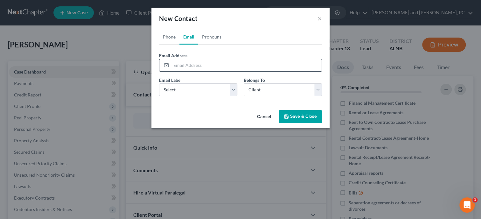
click at [198, 66] on input "email" at bounding box center [246, 65] width 151 height 12
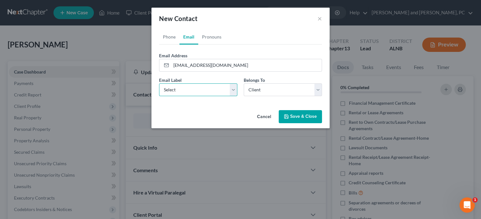
click at [159, 83] on select "Select Home Work Other" at bounding box center [198, 89] width 78 height 13
click option "Home" at bounding box center [0, 0] width 0 height 0
click at [293, 118] on button "Save & Close" at bounding box center [300, 116] width 43 height 13
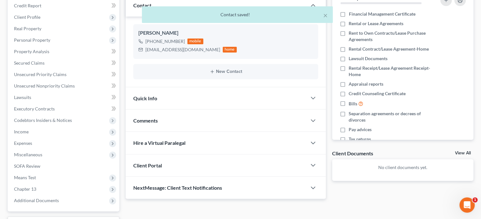
scroll to position [98, 0]
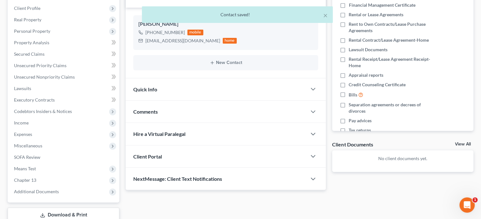
click at [214, 85] on div "Quick Info" at bounding box center [216, 89] width 181 height 22
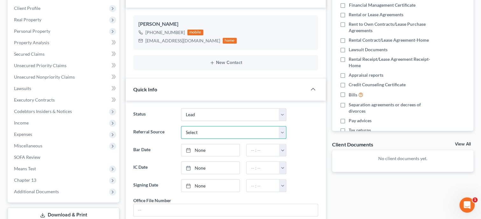
click at [181, 126] on select "Select Word Of Mouth Previous Clients Direct Mail Website Google Search Modern …" at bounding box center [233, 132] width 105 height 13
click option "Google Search" at bounding box center [0, 0] width 0 height 0
click at [206, 165] on link "None" at bounding box center [210, 168] width 58 height 12
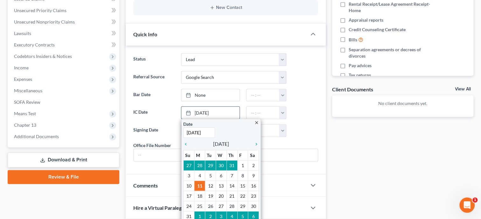
scroll to position [164, 0]
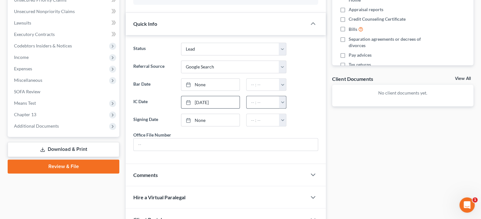
click at [281, 103] on button "button" at bounding box center [282, 102] width 7 height 12
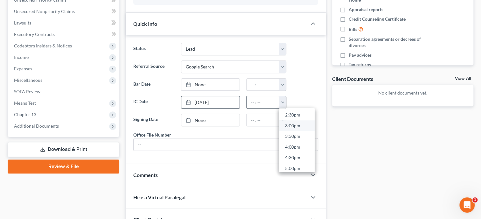
scroll to position [323, 0]
click at [290, 137] on link "4:00pm" at bounding box center [297, 135] width 36 height 11
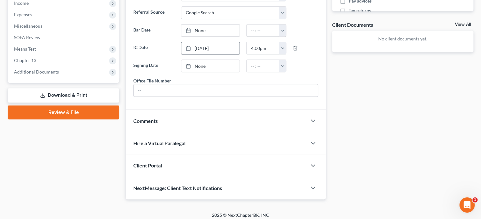
scroll to position [227, 0]
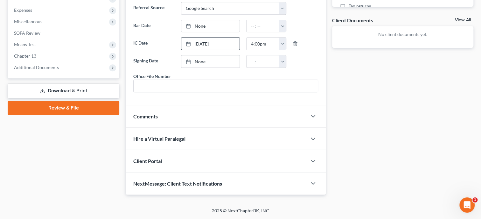
click at [222, 164] on div "Client Portal" at bounding box center [216, 161] width 181 height 22
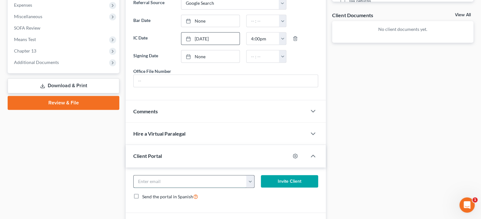
click at [203, 185] on input "email" at bounding box center [190, 181] width 113 height 12
click at [270, 188] on button "Invite Client" at bounding box center [289, 181] width 57 height 13
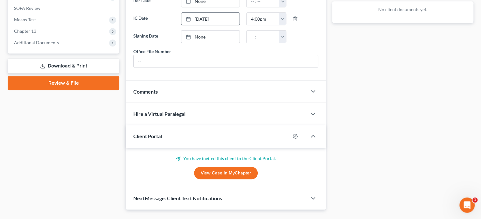
scroll to position [267, 0]
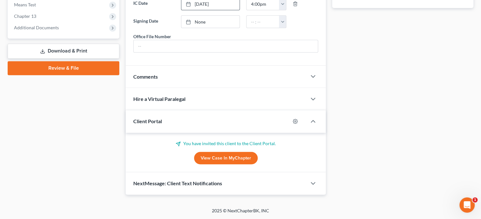
click at [220, 187] on div "NextMessage: Client Text Notifications" at bounding box center [216, 183] width 181 height 22
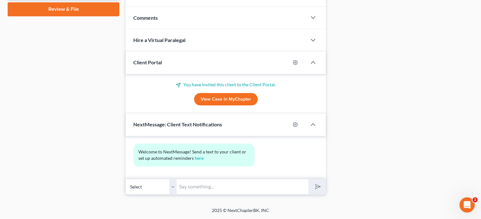
scroll to position [325, 0]
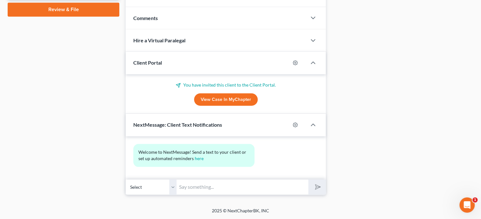
click at [220, 187] on input "text" at bounding box center [243, 187] width 132 height 16
click at [317, 188] on icon "submit" at bounding box center [316, 186] width 9 height 9
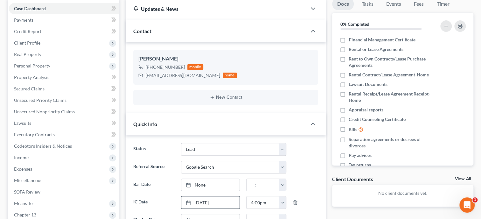
scroll to position [0, 0]
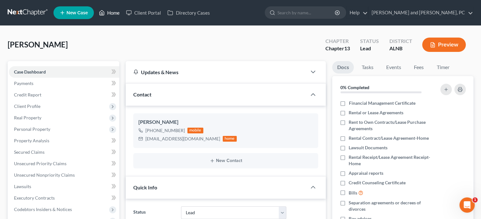
click at [113, 15] on link "Home" at bounding box center [109, 12] width 27 height 11
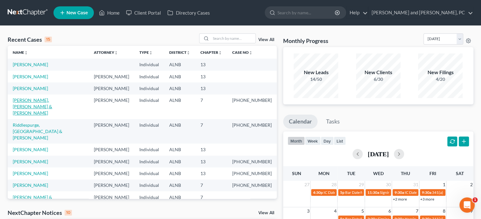
click at [44, 102] on link "[PERSON_NAME], [PERSON_NAME] & [PERSON_NAME]" at bounding box center [32, 106] width 39 height 18
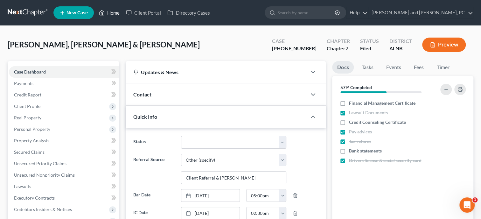
click at [110, 16] on link "Home" at bounding box center [109, 12] width 27 height 11
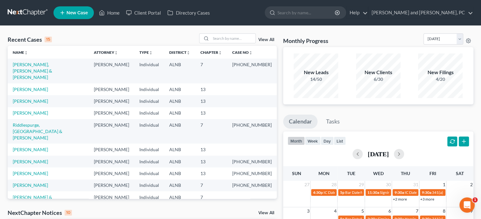
scroll to position [32, 0]
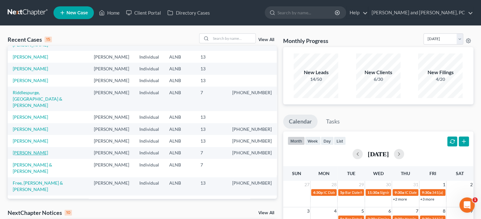
click at [40, 150] on link "[PERSON_NAME]" at bounding box center [30, 152] width 35 height 5
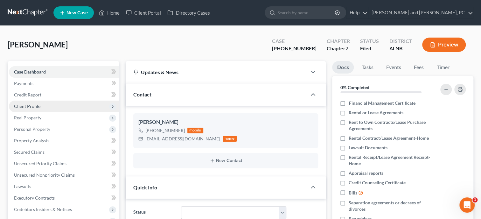
click at [26, 104] on span "Client Profile" at bounding box center [27, 105] width 26 height 5
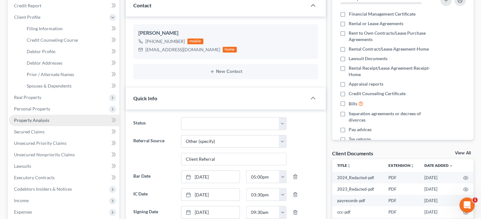
scroll to position [65, 0]
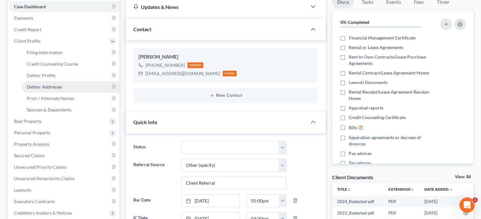
click at [53, 84] on span "Debtor Addresses" at bounding box center [45, 86] width 36 height 5
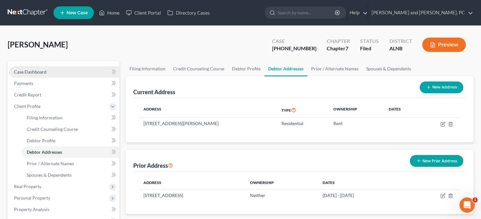
click at [49, 71] on link "Case Dashboard" at bounding box center [64, 71] width 110 height 11
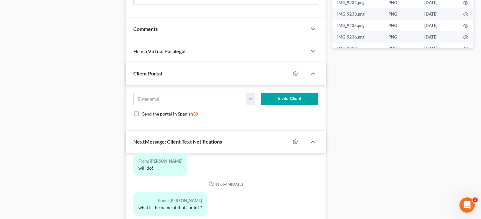
scroll to position [426, 0]
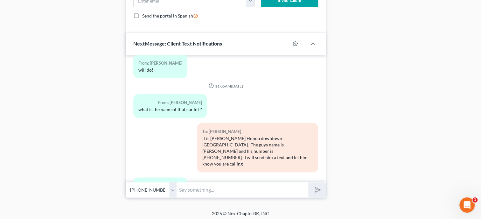
click at [191, 196] on input "text" at bounding box center [243, 190] width 132 height 16
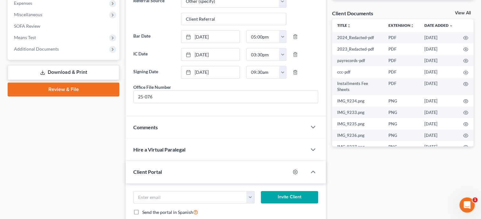
click at [152, 130] on span "Comments" at bounding box center [145, 127] width 25 height 6
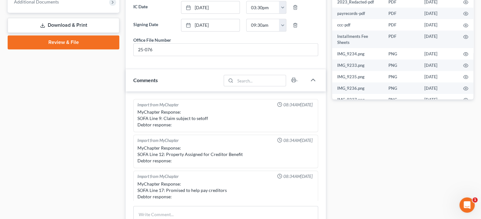
scroll to position [328, 0]
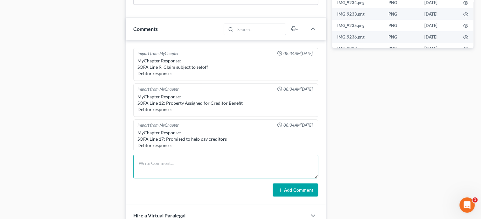
click at [165, 174] on textarea at bounding box center [225, 167] width 185 height 24
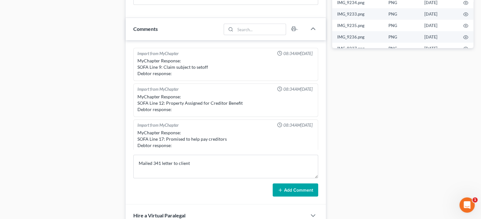
click at [287, 196] on button "Add Comment" at bounding box center [296, 189] width 46 height 13
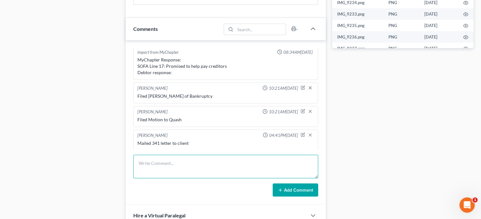
click at [195, 166] on textarea at bounding box center [225, 167] width 185 height 24
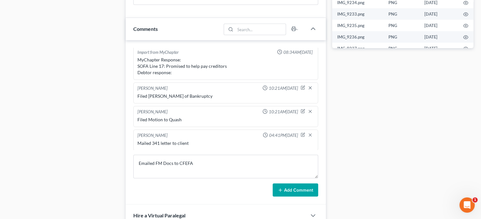
click at [300, 190] on button "Add Comment" at bounding box center [296, 189] width 46 height 13
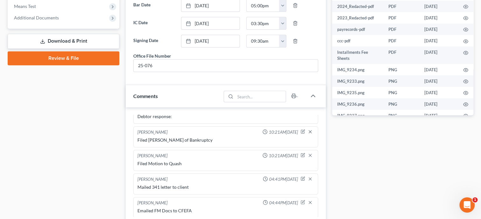
scroll to position [237, 0]
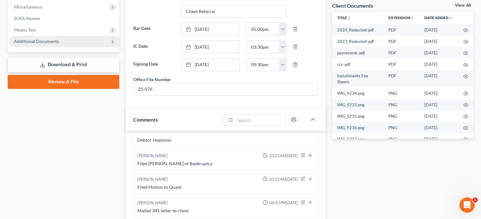
click at [53, 41] on span "Additional Documents" at bounding box center [36, 41] width 45 height 5
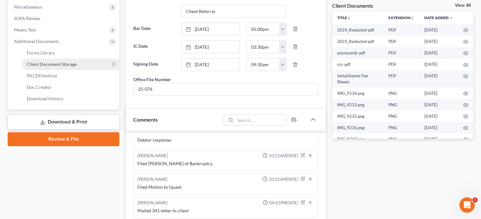
click at [61, 63] on span "Client Document Storage" at bounding box center [52, 63] width 50 height 5
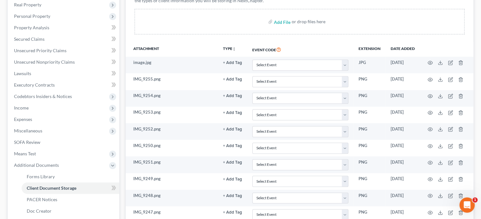
scroll to position [102, 0]
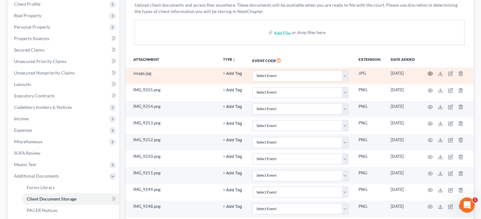
click at [430, 74] on icon "button" at bounding box center [430, 73] width 5 height 5
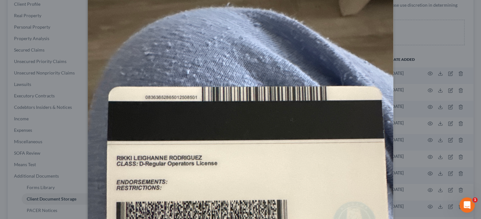
scroll to position [17, 0]
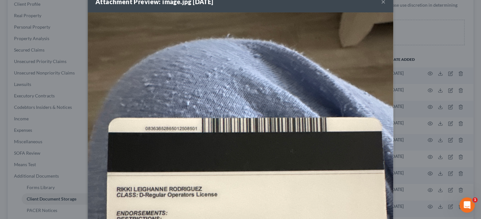
click at [382, 3] on button "×" at bounding box center [383, 2] width 4 height 8
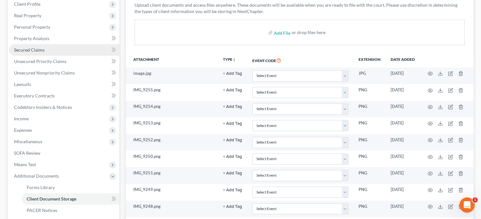
scroll to position [0, 0]
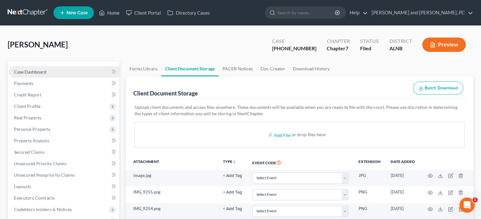
click at [44, 71] on span "Case Dashboard" at bounding box center [30, 71] width 32 height 5
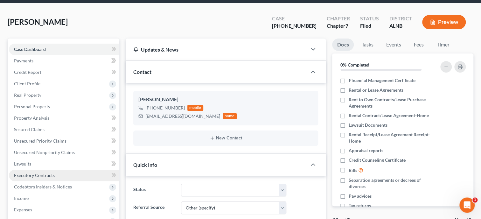
scroll to position [32, 0]
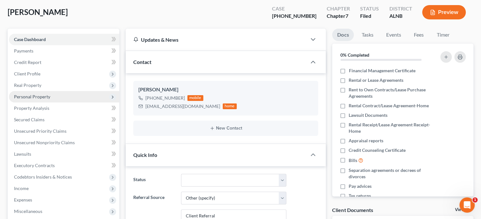
click at [32, 99] on span "Personal Property" at bounding box center [64, 96] width 110 height 11
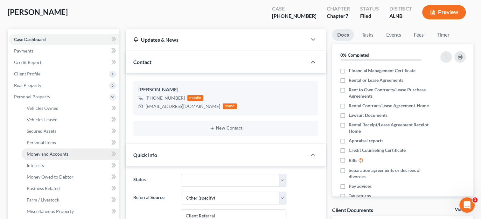
click at [39, 152] on span "Money and Accounts" at bounding box center [48, 153] width 42 height 5
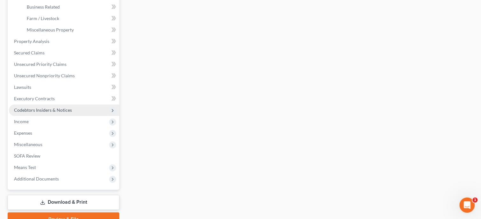
scroll to position [244, 0]
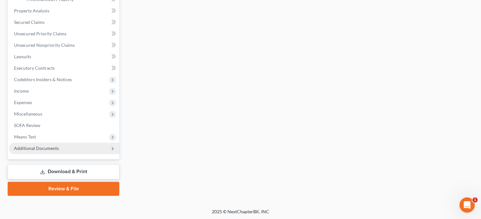
click at [46, 147] on span "Additional Documents" at bounding box center [36, 147] width 45 height 5
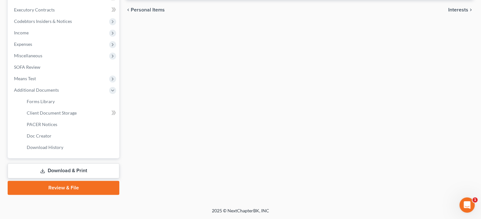
scroll to position [187, 0]
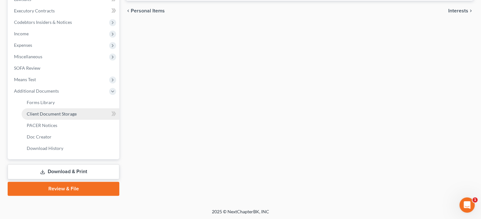
click at [55, 113] on span "Client Document Storage" at bounding box center [52, 113] width 50 height 5
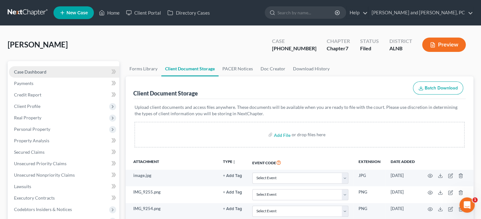
click at [25, 74] on span "Case Dashboard" at bounding box center [30, 71] width 32 height 5
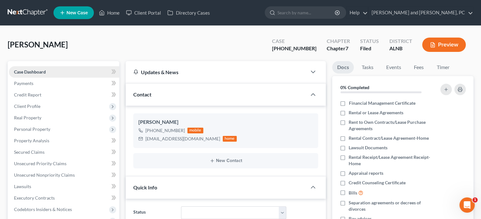
click at [63, 71] on link "Case Dashboard" at bounding box center [64, 71] width 110 height 11
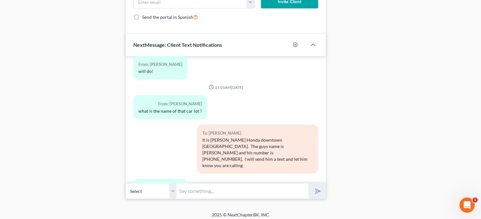
scroll to position [597, 0]
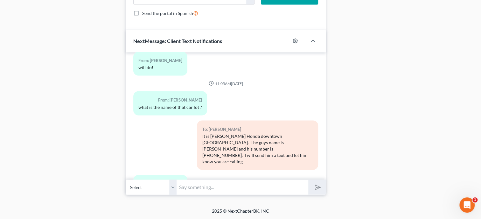
click at [223, 183] on input "text" at bounding box center [243, 187] width 132 height 16
click at [308, 180] on button "submit" at bounding box center [317, 187] width 18 height 15
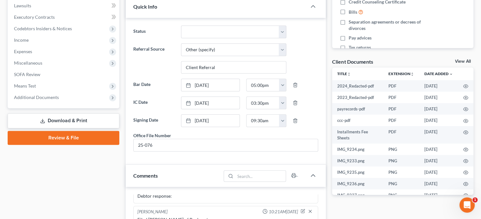
scroll to position [172, 0]
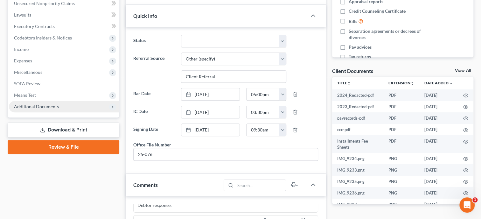
click at [57, 106] on span "Additional Documents" at bounding box center [36, 106] width 45 height 5
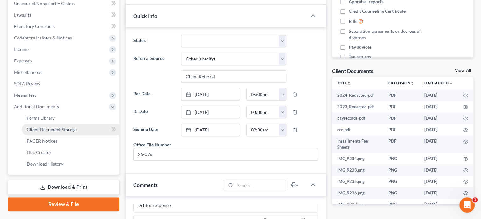
click at [54, 128] on span "Client Document Storage" at bounding box center [52, 129] width 50 height 5
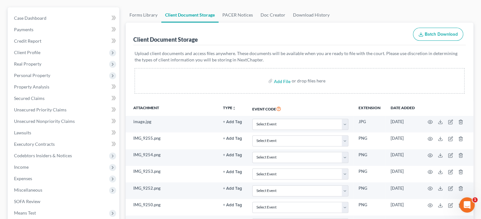
scroll to position [98, 0]
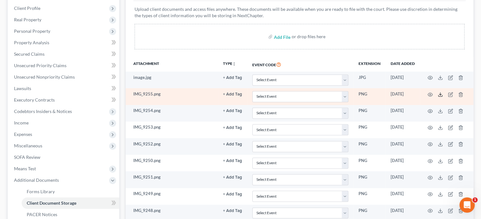
click at [442, 94] on icon at bounding box center [440, 94] width 5 height 5
click at [430, 94] on circle "button" at bounding box center [430, 94] width 1 height 1
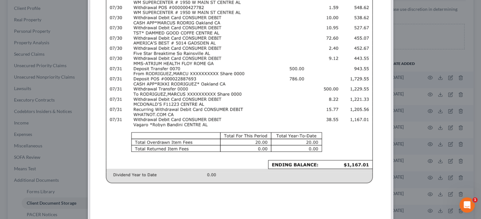
scroll to position [272, 0]
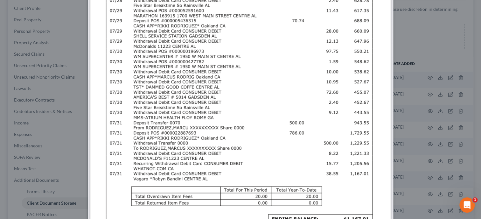
click at [277, 80] on img at bounding box center [241, 88] width 306 height 662
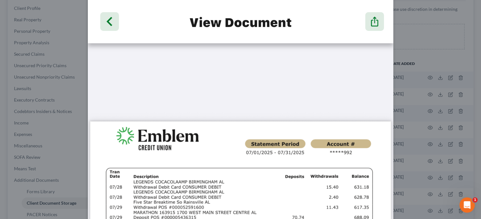
scroll to position [0, 0]
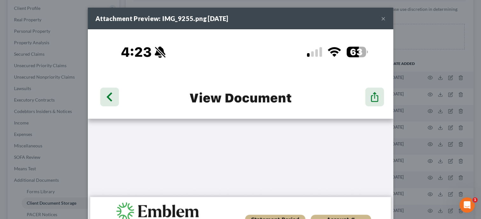
click at [384, 19] on button "×" at bounding box center [383, 19] width 4 height 8
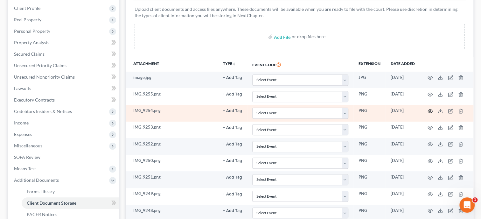
click at [430, 110] on icon "button" at bounding box center [430, 111] width 5 height 5
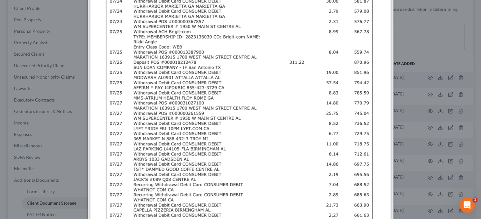
scroll to position [328, 0]
click at [261, 122] on img at bounding box center [241, 33] width 306 height 662
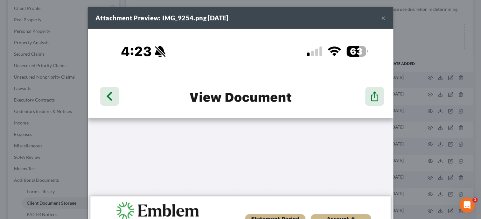
scroll to position [0, 0]
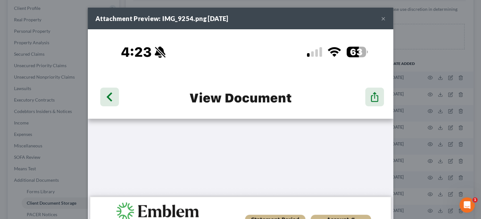
click at [381, 19] on button "×" at bounding box center [383, 19] width 4 height 8
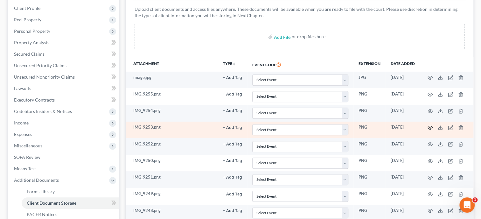
click at [432, 126] on icon "button" at bounding box center [430, 128] width 5 height 4
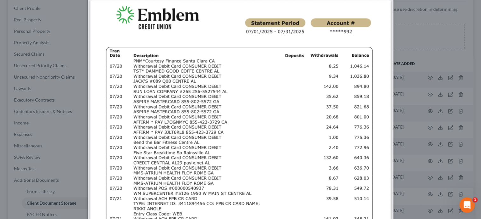
scroll to position [360, 0]
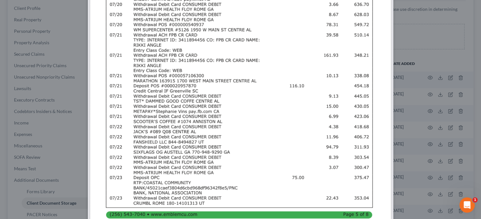
click at [276, 128] on img at bounding box center [241, 0] width 306 height 662
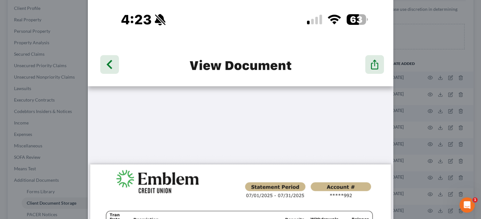
scroll to position [0, 0]
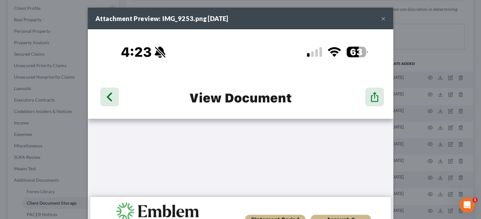
click at [384, 20] on button "×" at bounding box center [383, 19] width 4 height 8
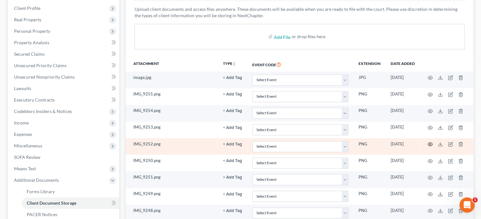
click at [432, 143] on icon "button" at bounding box center [430, 144] width 5 height 5
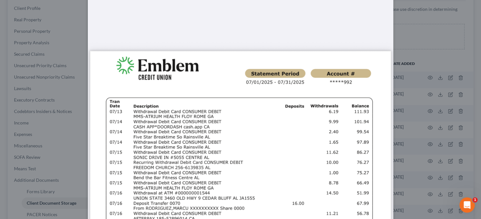
scroll to position [141, 0]
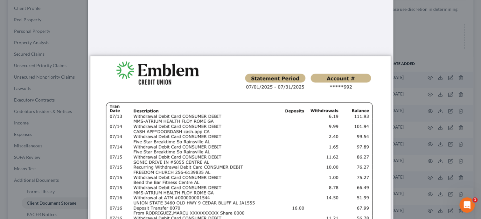
click at [295, 123] on img at bounding box center [241, 219] width 306 height 662
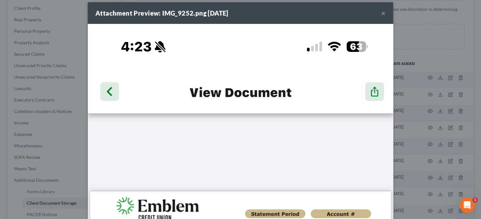
scroll to position [0, 0]
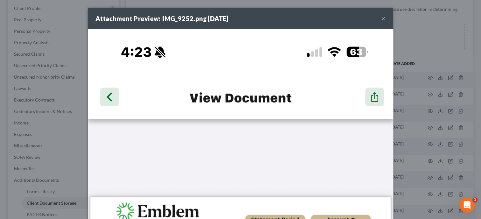
click at [386, 21] on button "×" at bounding box center [383, 19] width 4 height 8
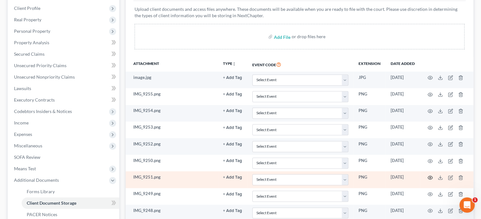
click at [430, 177] on circle "button" at bounding box center [430, 177] width 1 height 1
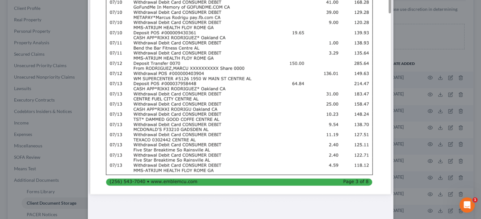
scroll to position [295, 0]
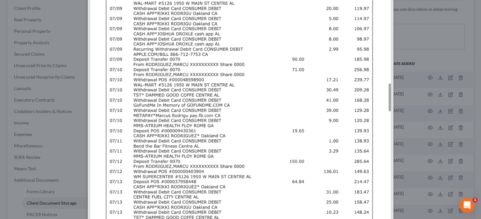
click at [233, 119] on img at bounding box center [241, 65] width 306 height 662
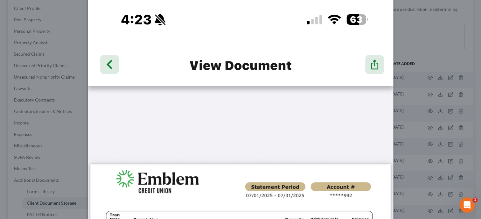
scroll to position [0, 0]
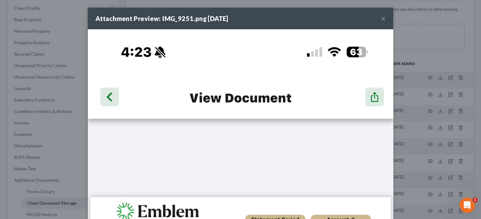
click at [382, 18] on button "×" at bounding box center [383, 19] width 4 height 8
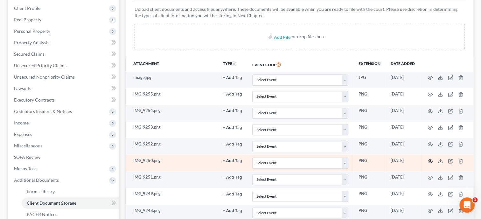
click at [428, 160] on icon "button" at bounding box center [430, 161] width 5 height 5
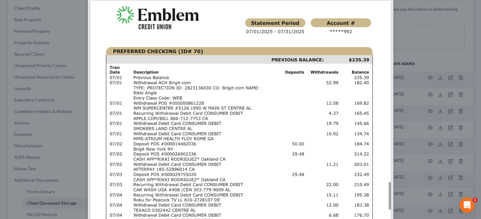
scroll to position [393, 0]
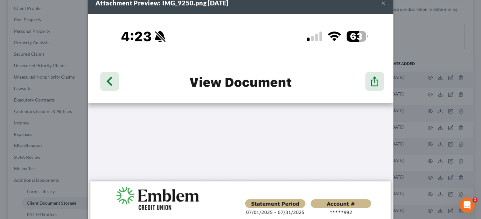
scroll to position [0, 0]
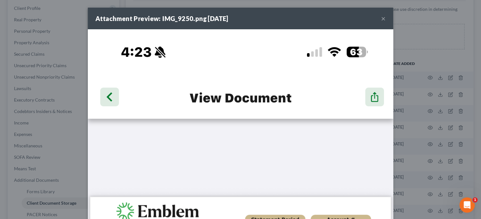
click at [384, 18] on button "×" at bounding box center [383, 19] width 4 height 8
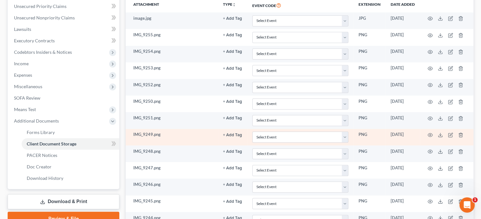
scroll to position [164, 0]
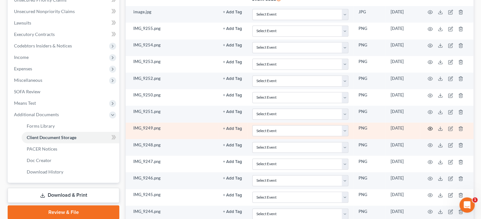
click at [429, 128] on icon "button" at bounding box center [430, 128] width 5 height 5
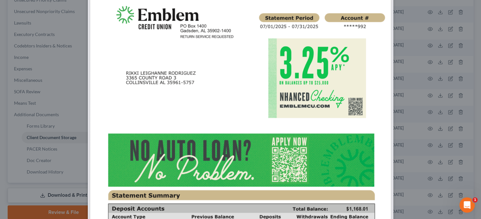
scroll to position [272, 0]
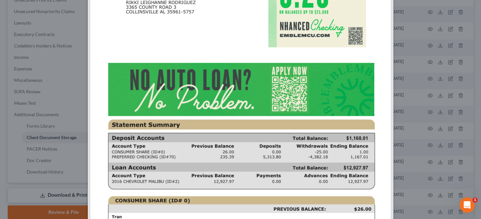
click at [259, 110] on img at bounding box center [241, 88] width 306 height 662
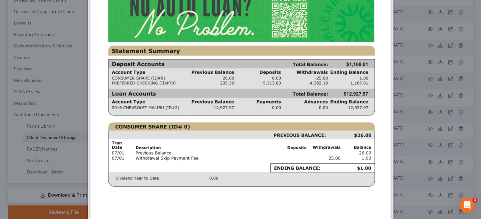
scroll to position [305, 0]
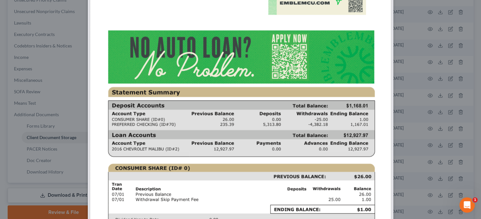
click at [259, 86] on img at bounding box center [241, 56] width 306 height 662
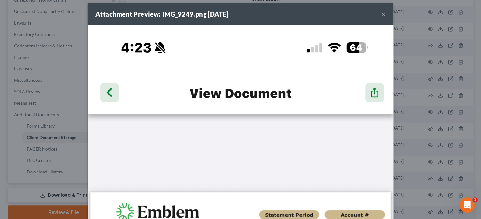
scroll to position [0, 0]
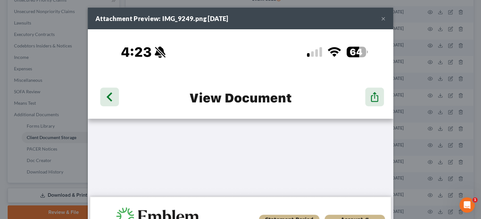
drag, startPoint x: 385, startPoint y: 19, endPoint x: 324, endPoint y: 122, distance: 119.9
click at [385, 19] on button "×" at bounding box center [383, 19] width 4 height 8
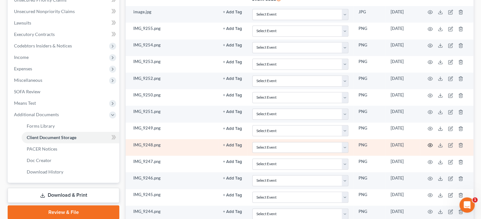
click at [431, 145] on circle "button" at bounding box center [430, 145] width 1 height 1
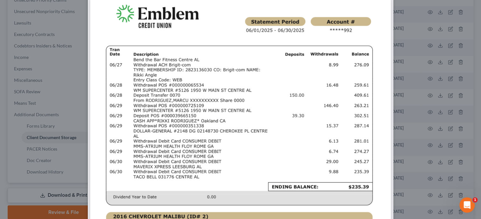
scroll to position [196, 0]
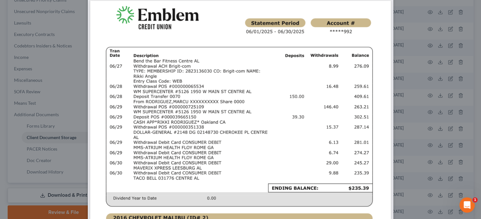
click at [258, 99] on img at bounding box center [241, 164] width 306 height 662
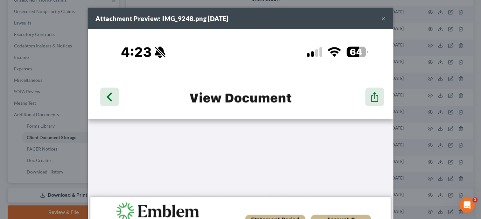
click at [384, 21] on button "×" at bounding box center [383, 19] width 4 height 8
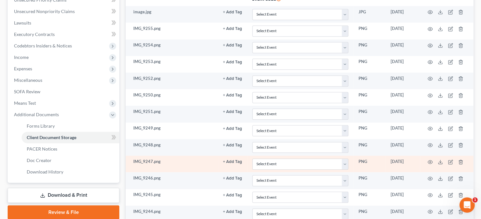
click at [428, 160] on td at bounding box center [446, 164] width 53 height 17
click at [428, 160] on icon "button" at bounding box center [430, 162] width 5 height 4
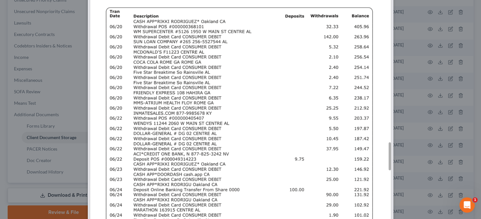
scroll to position [196, 0]
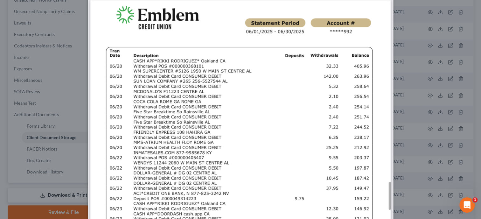
click at [282, 110] on img at bounding box center [241, 164] width 306 height 662
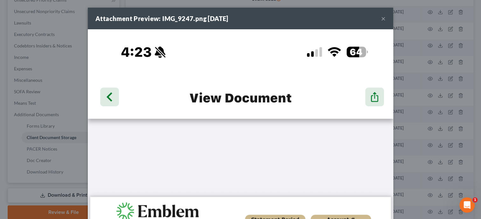
click at [382, 18] on button "×" at bounding box center [383, 19] width 4 height 8
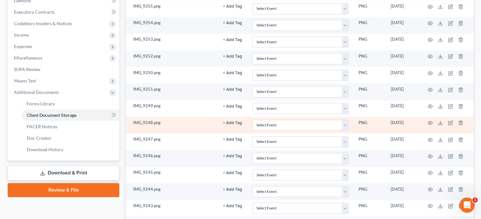
scroll to position [196, 0]
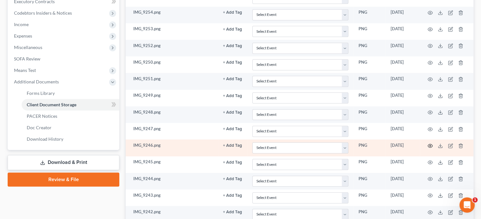
click at [431, 145] on icon "button" at bounding box center [430, 145] width 5 height 5
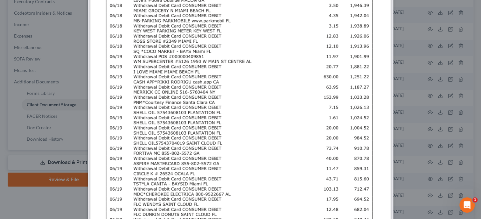
scroll to position [0, 0]
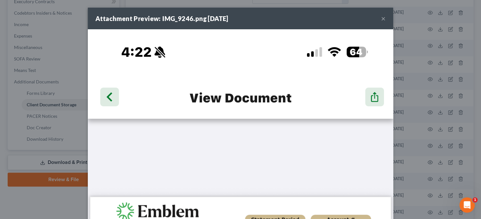
click at [385, 19] on button "×" at bounding box center [383, 19] width 4 height 8
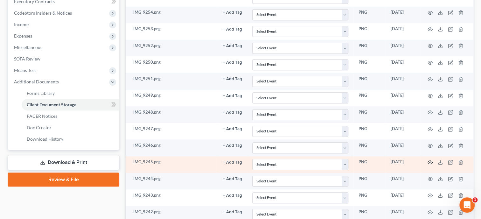
click at [428, 160] on icon "button" at bounding box center [430, 162] width 5 height 5
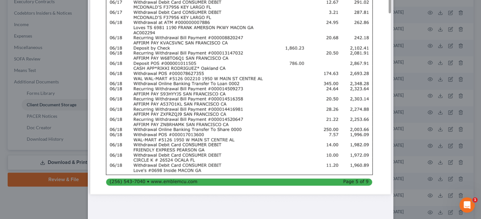
scroll to position [196, 0]
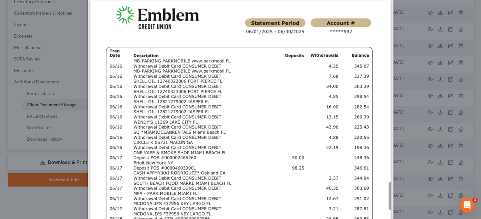
click at [273, 72] on img at bounding box center [241, 164] width 306 height 662
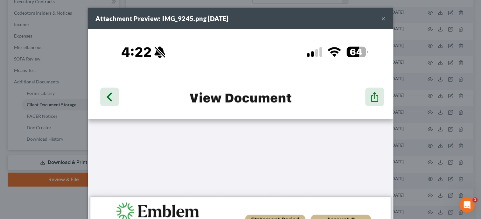
click at [383, 17] on button "×" at bounding box center [383, 19] width 4 height 8
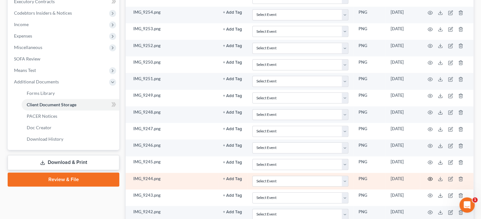
click at [431, 177] on icon "button" at bounding box center [430, 178] width 5 height 5
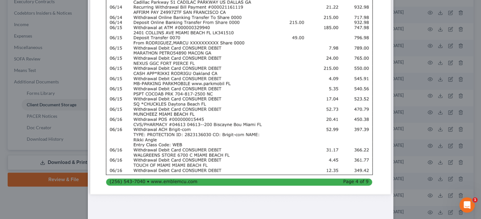
scroll to position [229, 0]
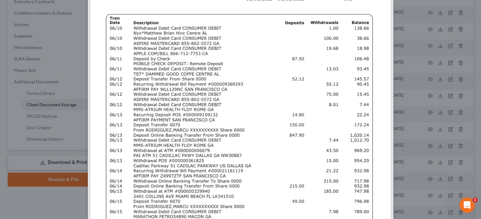
click at [238, 111] on img at bounding box center [241, 131] width 306 height 662
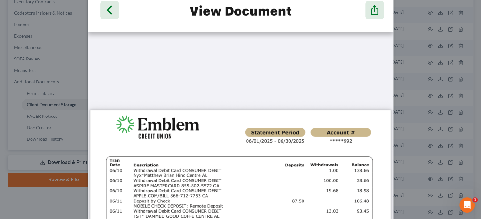
scroll to position [0, 0]
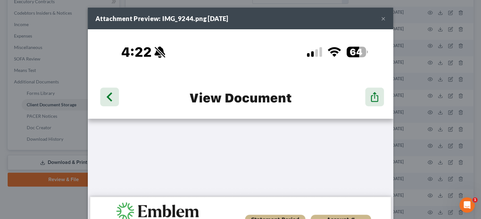
click at [385, 19] on button "×" at bounding box center [383, 19] width 4 height 8
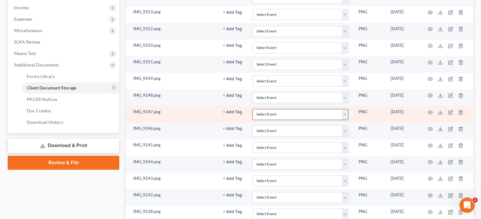
scroll to position [229, 0]
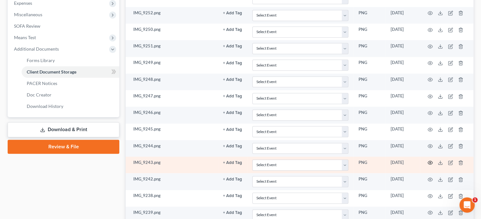
click at [432, 161] on icon "button" at bounding box center [430, 163] width 5 height 4
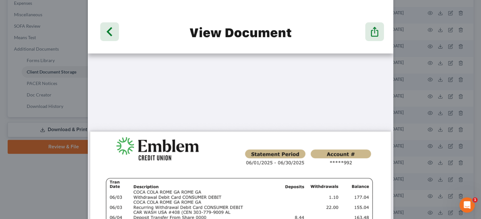
scroll to position [0, 0]
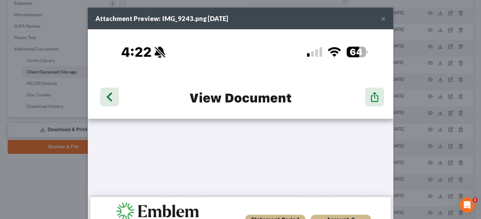
click at [382, 18] on button "×" at bounding box center [383, 19] width 4 height 8
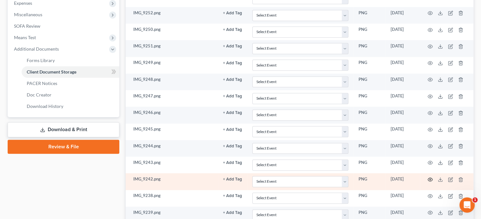
click at [430, 177] on icon "button" at bounding box center [430, 179] width 5 height 5
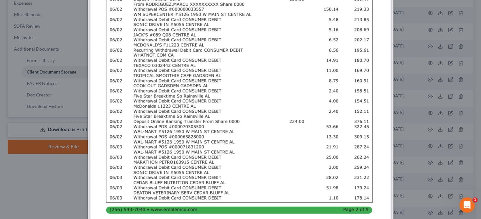
scroll to position [328, 0]
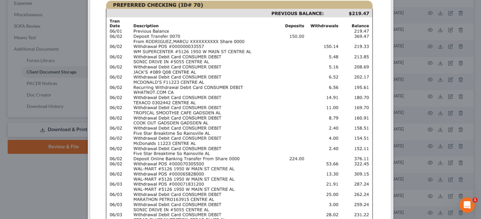
click at [246, 145] on img at bounding box center [241, 33] width 306 height 662
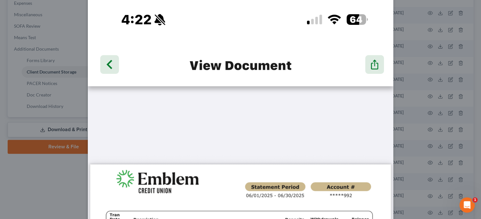
scroll to position [0, 0]
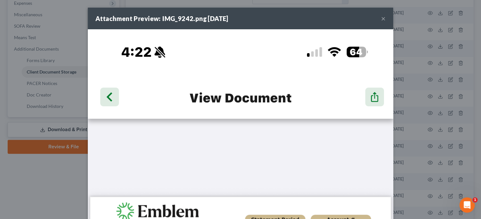
click at [383, 19] on button "×" at bounding box center [383, 19] width 4 height 8
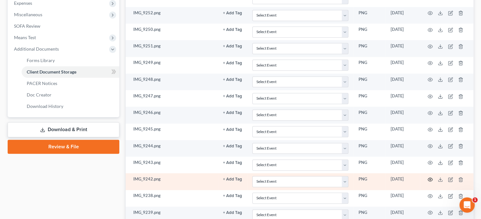
click at [431, 179] on circle "button" at bounding box center [430, 179] width 1 height 1
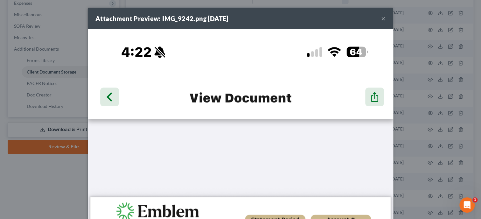
click at [384, 17] on button "×" at bounding box center [383, 19] width 4 height 8
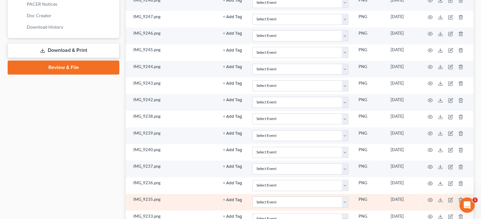
scroll to position [295, 0]
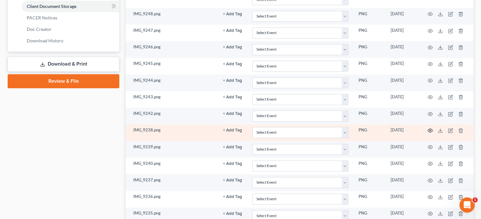
click at [431, 130] on icon "button" at bounding box center [430, 130] width 5 height 5
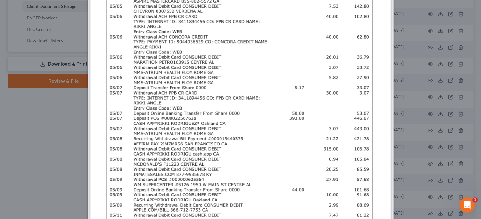
scroll to position [262, 0]
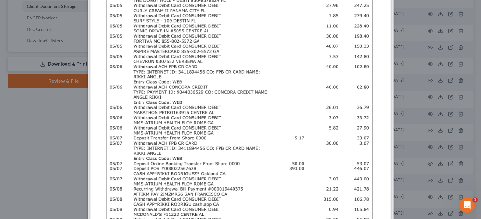
click at [251, 102] on img at bounding box center [241, 98] width 306 height 662
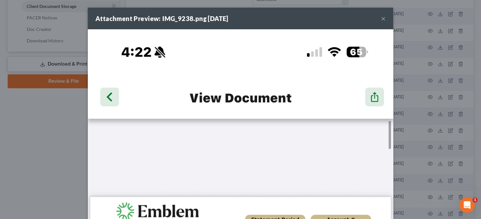
click at [385, 18] on button "×" at bounding box center [383, 19] width 4 height 8
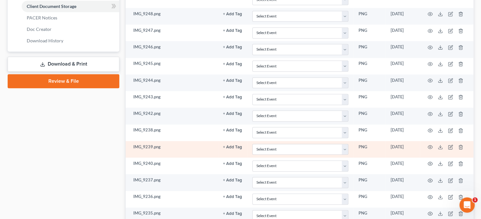
click at [428, 145] on td at bounding box center [446, 149] width 53 height 17
click at [430, 146] on circle "button" at bounding box center [430, 146] width 1 height 1
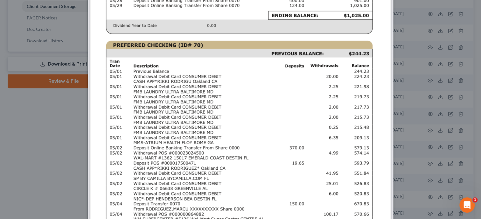
scroll to position [393, 0]
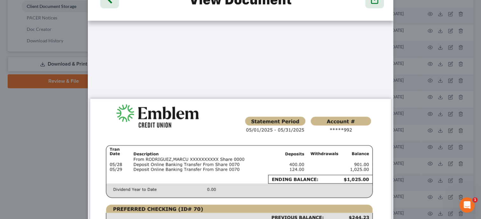
scroll to position [0, 0]
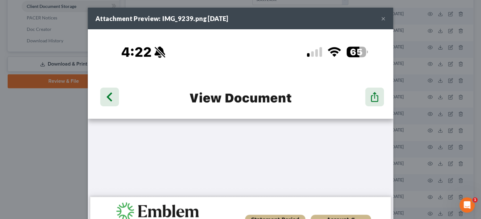
click at [383, 18] on button "×" at bounding box center [383, 19] width 4 height 8
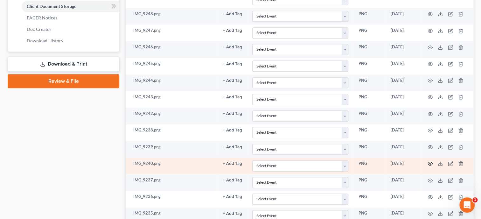
click at [428, 162] on icon "button" at bounding box center [430, 164] width 5 height 4
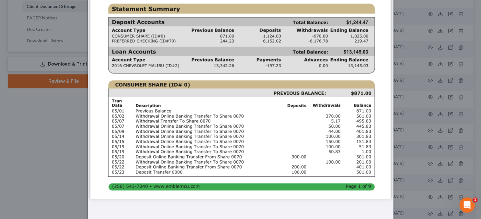
scroll to position [393, 0]
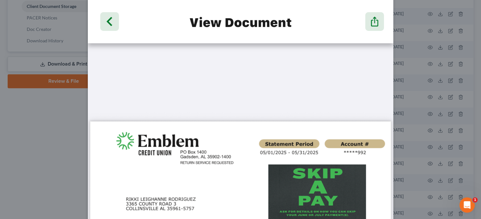
scroll to position [0, 0]
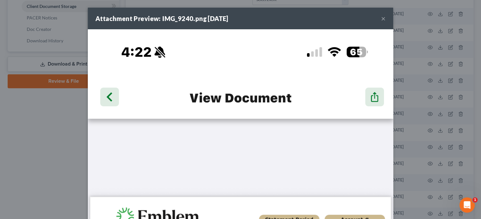
click at [384, 18] on button "×" at bounding box center [383, 19] width 4 height 8
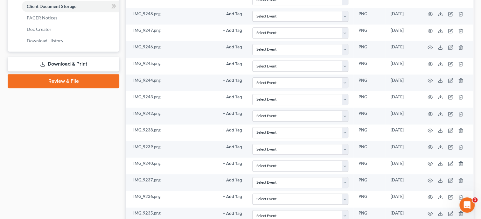
scroll to position [328, 0]
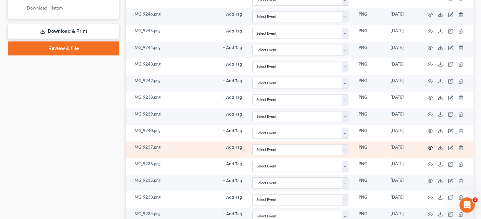
click at [432, 146] on icon "button" at bounding box center [430, 147] width 5 height 5
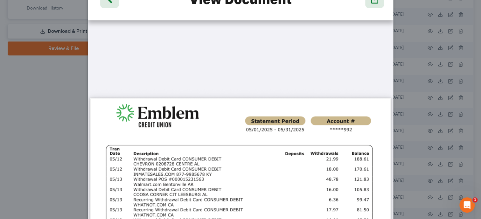
scroll to position [0, 0]
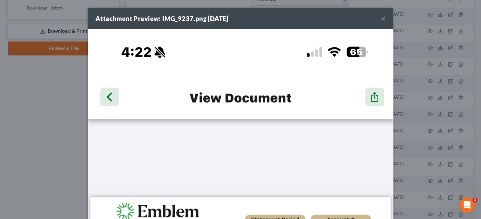
click at [385, 19] on button "×" at bounding box center [383, 19] width 4 height 8
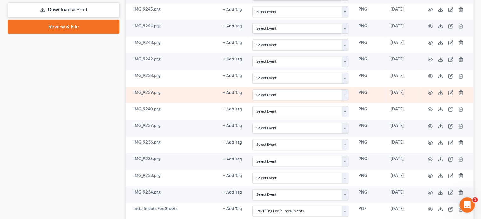
scroll to position [360, 0]
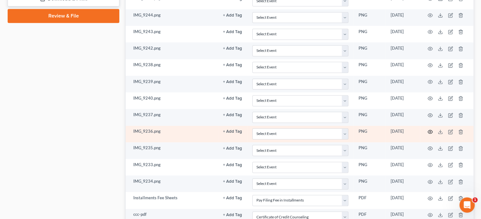
click at [431, 129] on icon "button" at bounding box center [430, 131] width 5 height 5
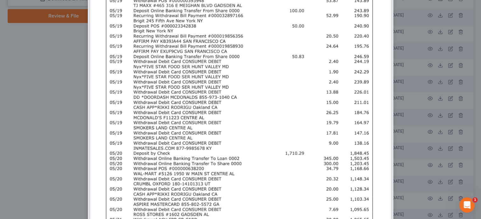
scroll to position [393, 0]
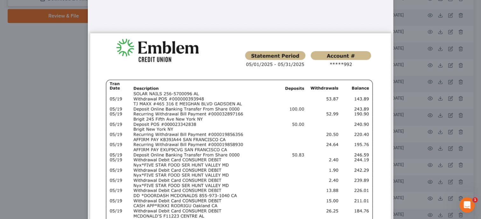
scroll to position [0, 0]
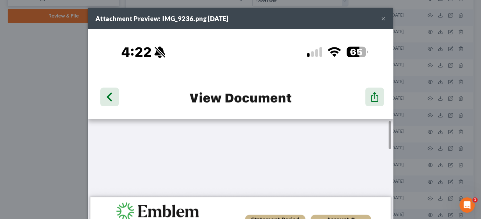
click at [385, 19] on button "×" at bounding box center [383, 19] width 4 height 8
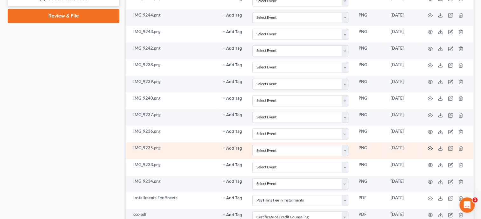
click at [429, 147] on icon "button" at bounding box center [430, 148] width 5 height 5
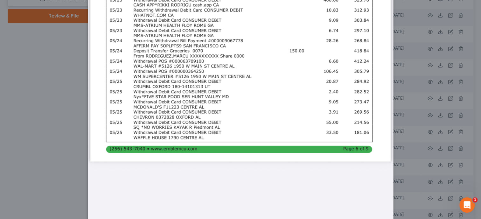
scroll to position [328, 0]
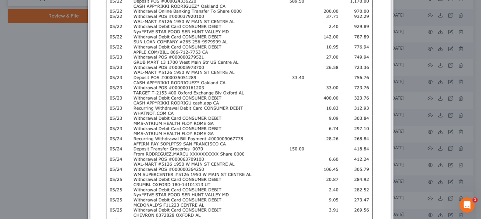
click at [282, 117] on img at bounding box center [241, 33] width 306 height 662
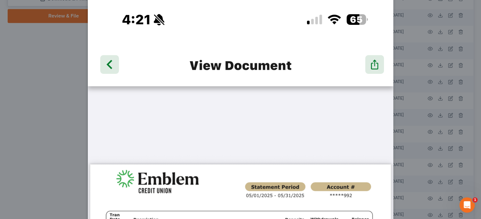
scroll to position [0, 0]
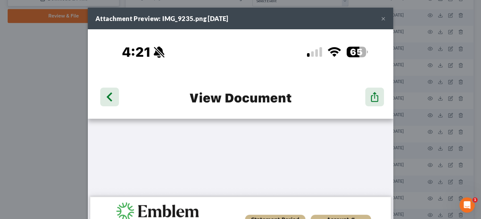
click at [383, 19] on button "×" at bounding box center [383, 19] width 4 height 8
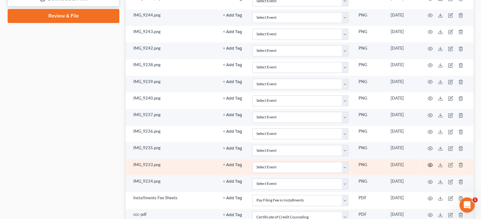
click at [430, 162] on icon "button" at bounding box center [430, 164] width 5 height 5
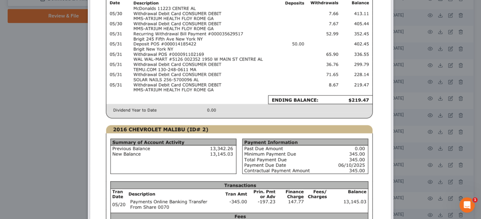
scroll to position [229, 0]
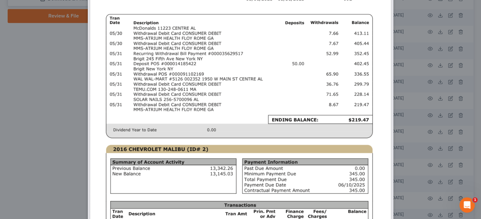
click at [273, 103] on img at bounding box center [241, 131] width 306 height 662
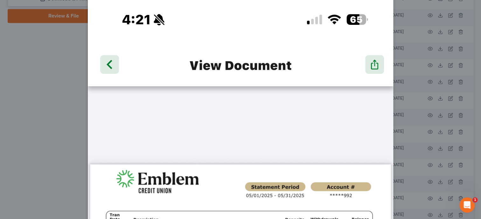
scroll to position [0, 0]
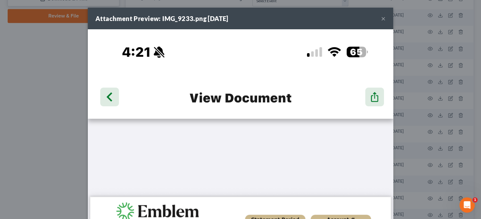
click at [386, 21] on div "Attachment Preview: IMG_9233.png [DATE] ×" at bounding box center [241, 19] width 306 height 22
click at [384, 19] on button "×" at bounding box center [383, 19] width 4 height 8
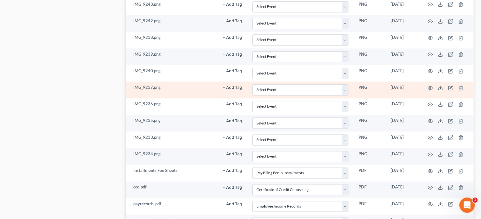
scroll to position [393, 0]
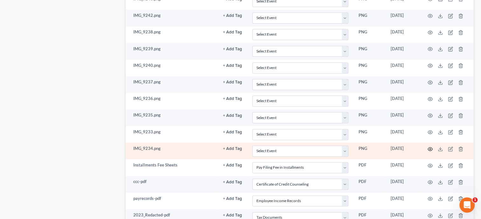
click at [429, 146] on icon "button" at bounding box center [430, 148] width 5 height 5
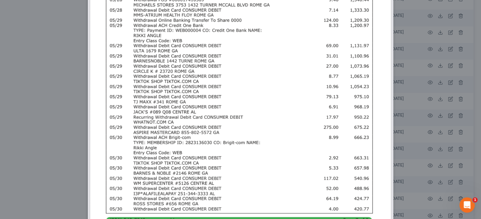
scroll to position [295, 0]
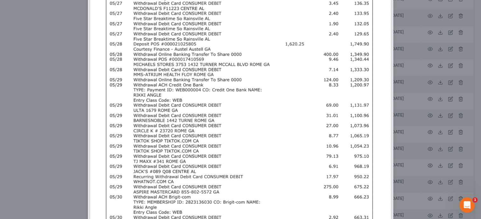
click at [309, 122] on img at bounding box center [241, 65] width 306 height 662
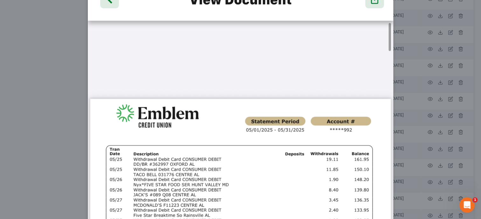
scroll to position [0, 0]
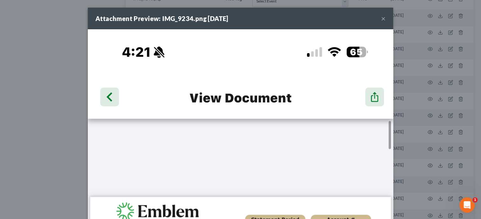
click at [384, 19] on button "×" at bounding box center [383, 19] width 4 height 8
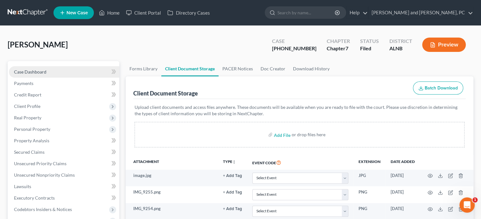
click at [39, 70] on span "Case Dashboard" at bounding box center [30, 71] width 32 height 5
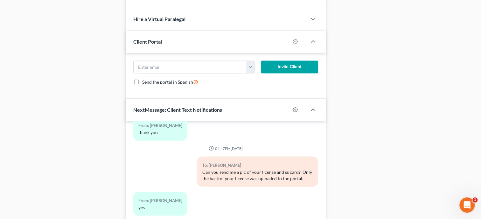
scroll to position [597, 0]
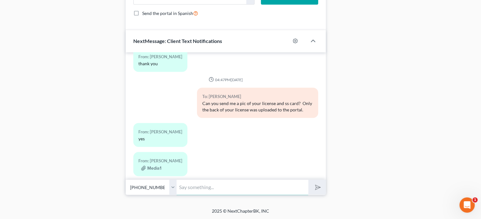
click at [199, 184] on input "text" at bounding box center [243, 187] width 132 height 16
click at [308, 180] on button "submit" at bounding box center [317, 187] width 18 height 15
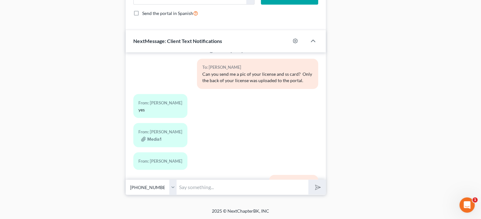
scroll to position [2278, 0]
